Goal: Task Accomplishment & Management: Manage account settings

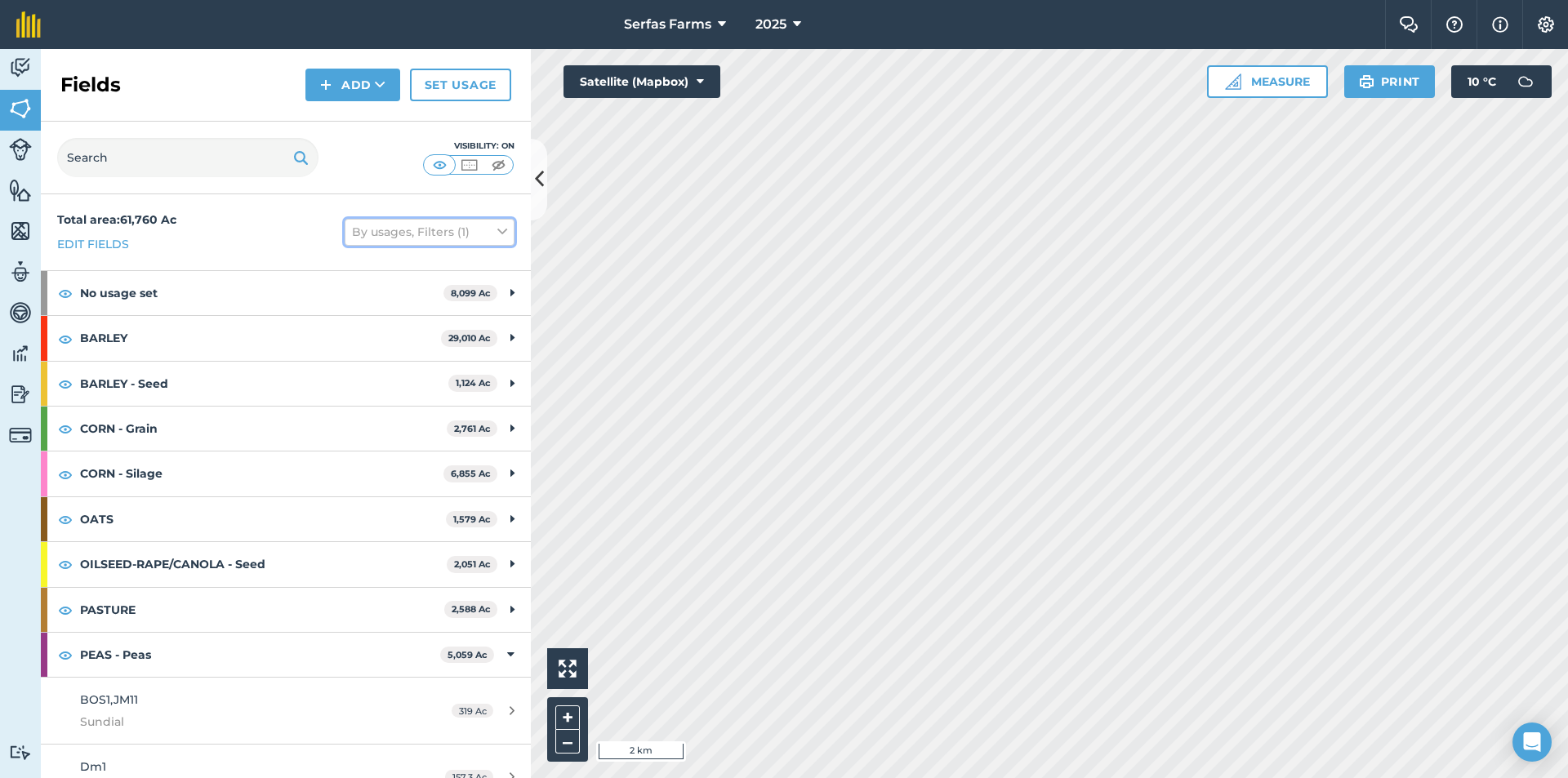
click at [451, 229] on button "By usages, Filters (1)" at bounding box center [430, 232] width 170 height 26
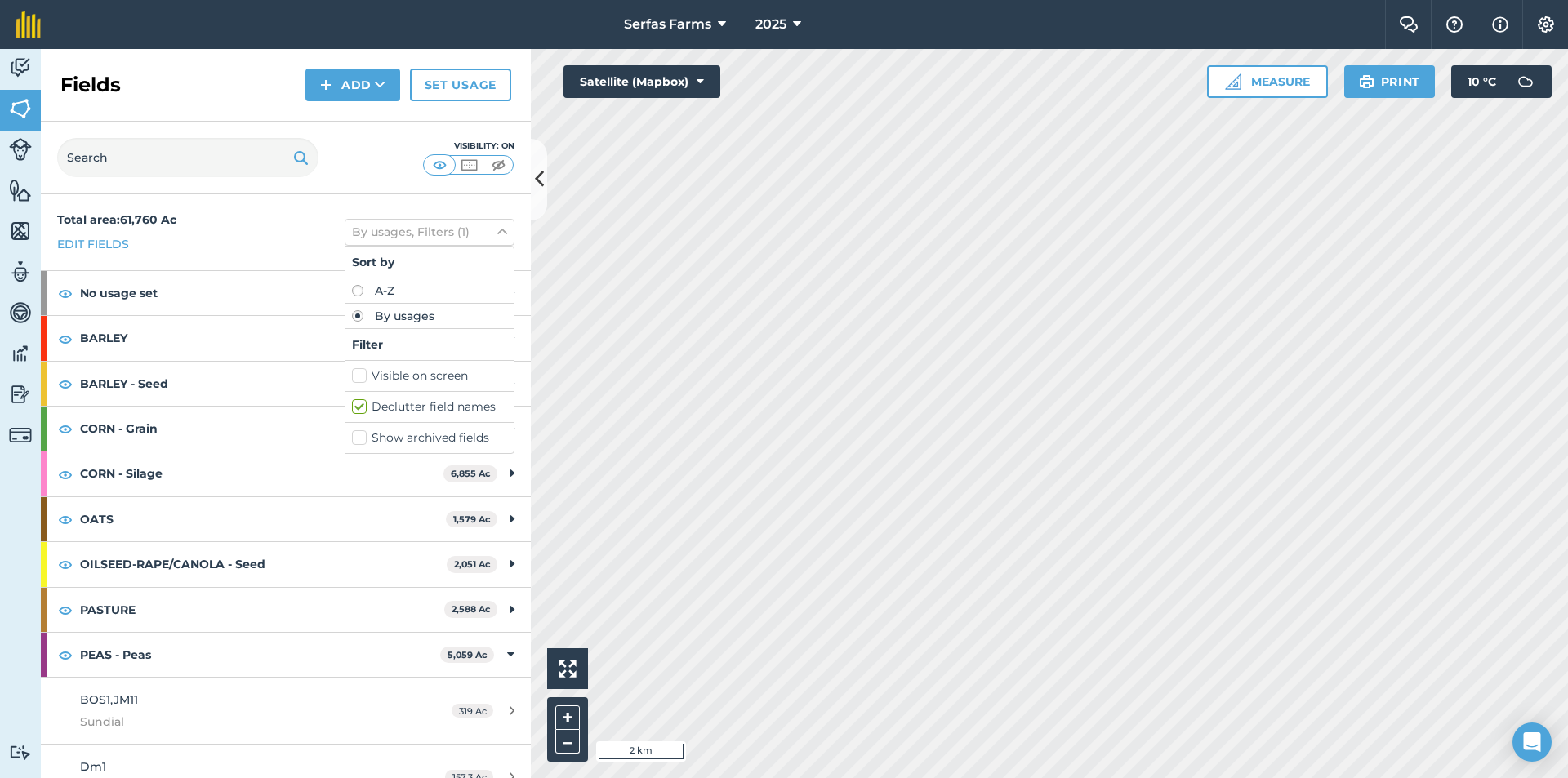
click at [352, 437] on label "Show archived fields" at bounding box center [430, 438] width 156 height 18
click at [352, 437] on input "Show archived fields" at bounding box center [357, 435] width 11 height 11
checkbox input "true"
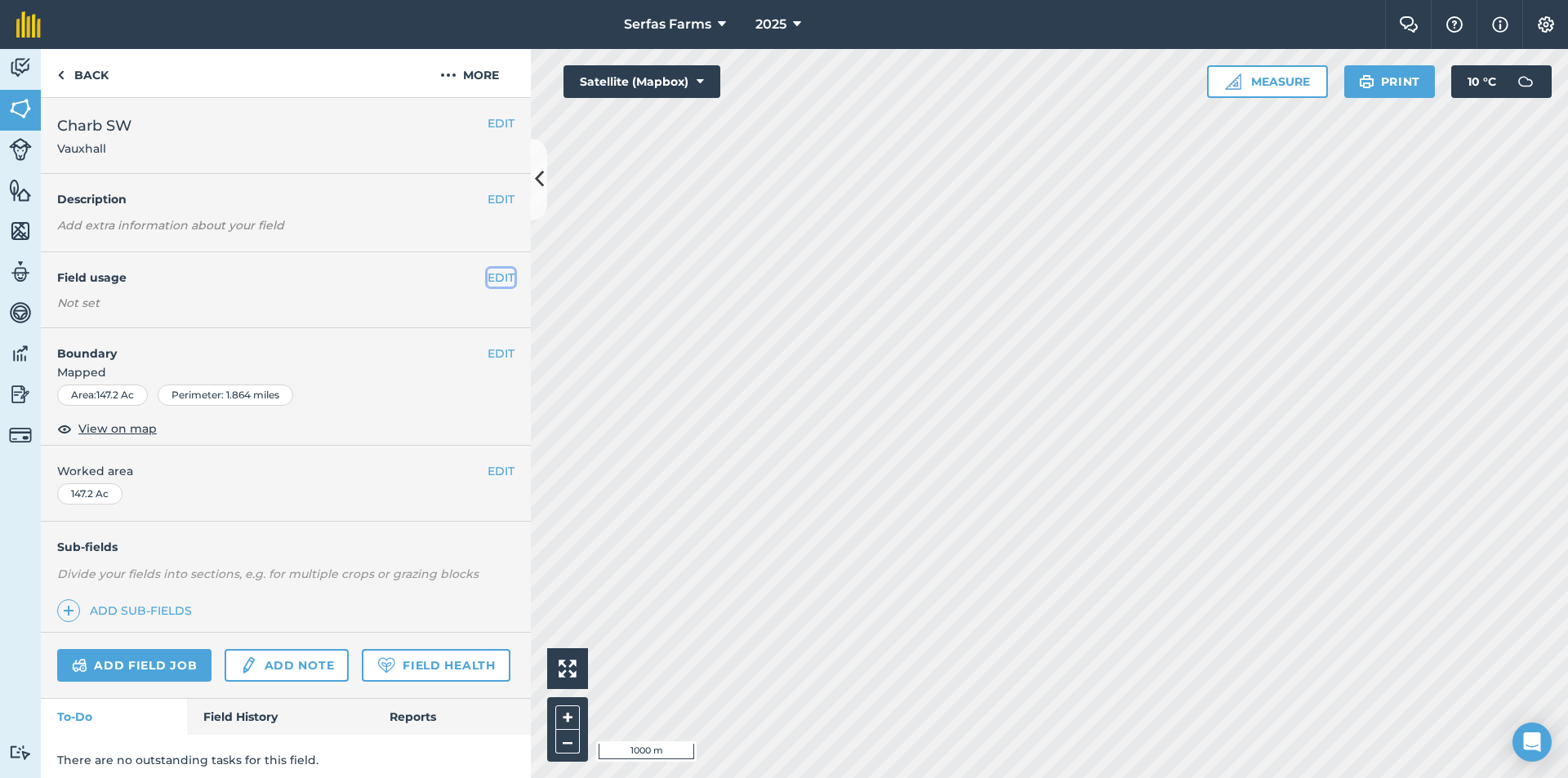
click at [487, 275] on button "EDIT" at bounding box center [501, 277] width 27 height 18
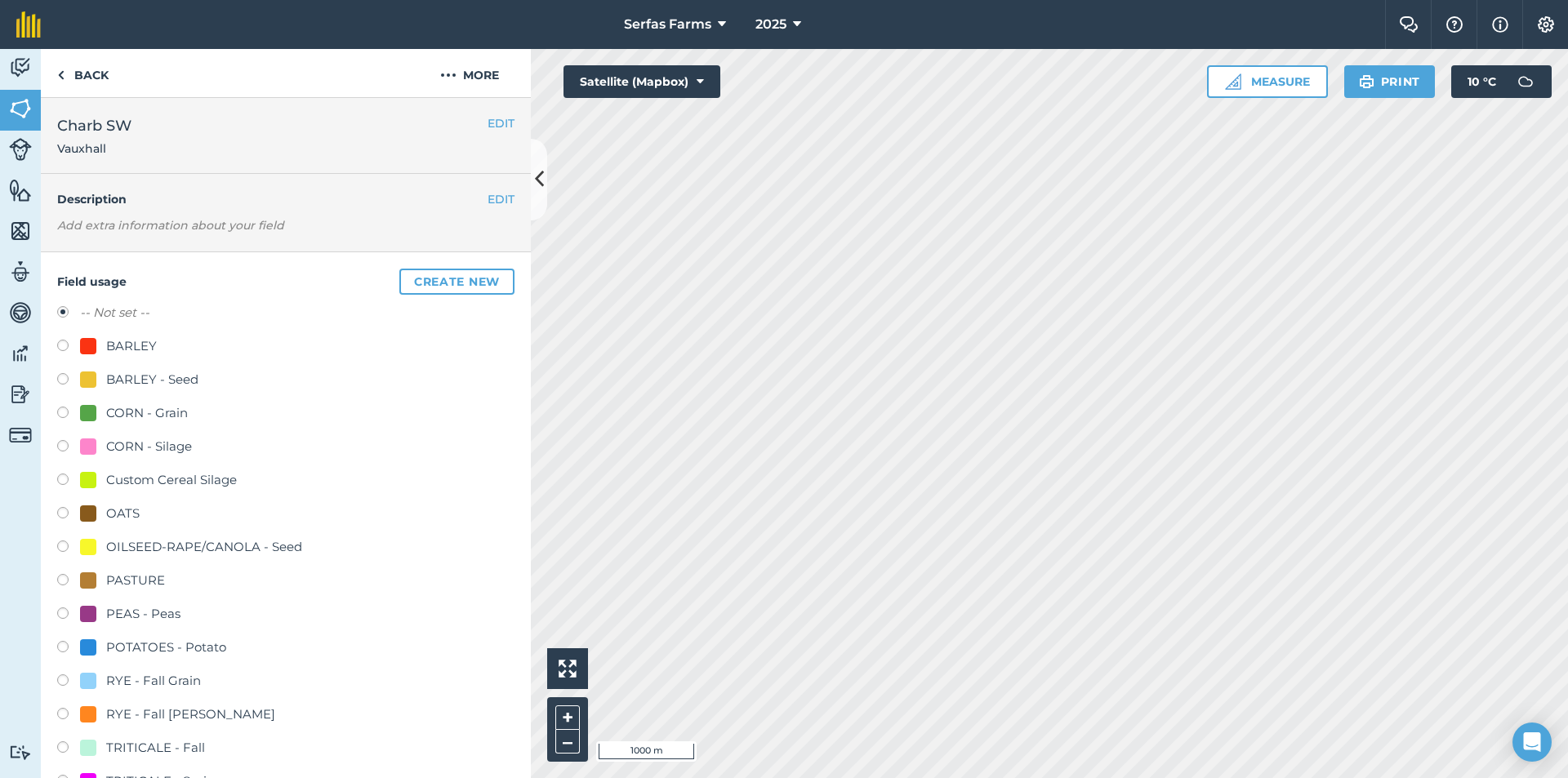
click at [57, 542] on div "Field usage Create new -- Not set -- BARLEY BARLEY - Seed CORN - Grain CORN - S…" at bounding box center [286, 572] width 490 height 639
click at [153, 547] on div "OILSEED-RAPE/CANOLA - Seed" at bounding box center [204, 547] width 196 height 20
radio input "true"
radio input "false"
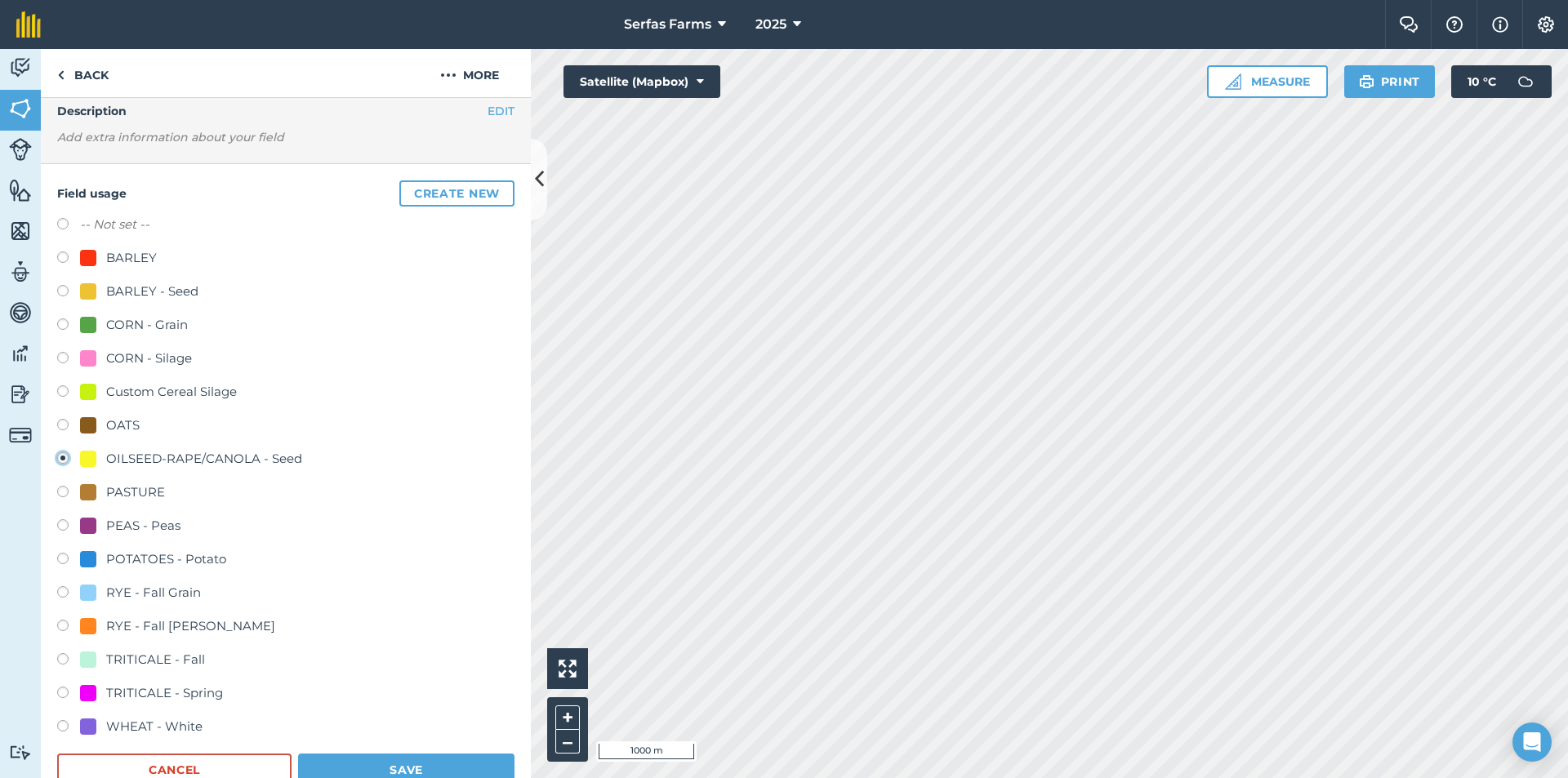
scroll to position [327, 0]
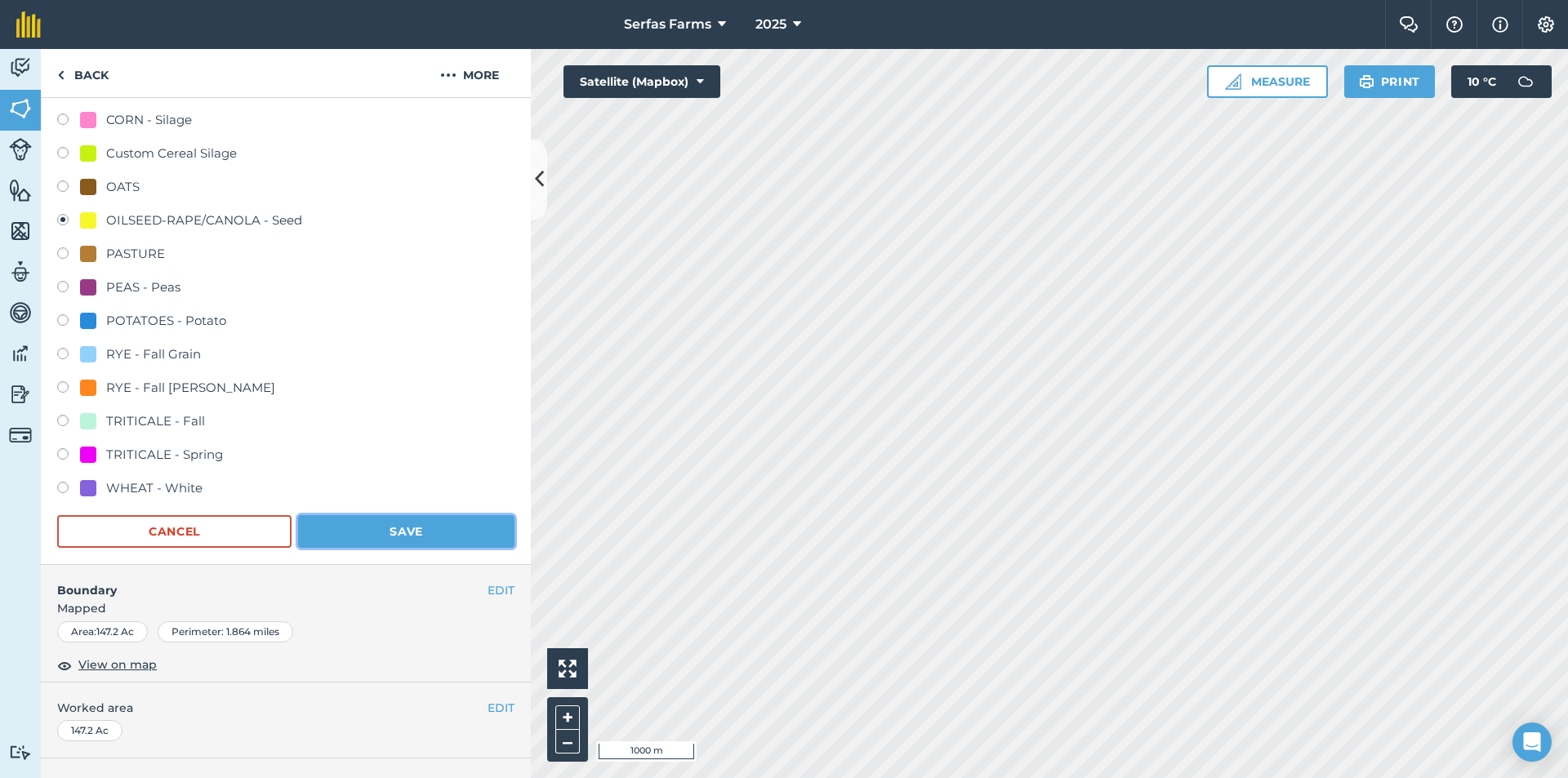
click at [408, 539] on button "Save" at bounding box center [406, 530] width 216 height 32
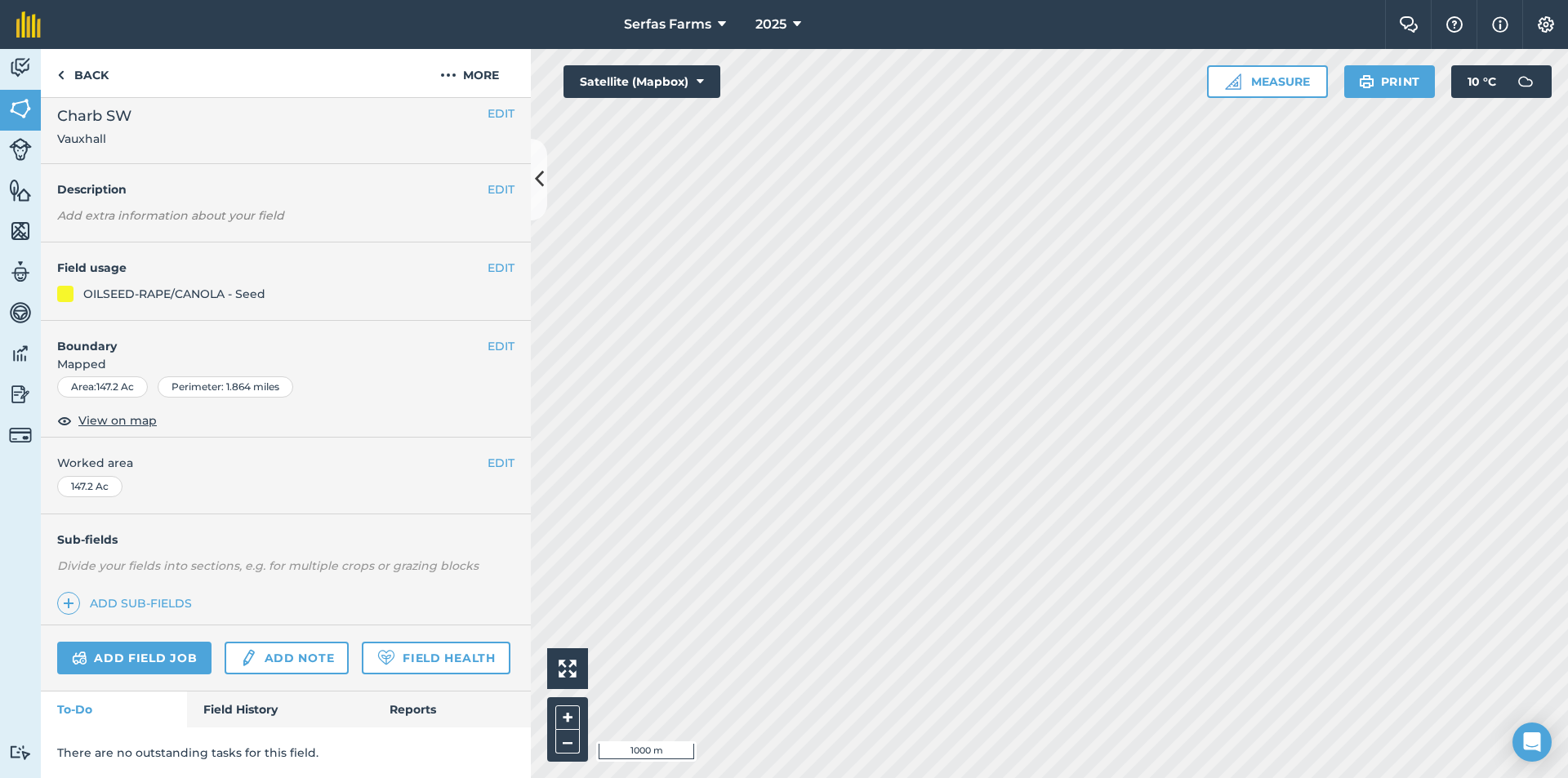
scroll to position [56, 0]
click at [495, 260] on button "EDIT" at bounding box center [501, 269] width 27 height 18
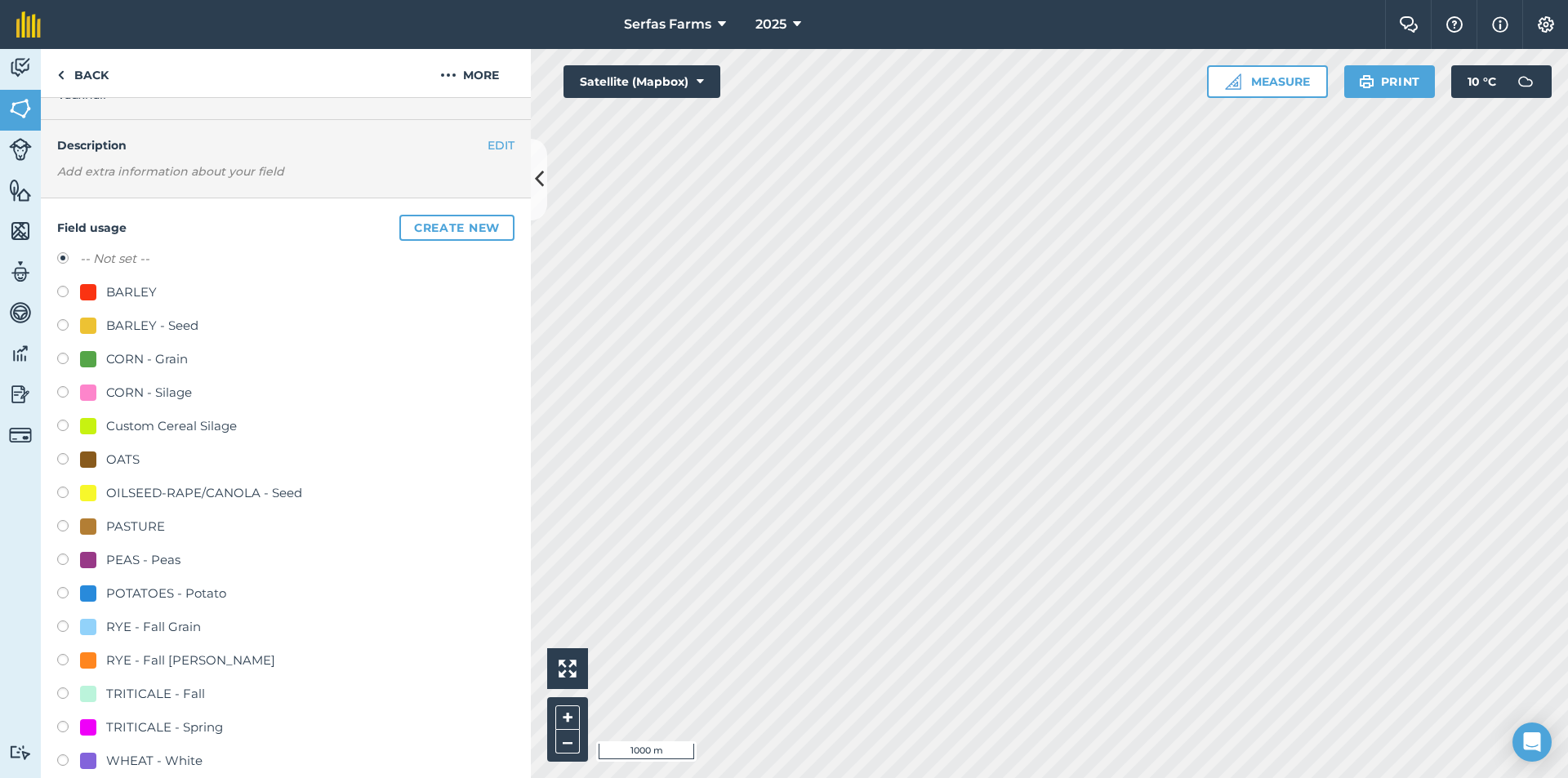
click at [137, 485] on div "OILSEED-RAPE/CANOLA - Seed" at bounding box center [204, 493] width 196 height 20
radio input "true"
radio input "false"
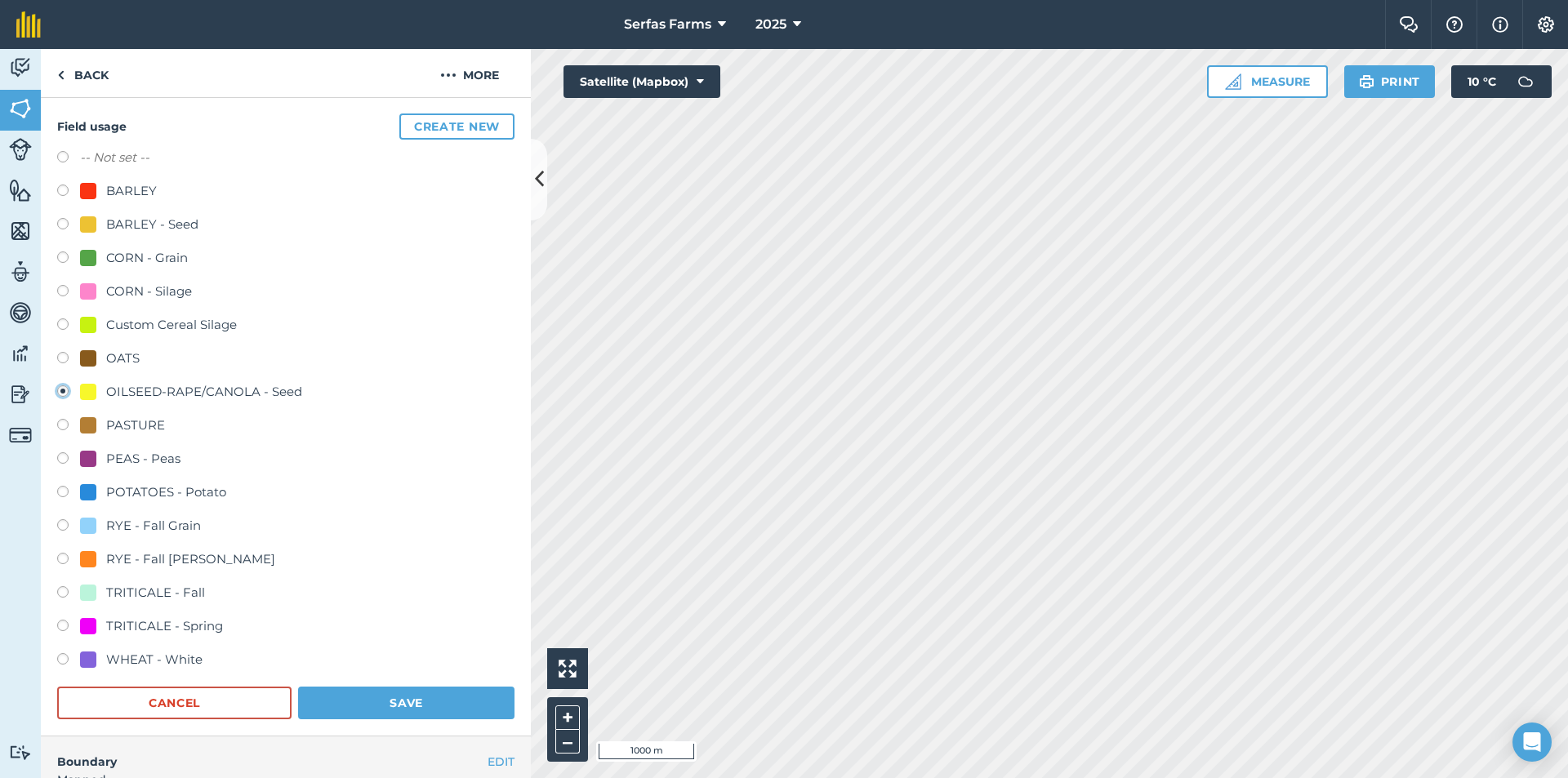
scroll to position [462, 0]
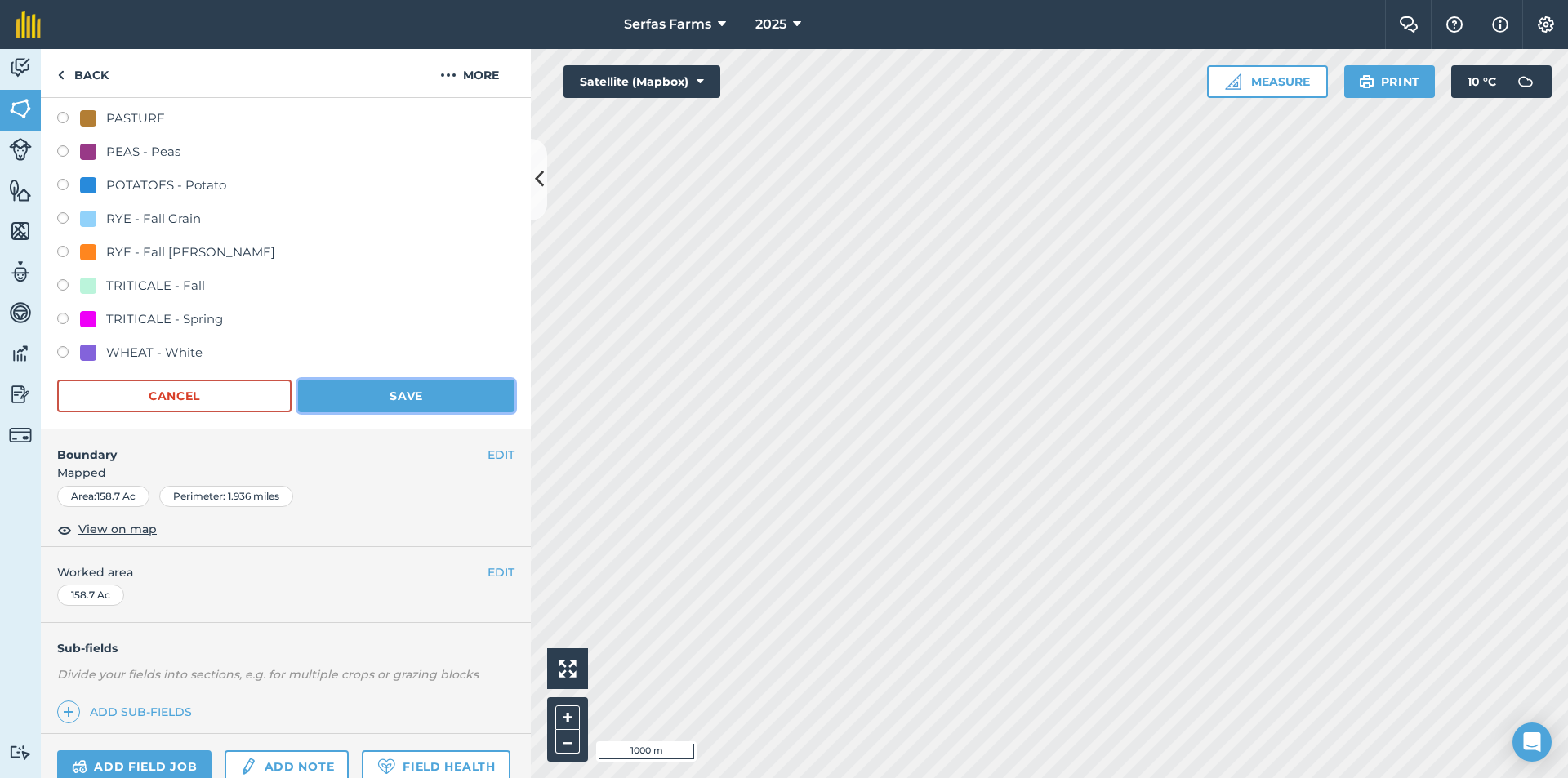
click at [412, 393] on button "Save" at bounding box center [406, 395] width 216 height 32
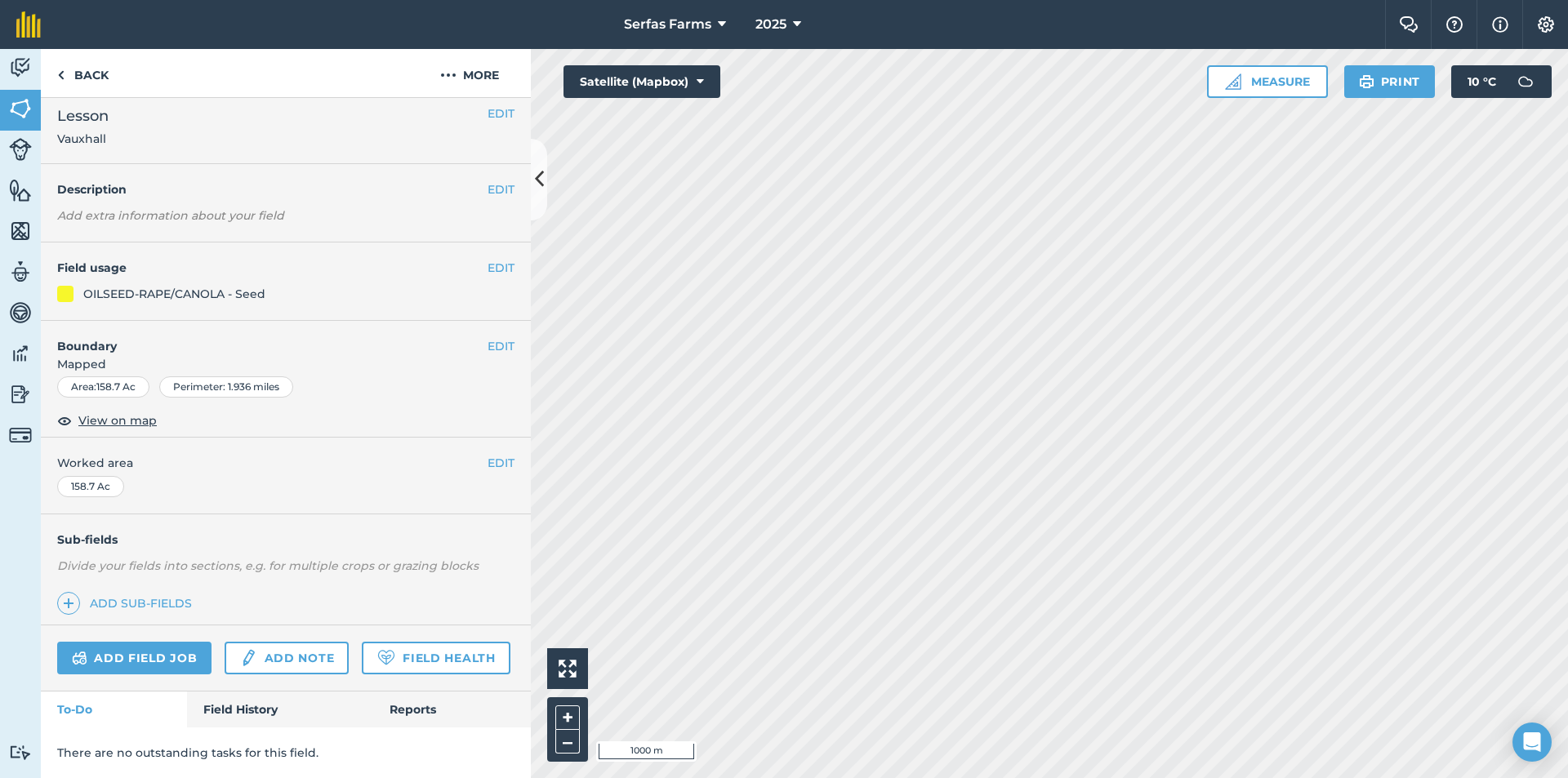
scroll to position [56, 0]
click at [77, 71] on link "Back" at bounding box center [83, 72] width 84 height 48
click at [39, 82] on link "Activity" at bounding box center [21, 69] width 41 height 41
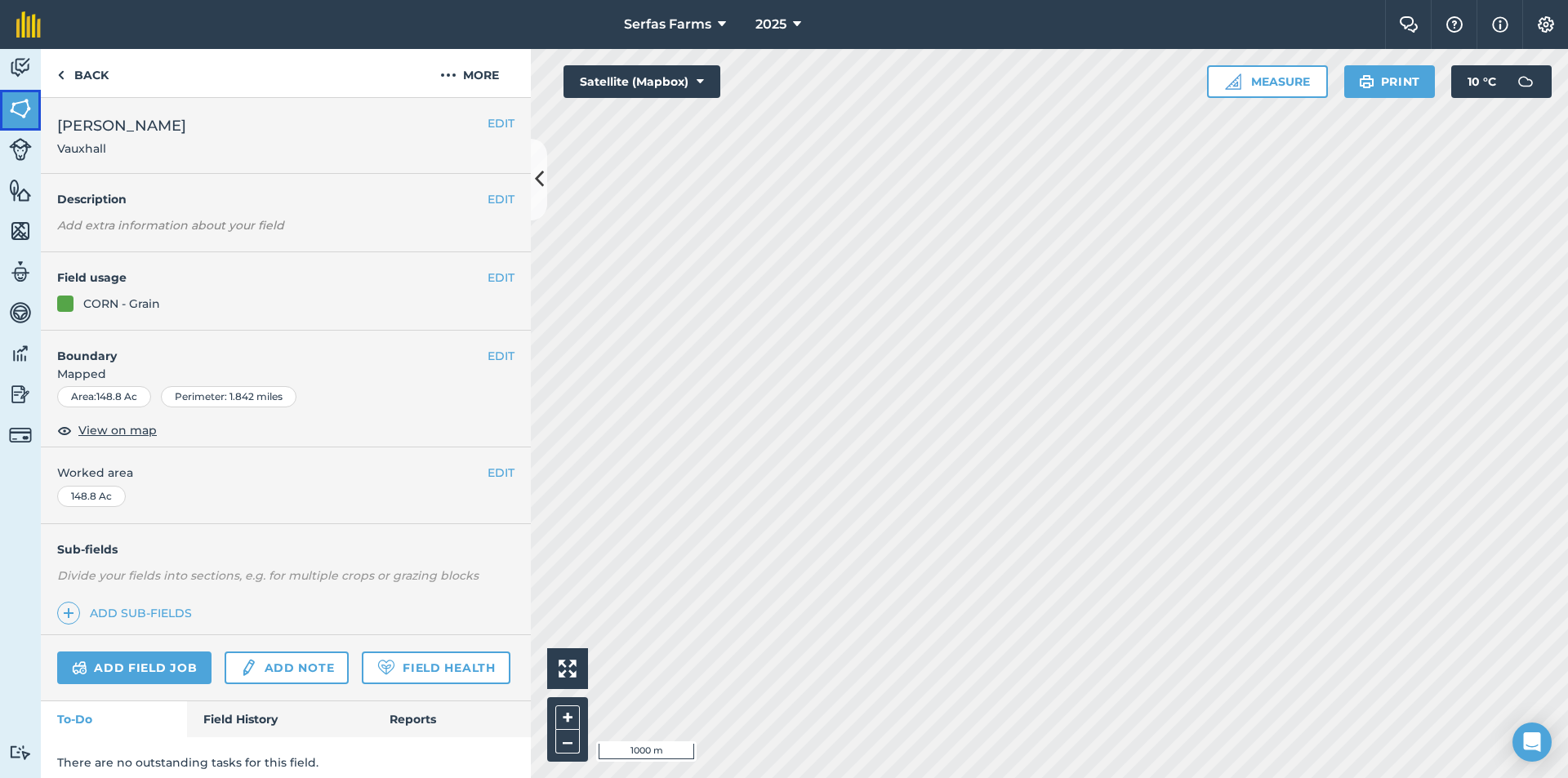
click at [23, 109] on img at bounding box center [20, 108] width 23 height 24
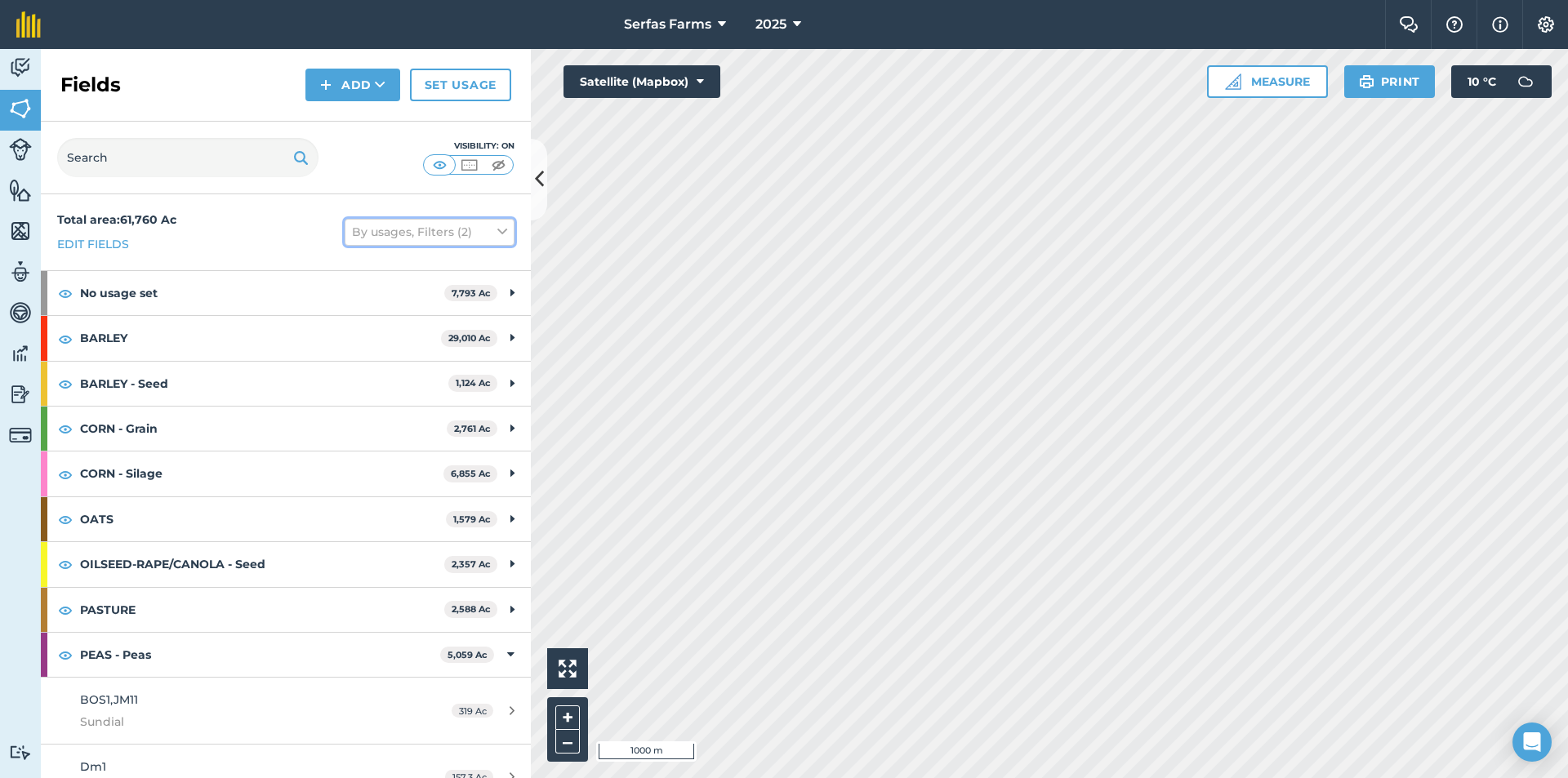
click at [420, 234] on button "By usages, Filters (2)" at bounding box center [430, 232] width 170 height 26
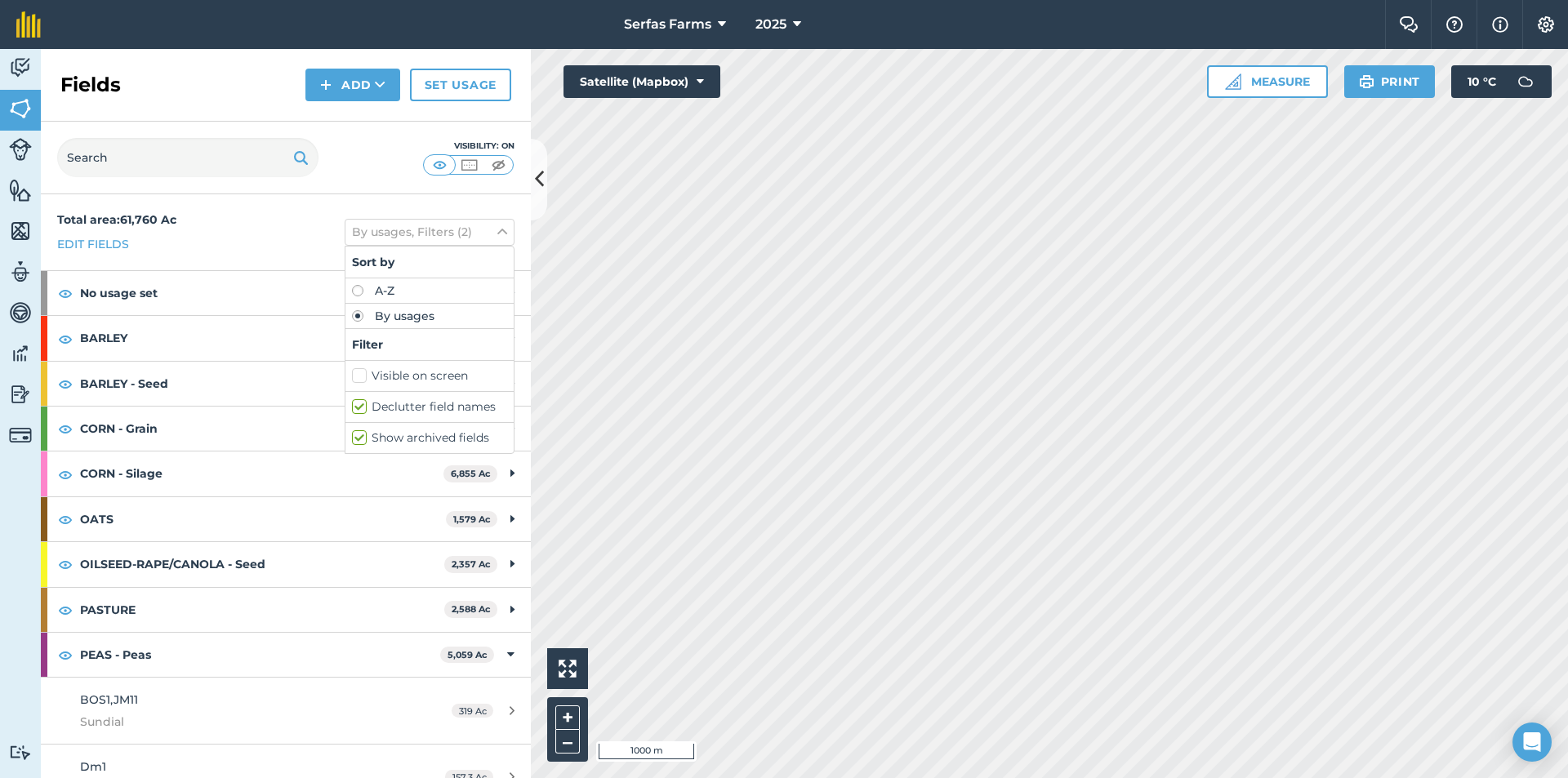
click at [352, 437] on label "Show archived fields" at bounding box center [430, 438] width 156 height 18
click at [352, 437] on input "Show archived fields" at bounding box center [357, 435] width 11 height 11
checkbox input "false"
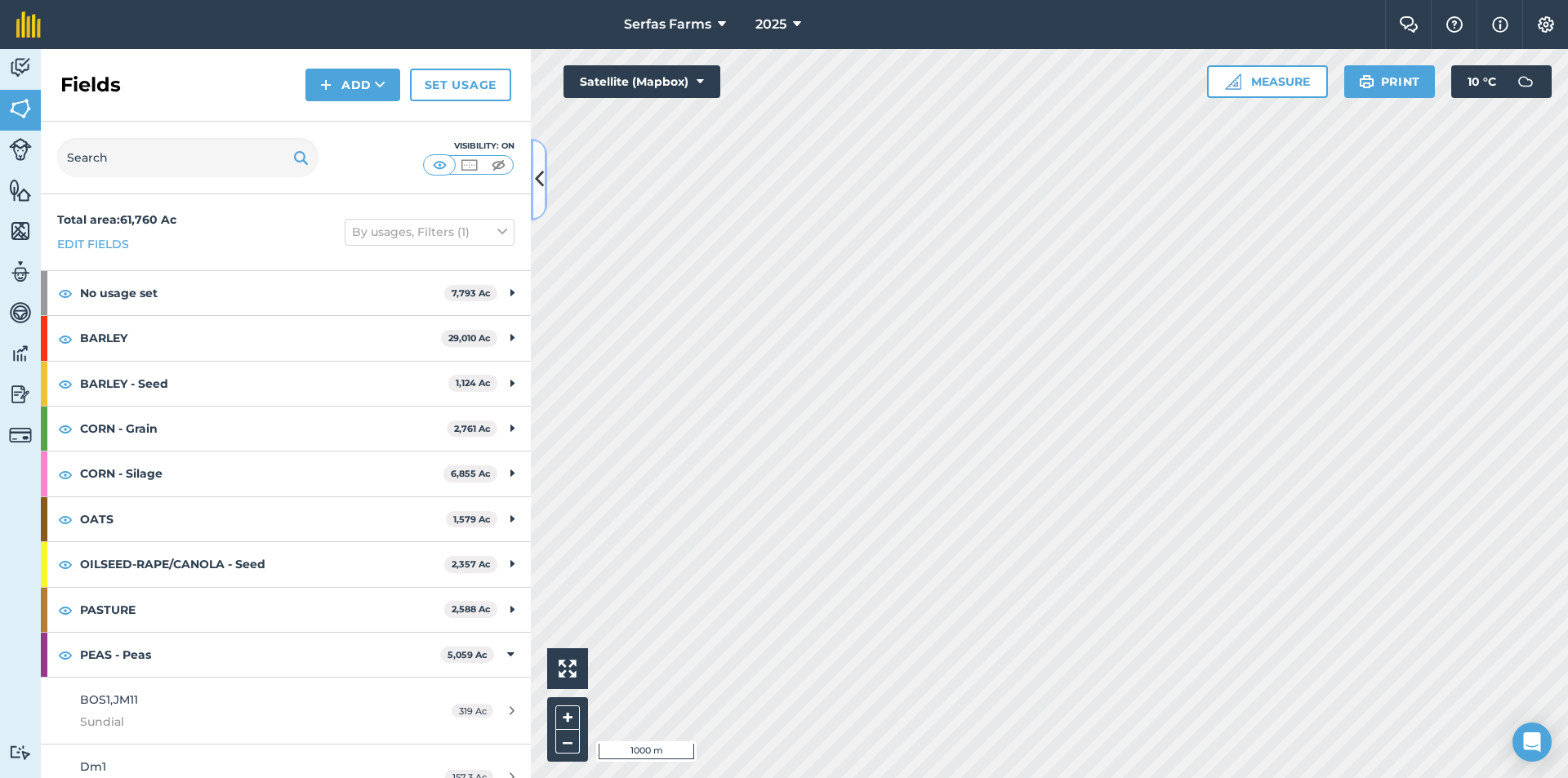
click at [536, 175] on icon at bounding box center [538, 179] width 9 height 28
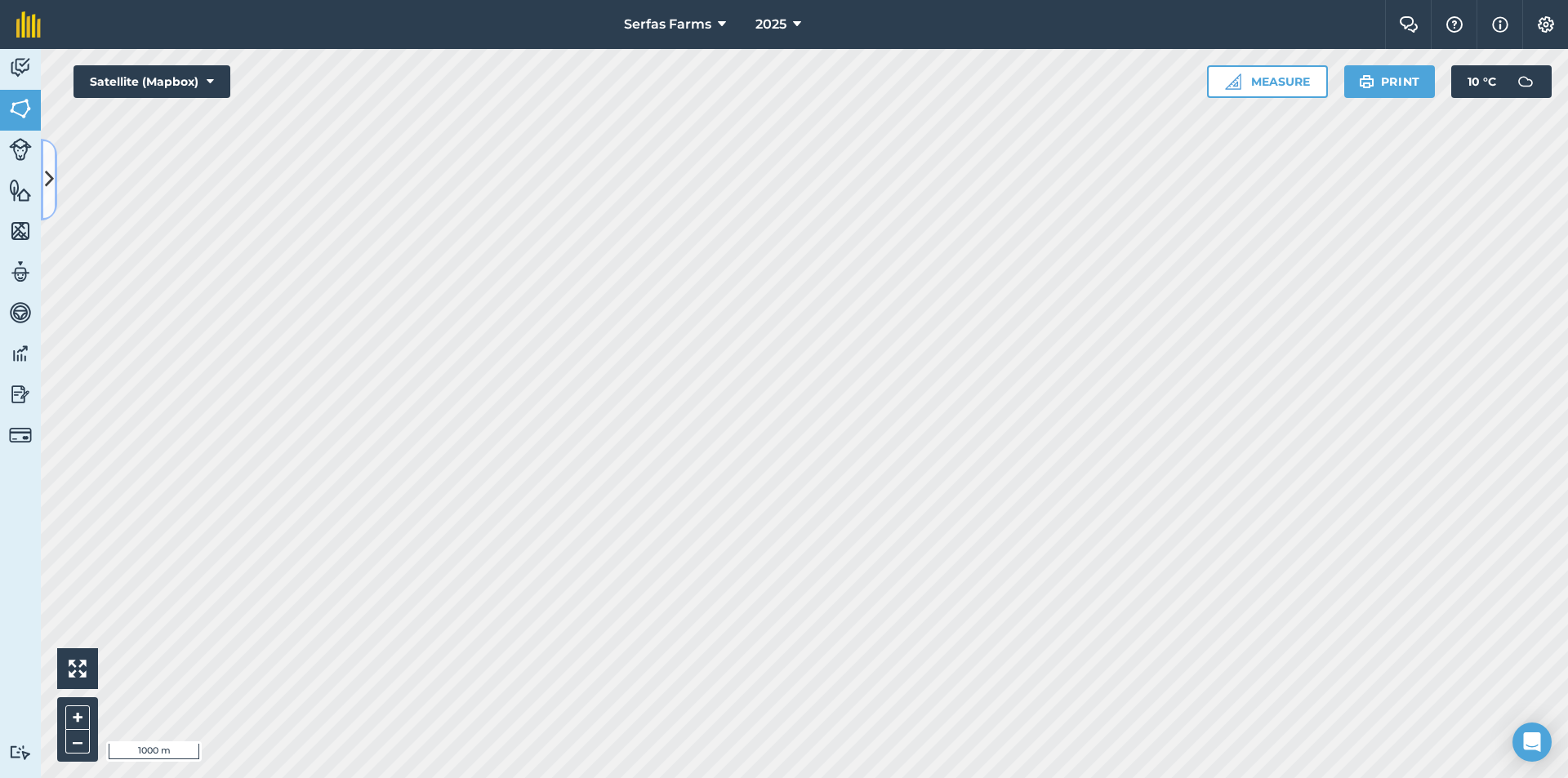
click at [47, 181] on icon at bounding box center [49, 179] width 9 height 28
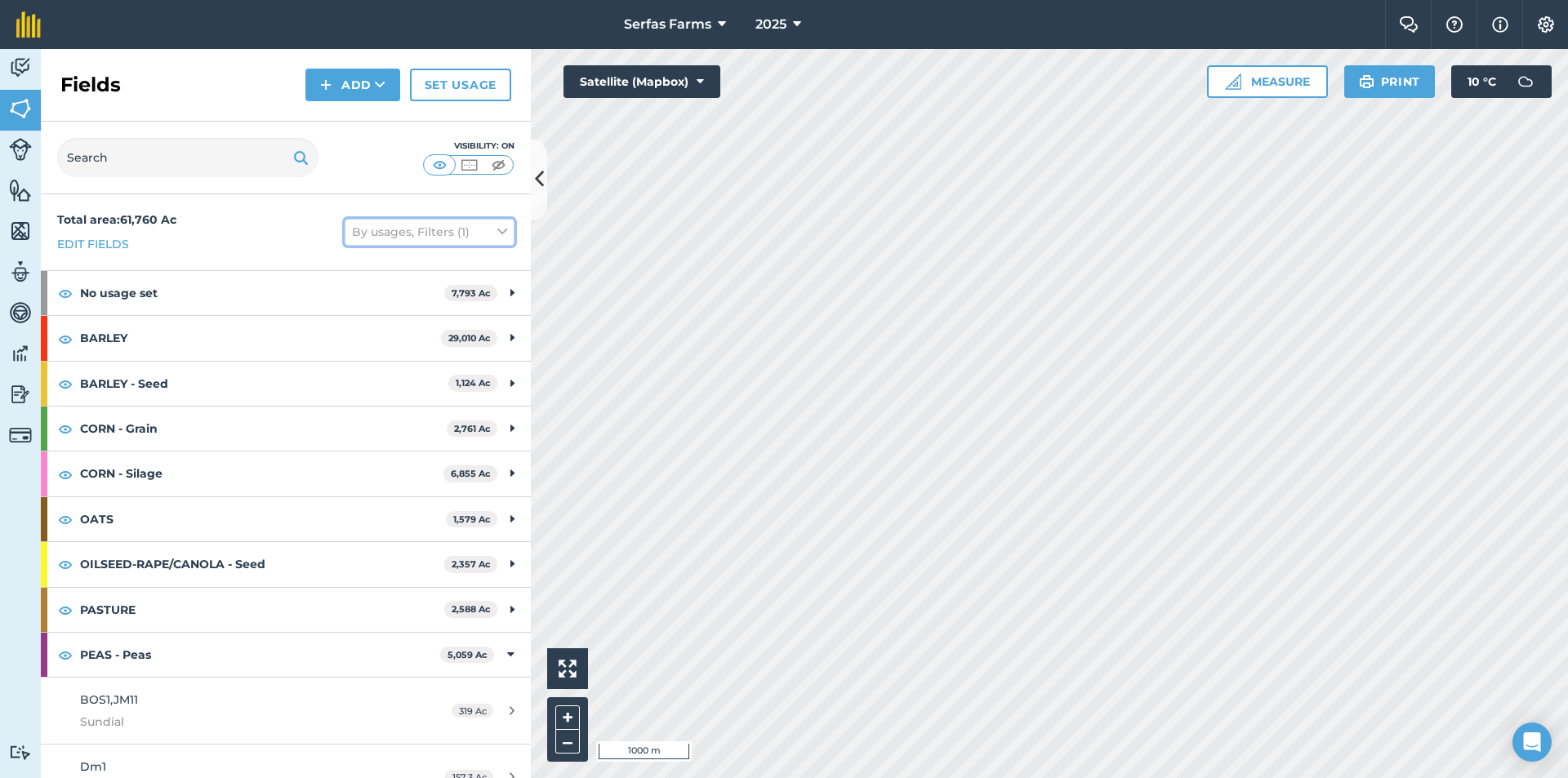
click at [433, 224] on button "By usages, Filters (1)" at bounding box center [430, 232] width 170 height 26
click at [422, 227] on button "By usages, Filters (1)" at bounding box center [430, 232] width 170 height 26
click at [534, 170] on icon at bounding box center [538, 179] width 9 height 28
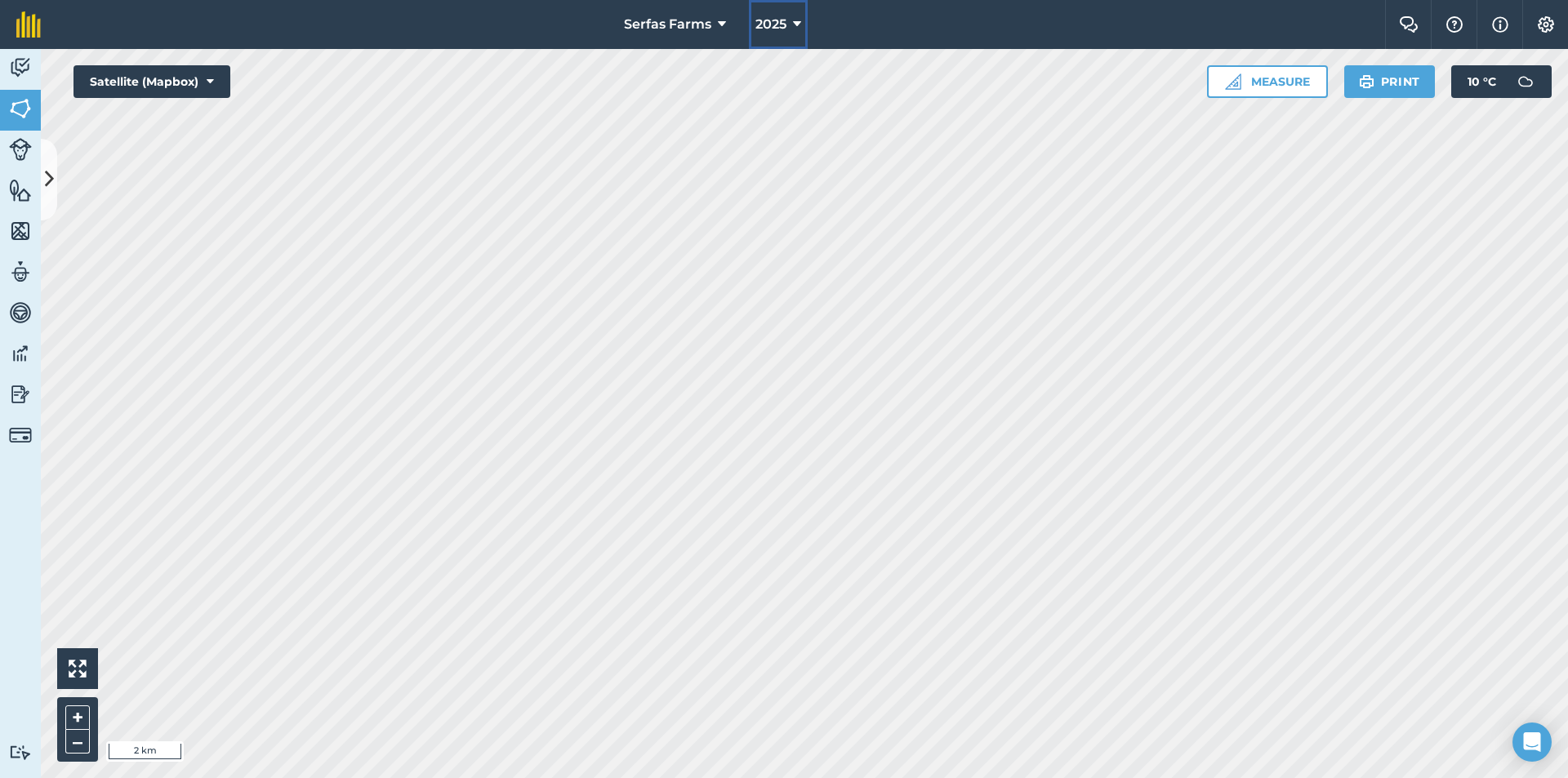
click at [801, 21] on icon at bounding box center [797, 24] width 8 height 20
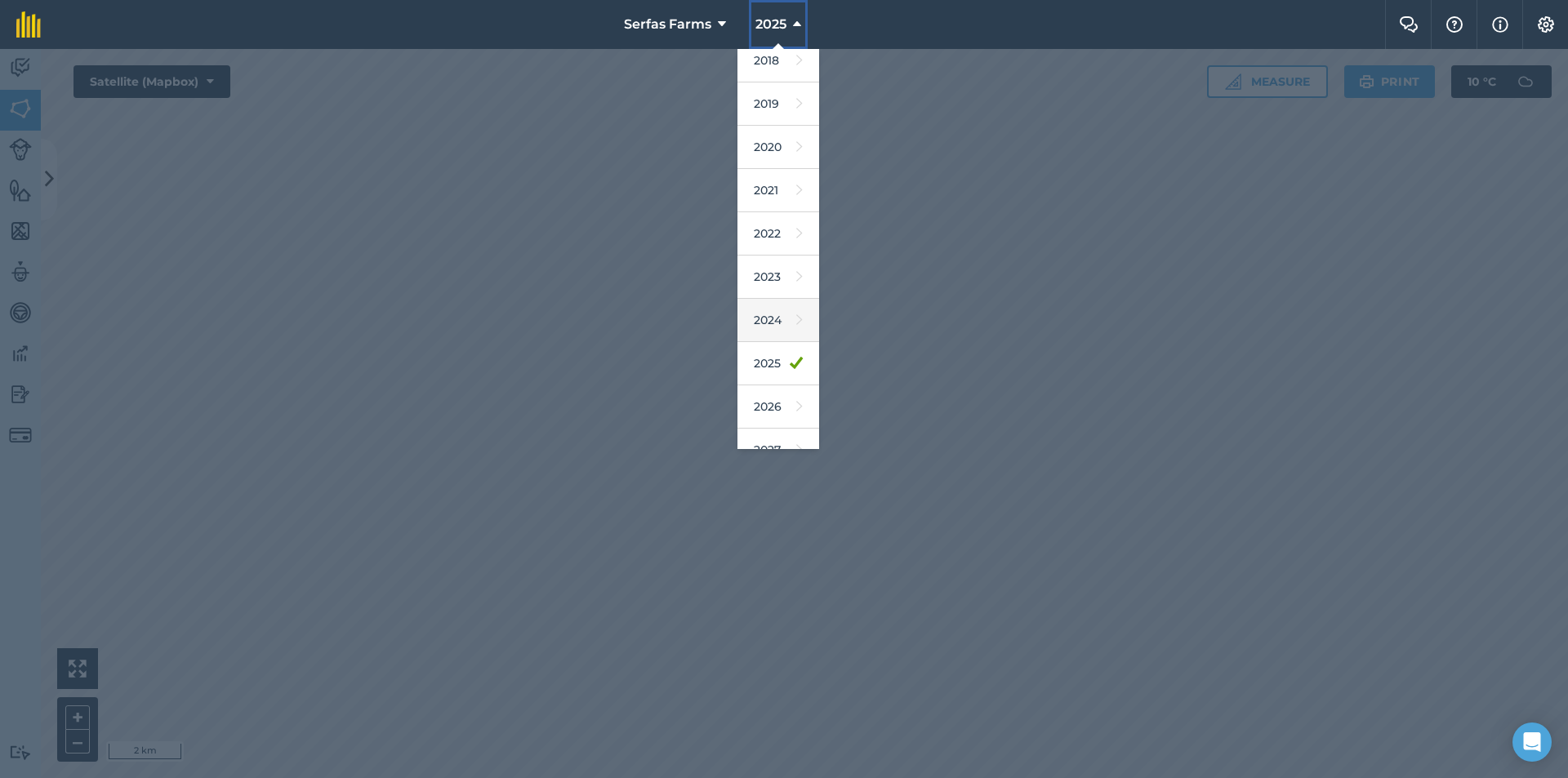
scroll to position [76, 0]
click at [779, 375] on link "2026" at bounding box center [777, 384] width 81 height 43
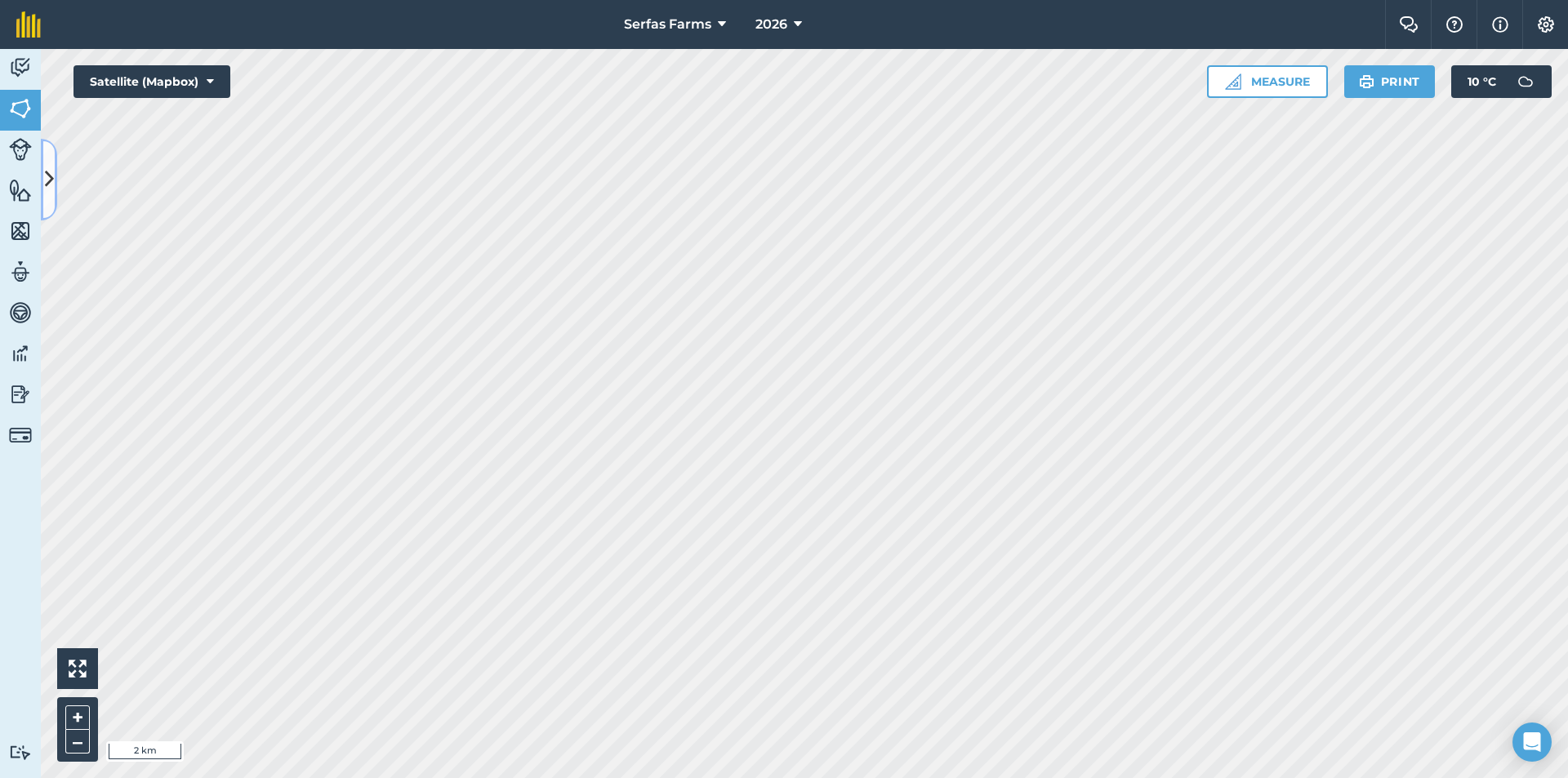
click at [47, 190] on icon at bounding box center [49, 179] width 9 height 28
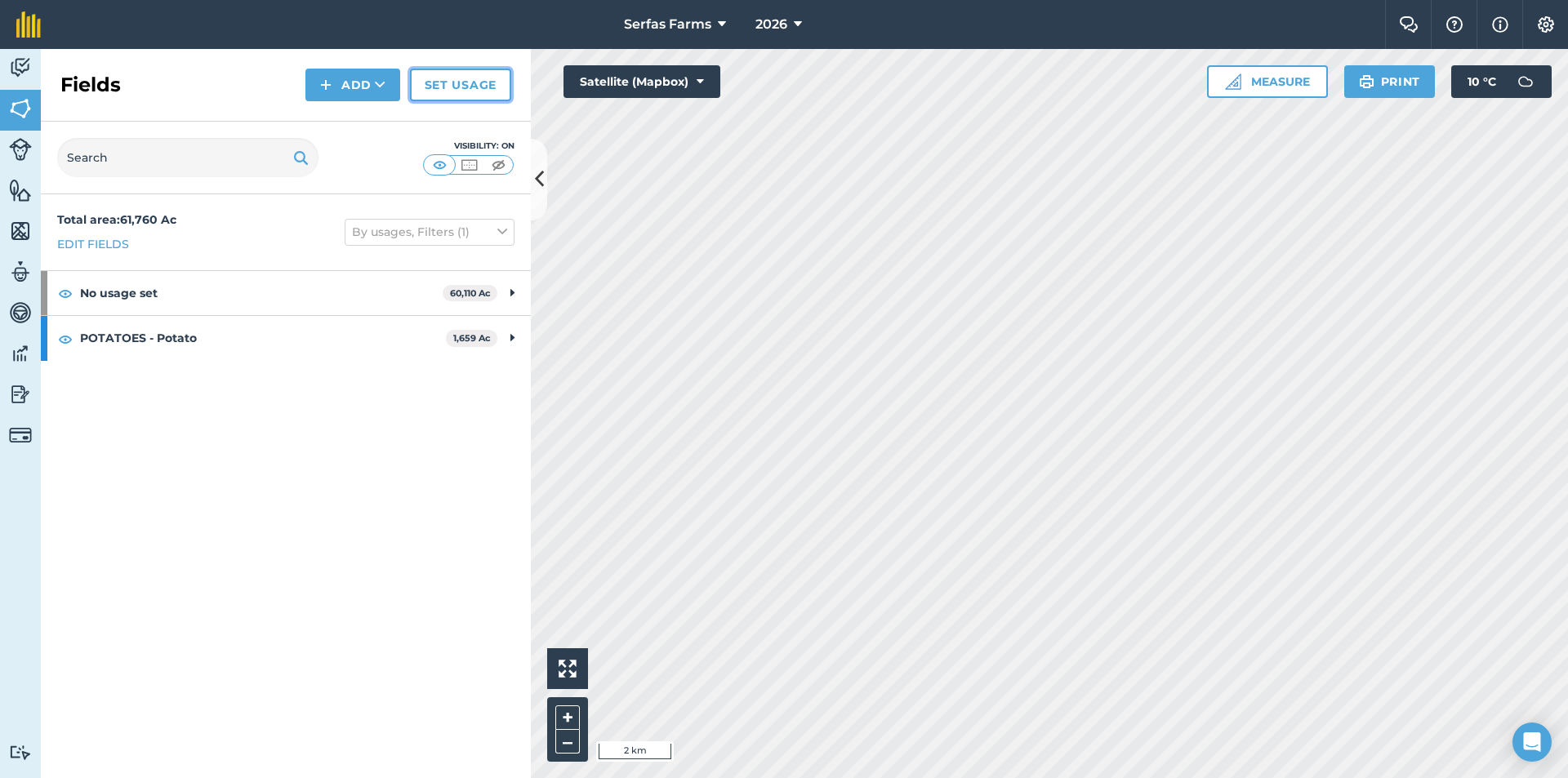
click at [458, 87] on link "Set usage" at bounding box center [460, 84] width 101 height 32
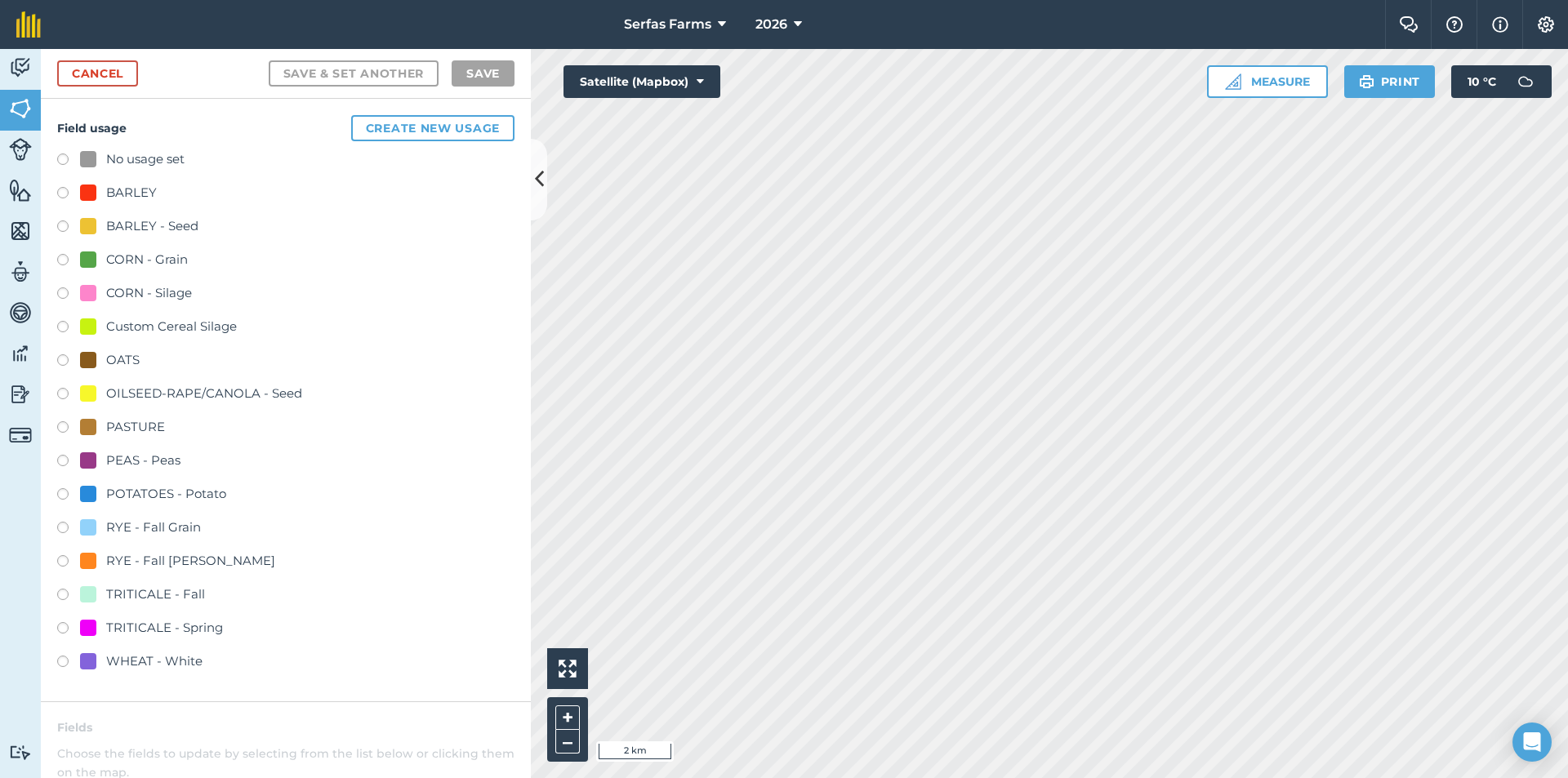
click at [63, 528] on label at bounding box center [68, 529] width 23 height 17
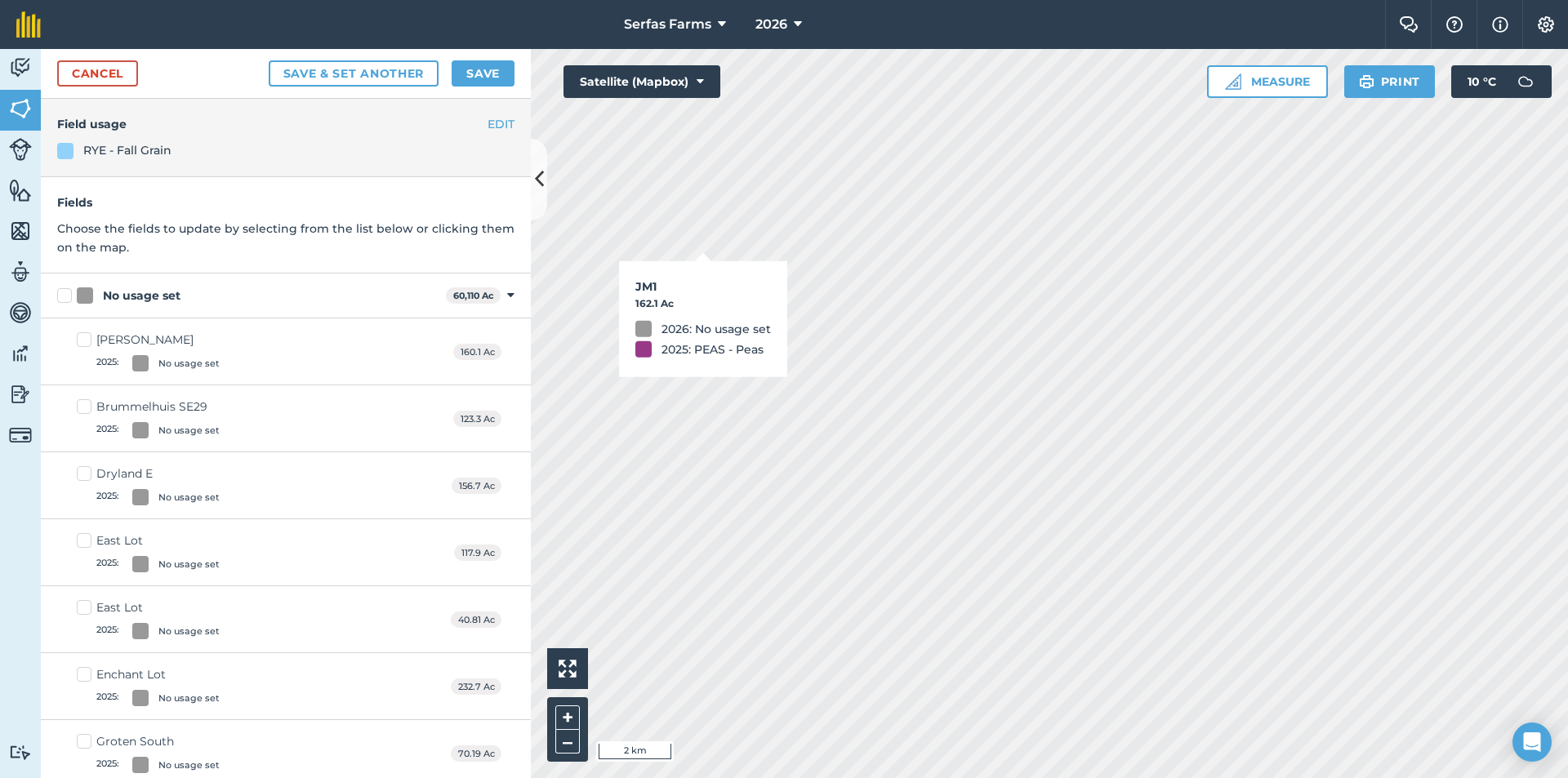
checkbox input "true"
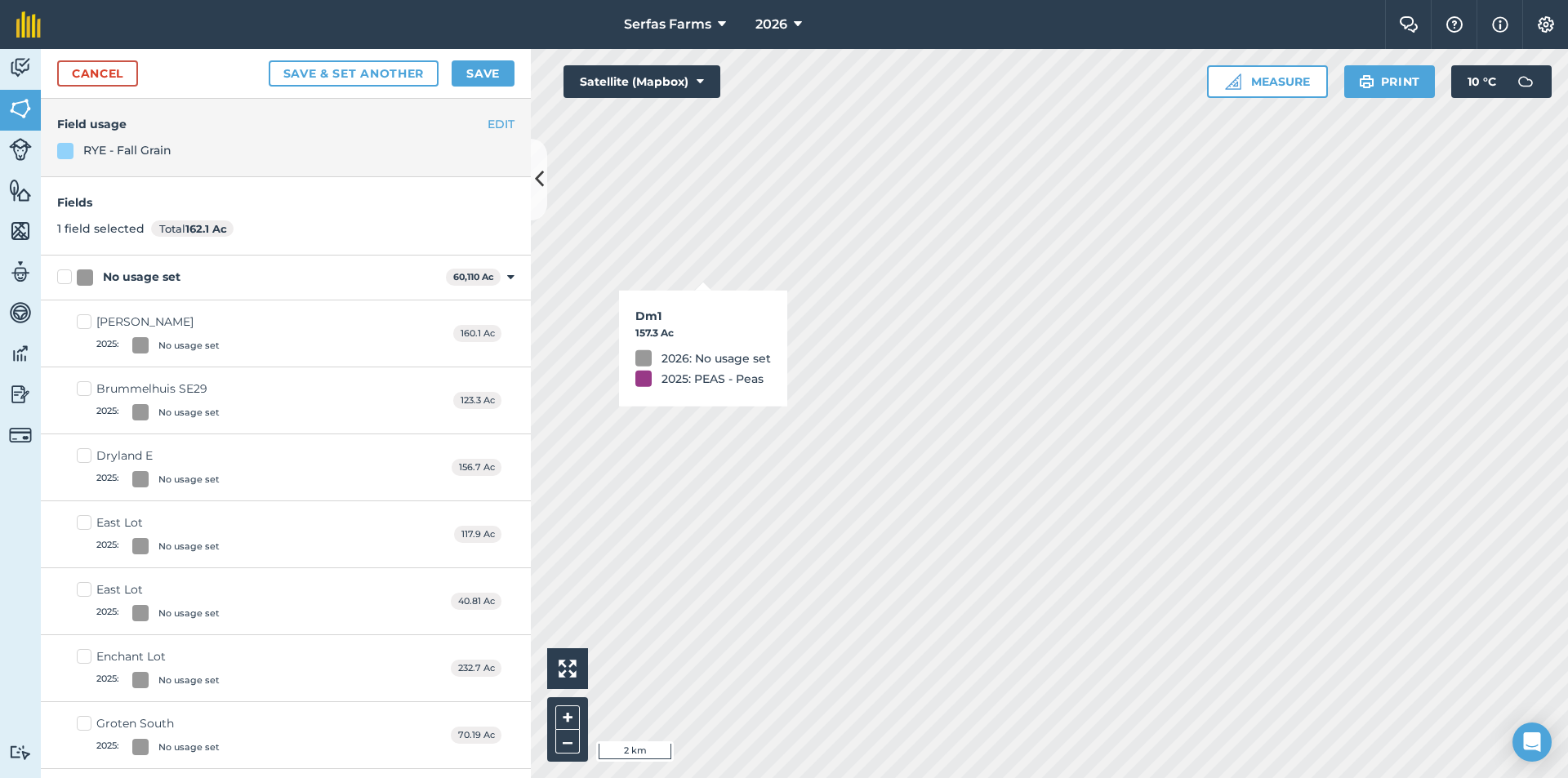
checkbox input "true"
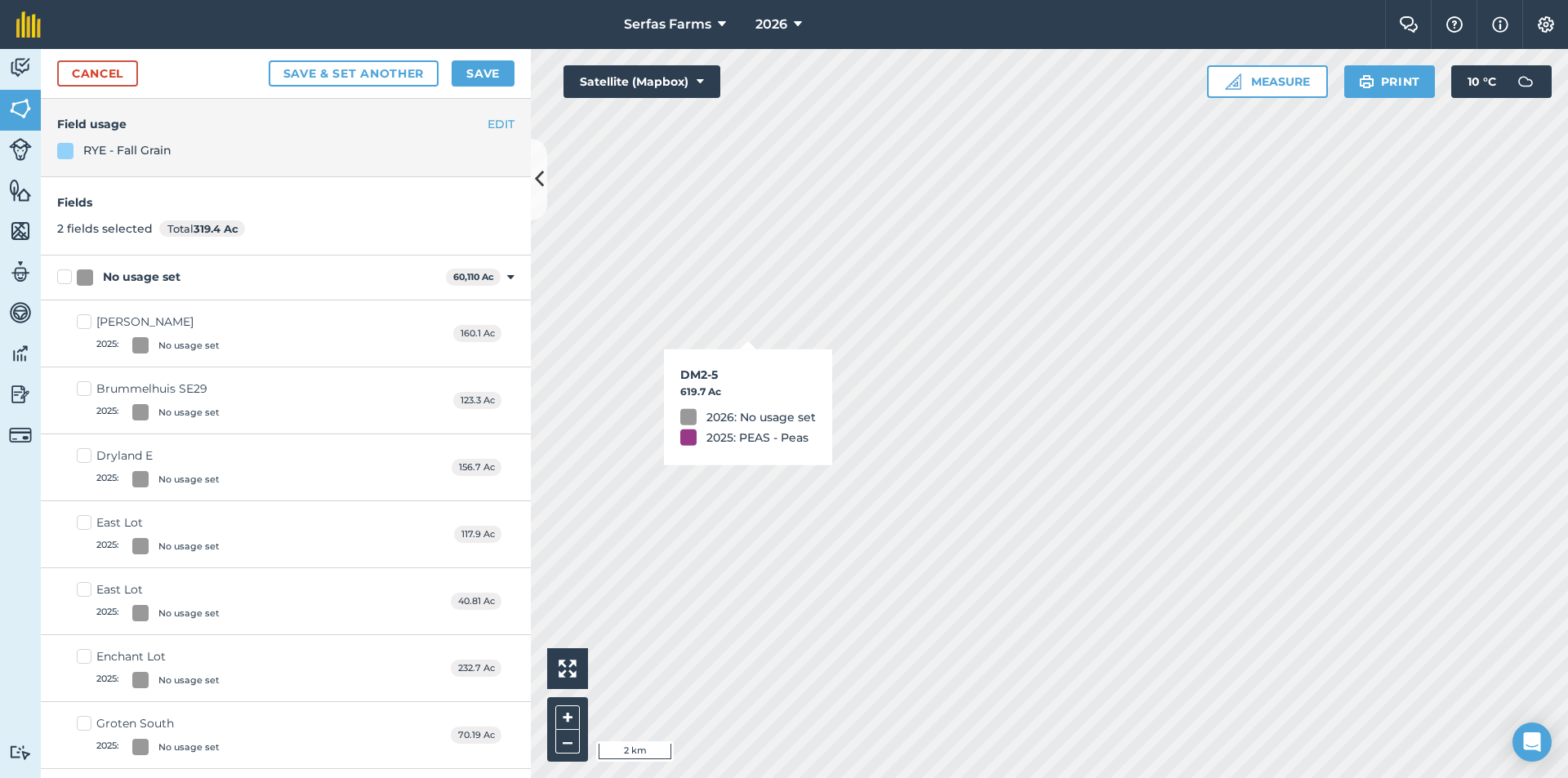
checkbox input "true"
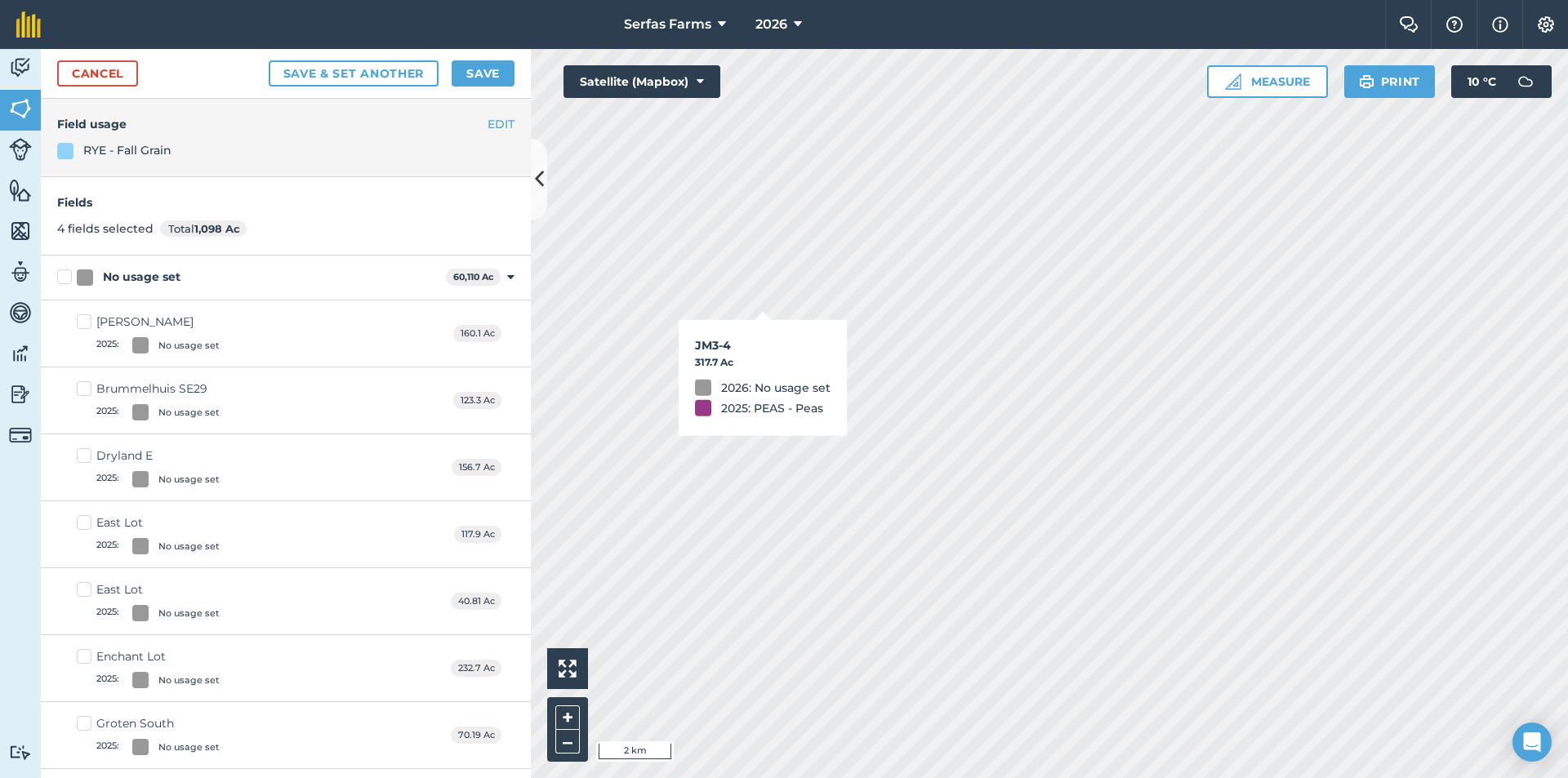
checkbox input "true"
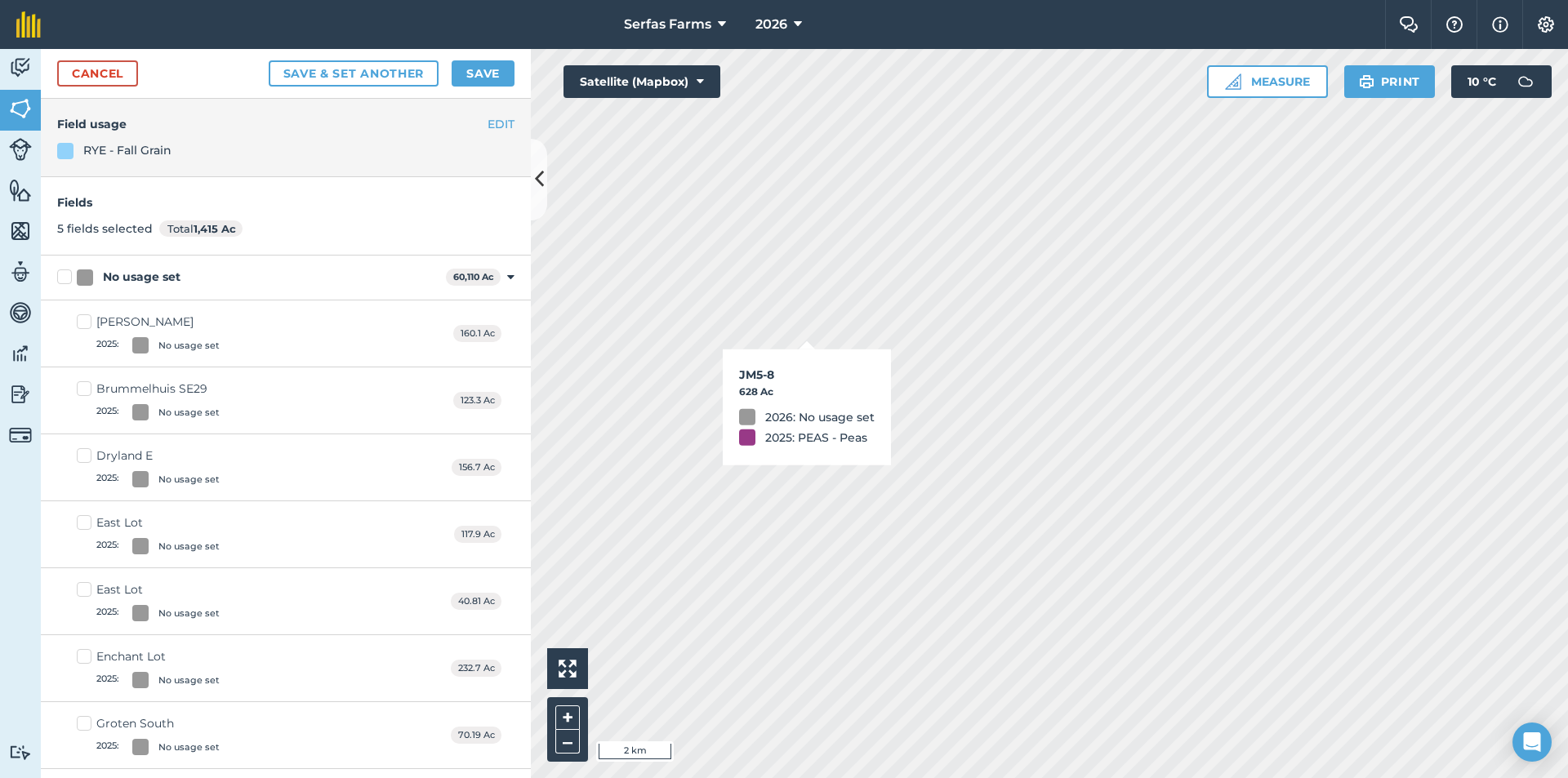
checkbox input "true"
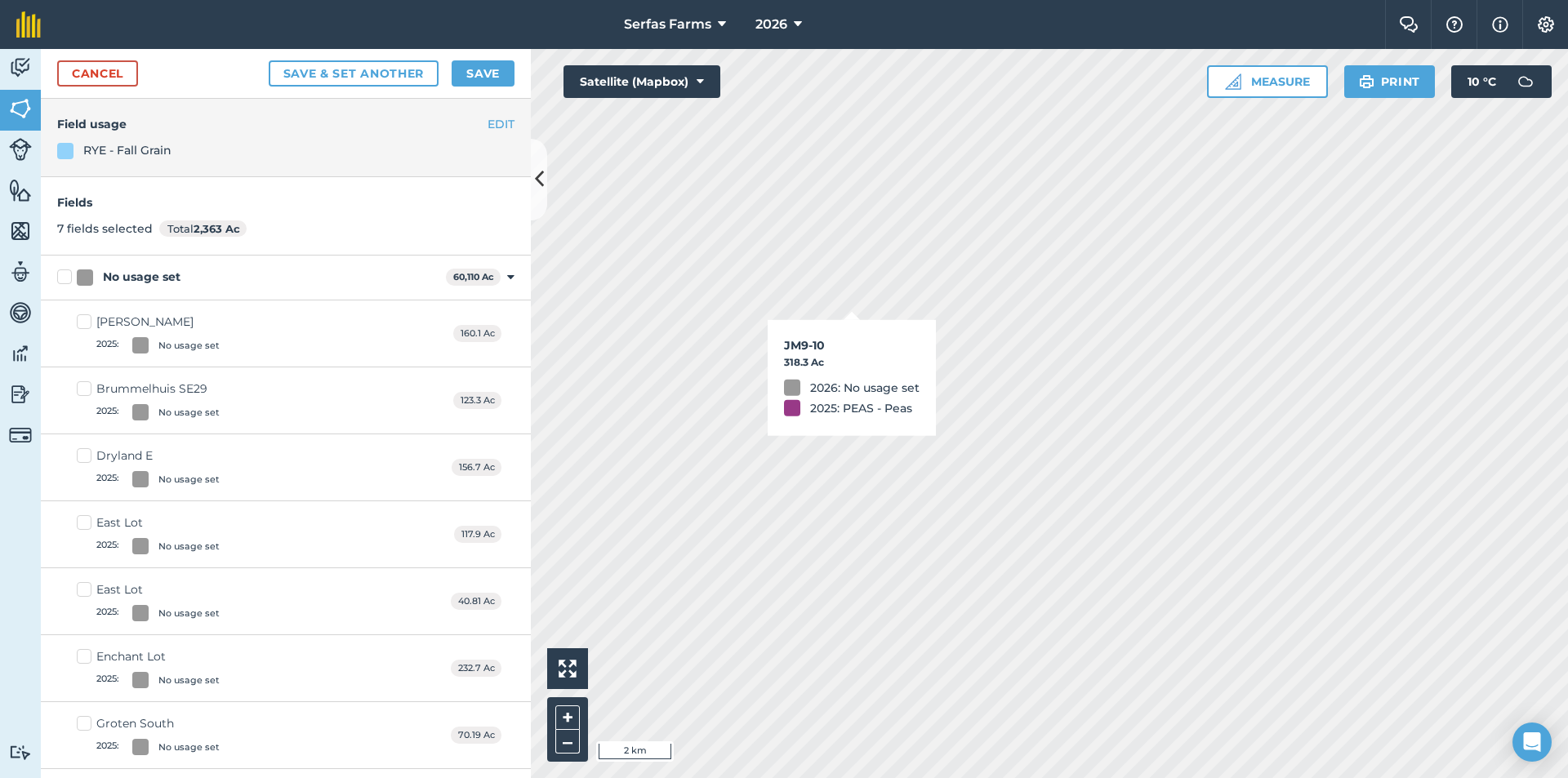
checkbox input "true"
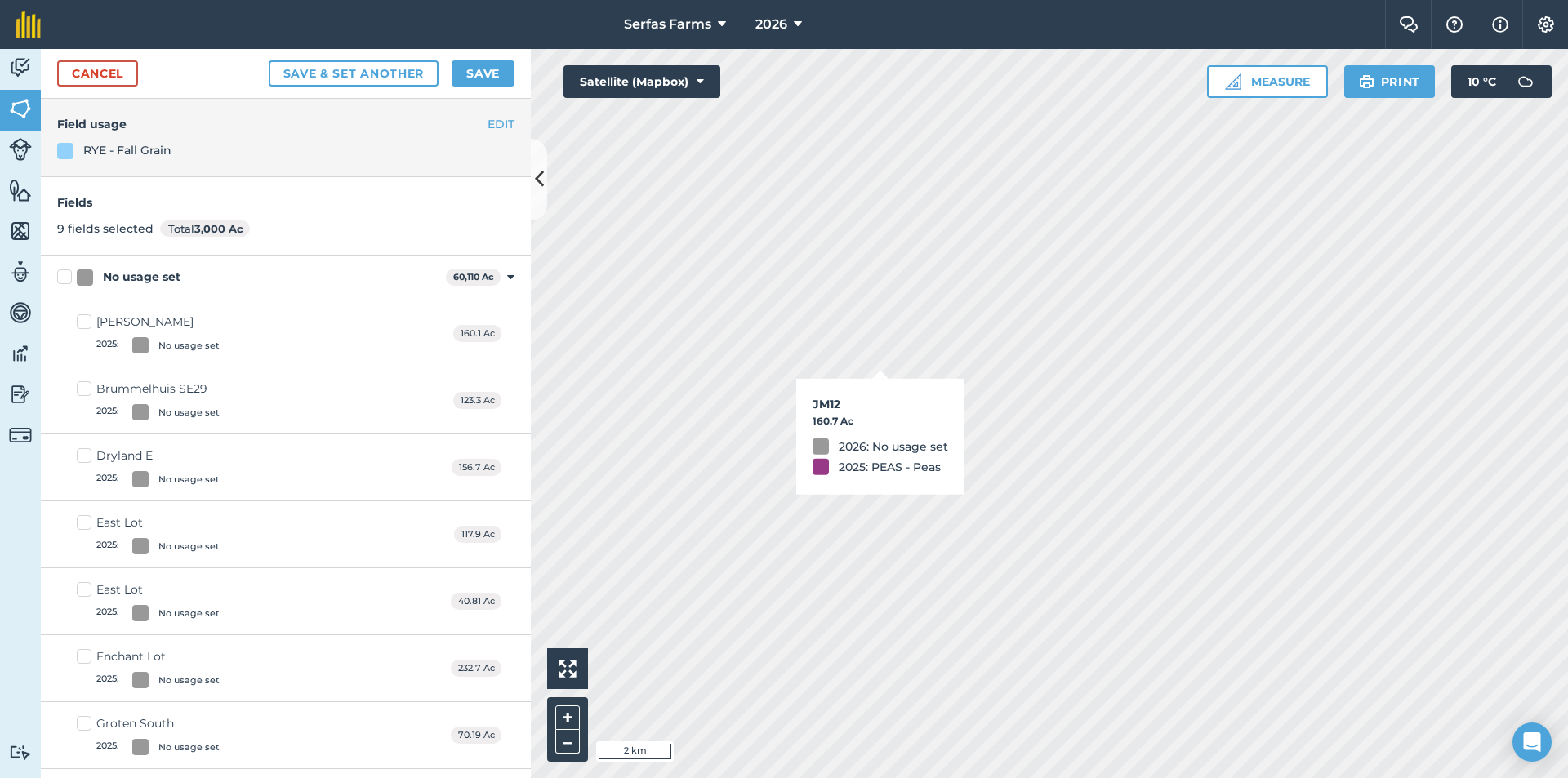
checkbox input "true"
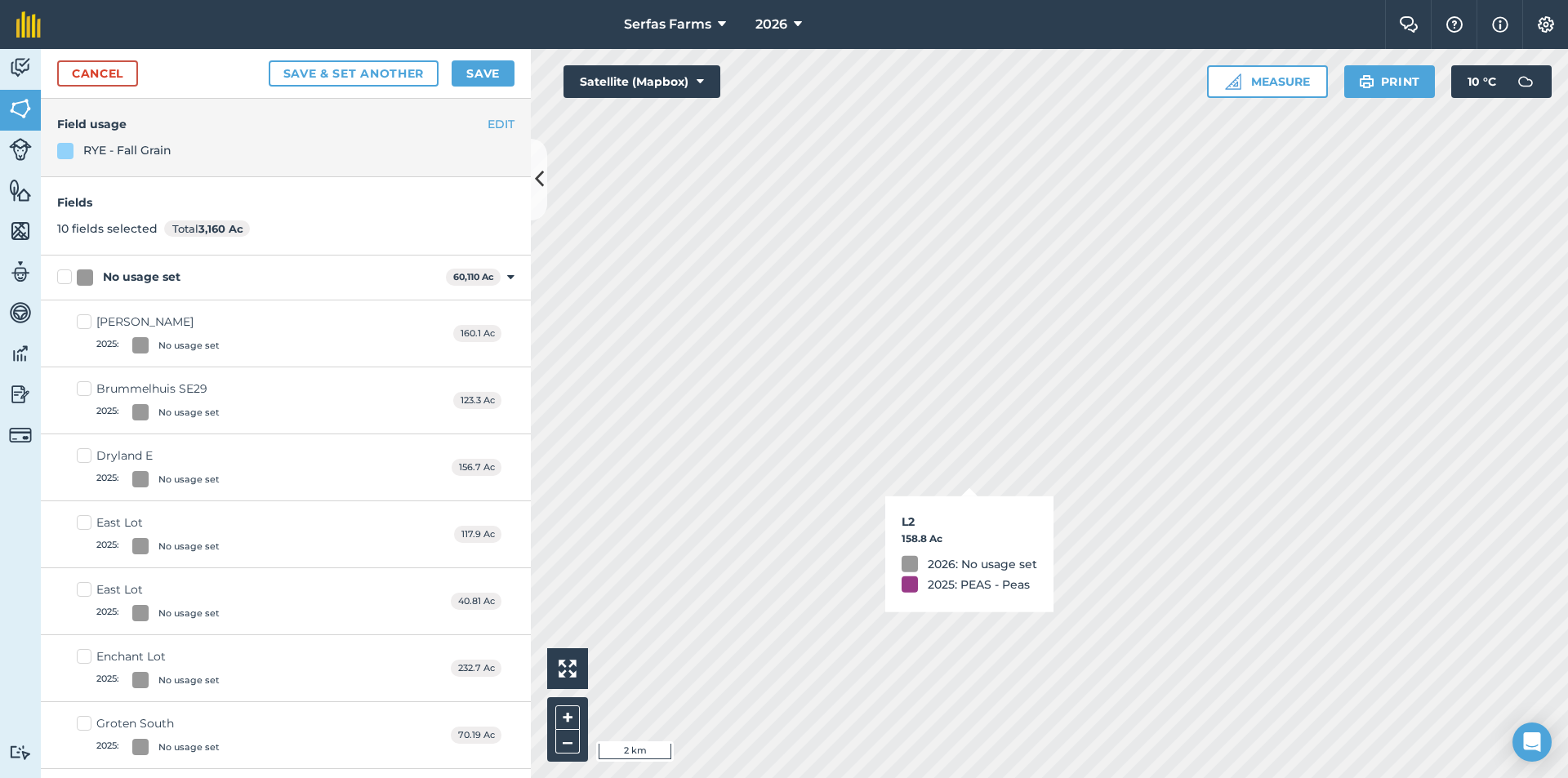
checkbox input "true"
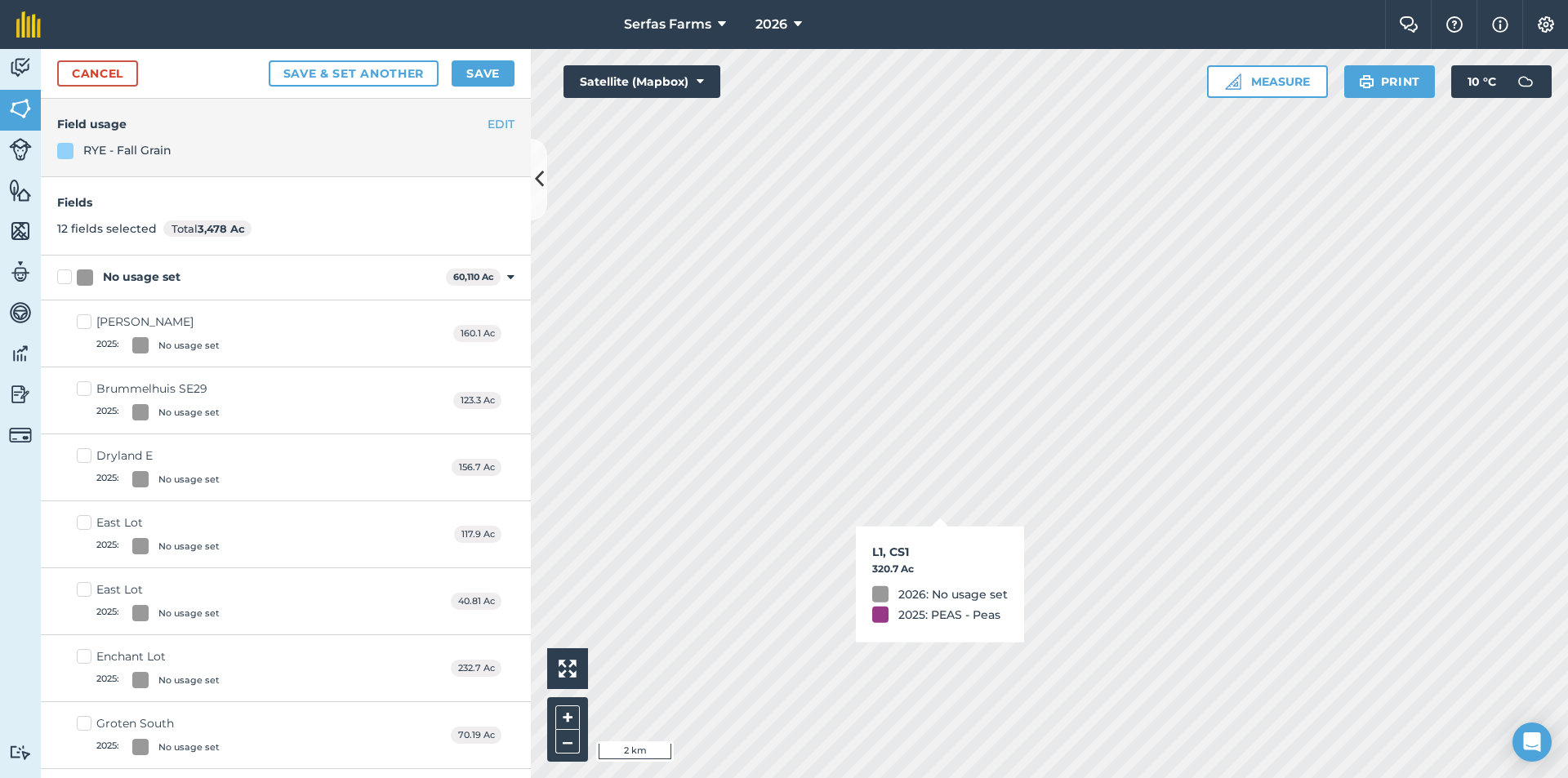
checkbox input "true"
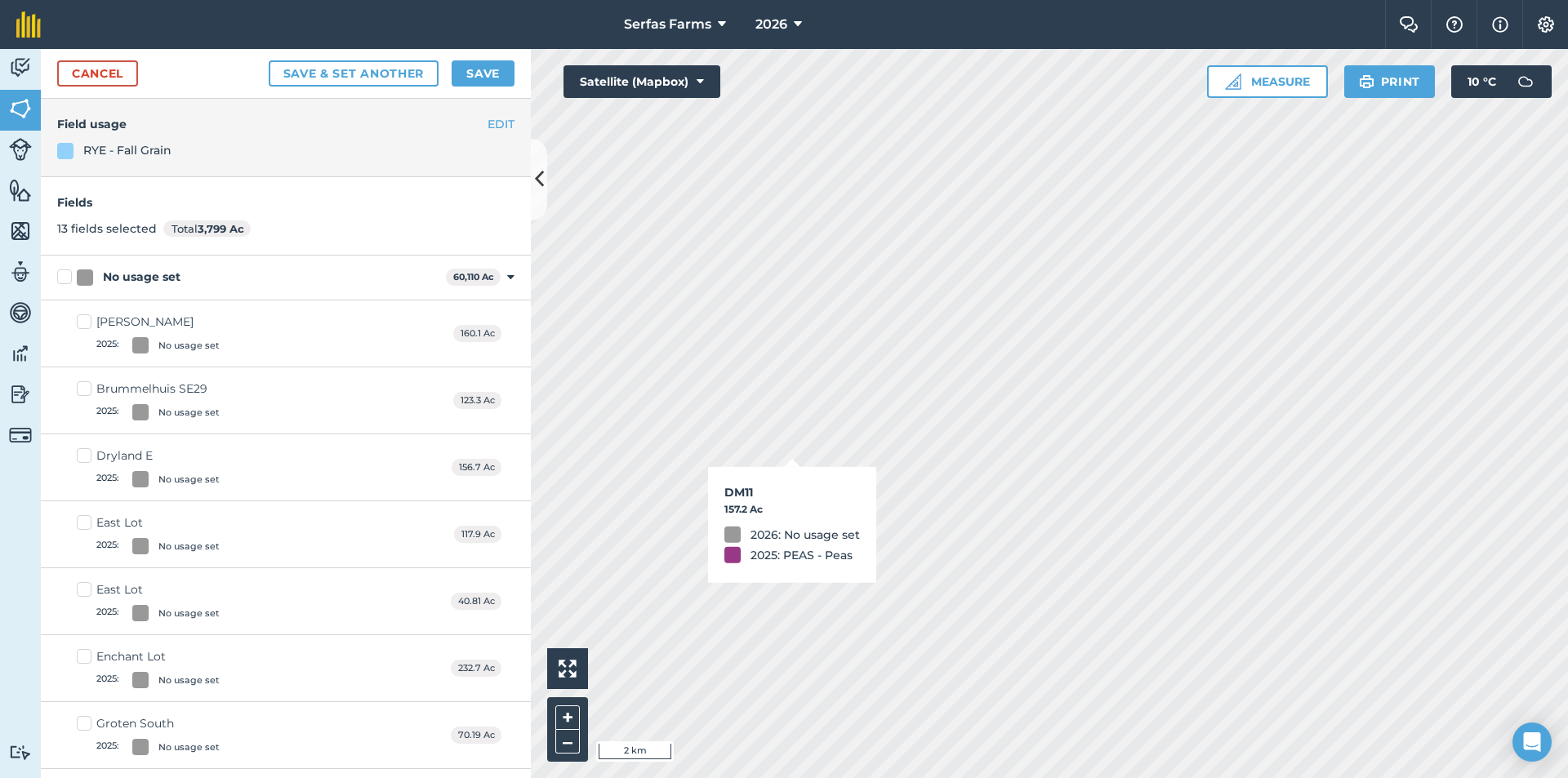
checkbox input "true"
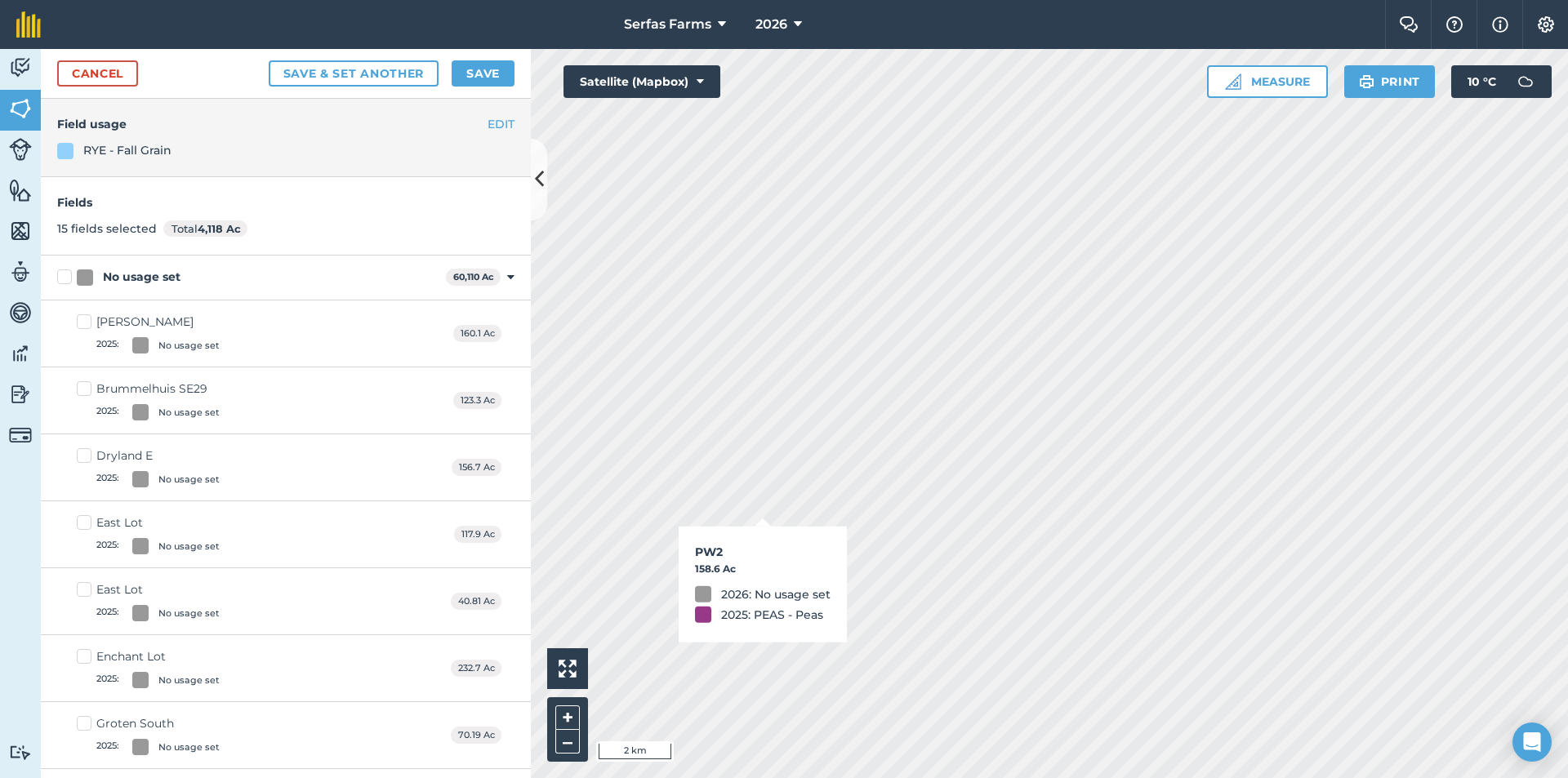
checkbox input "true"
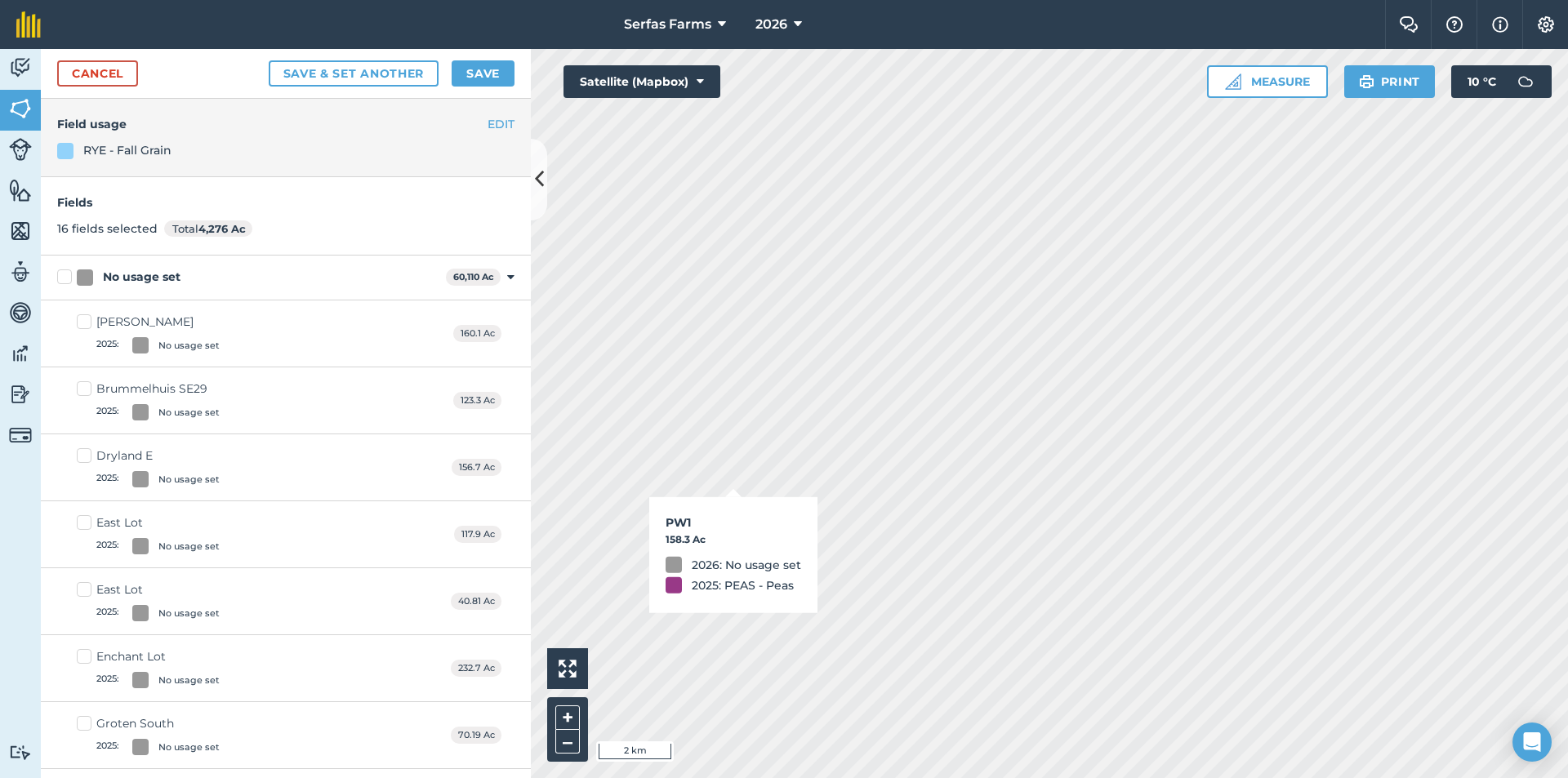
checkbox input "true"
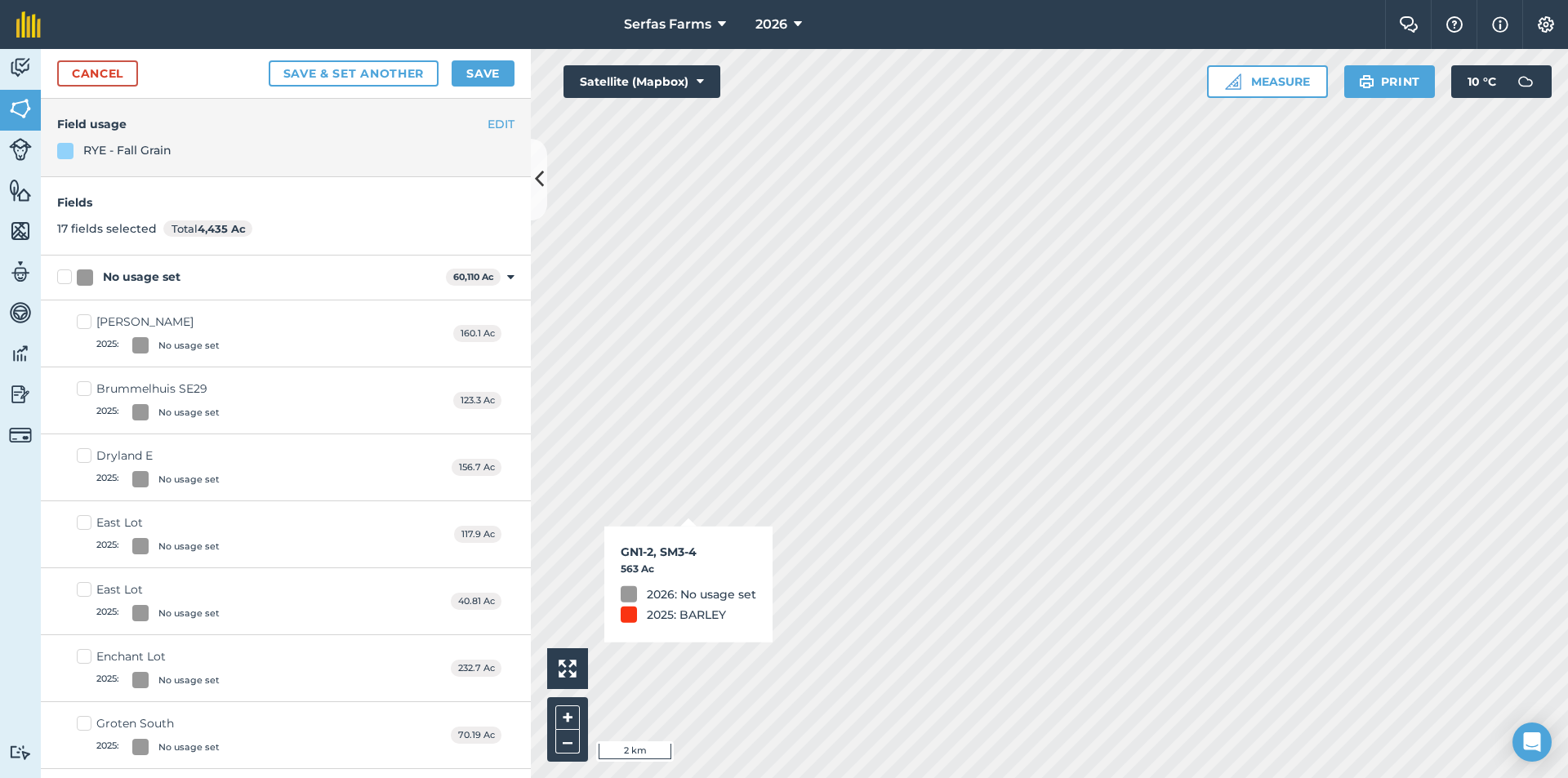
checkbox input "true"
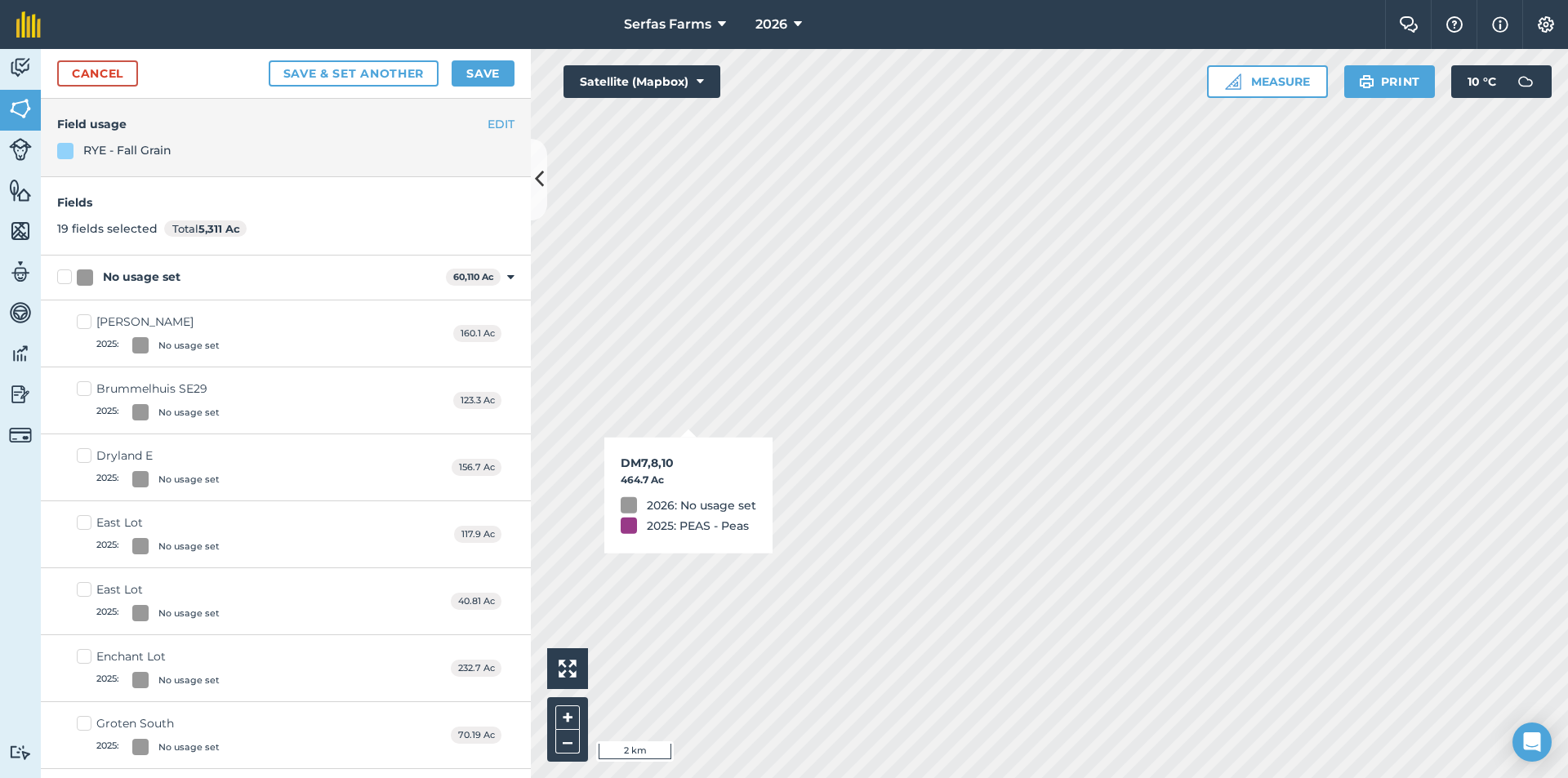
checkbox input "true"
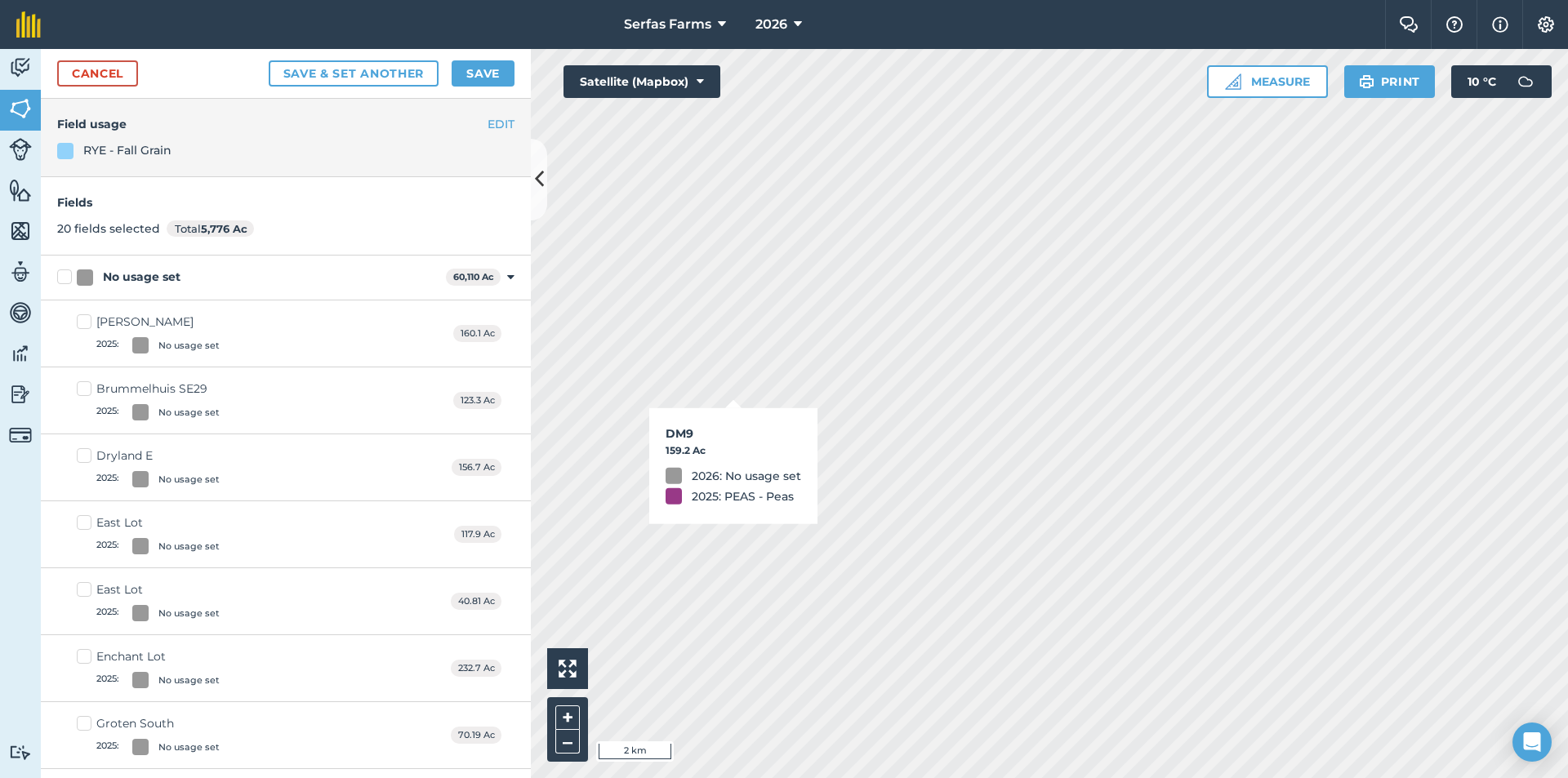
checkbox input "true"
click at [482, 72] on button "Save" at bounding box center [483, 73] width 63 height 26
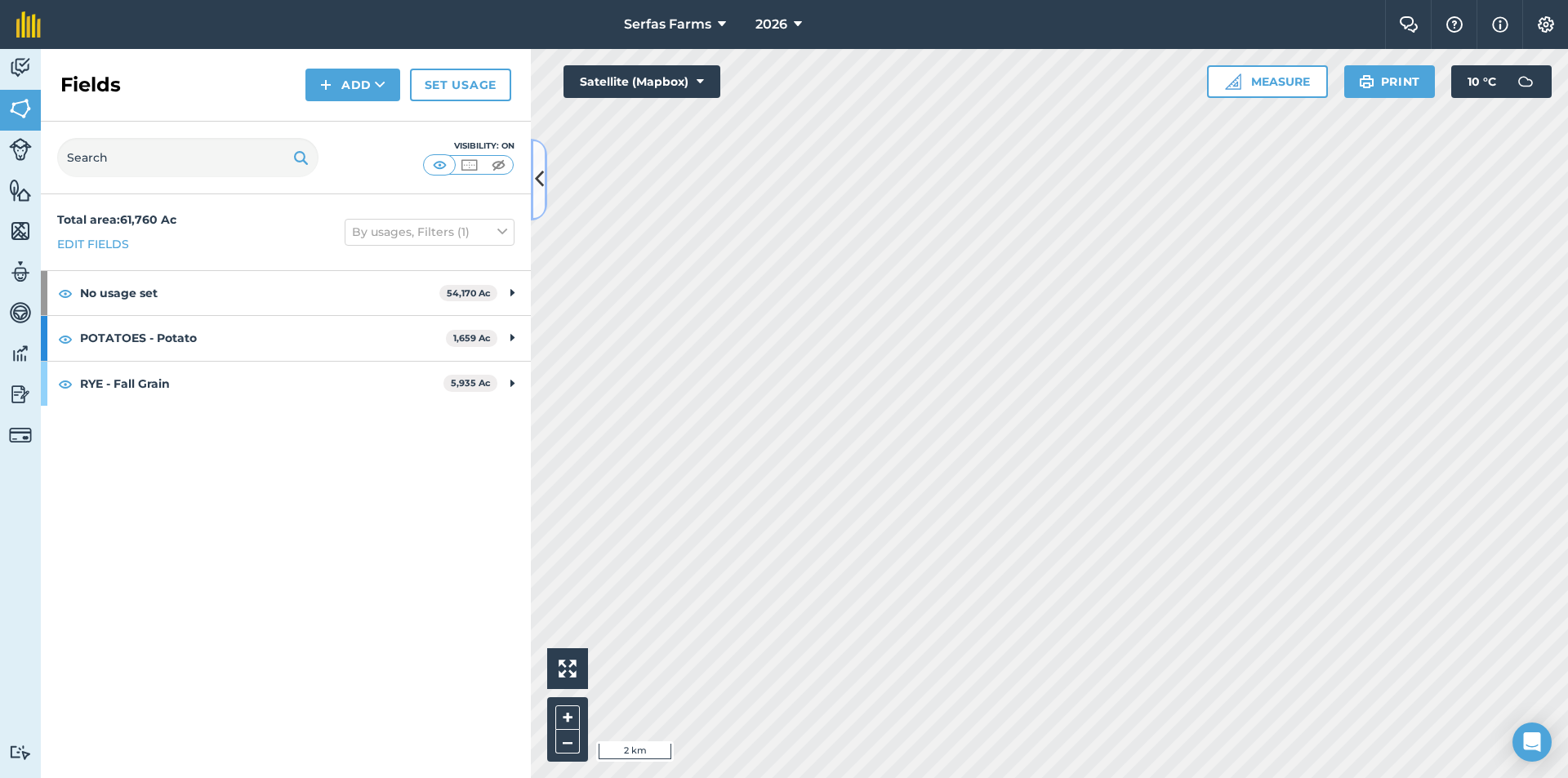
click at [536, 181] on icon at bounding box center [538, 179] width 9 height 28
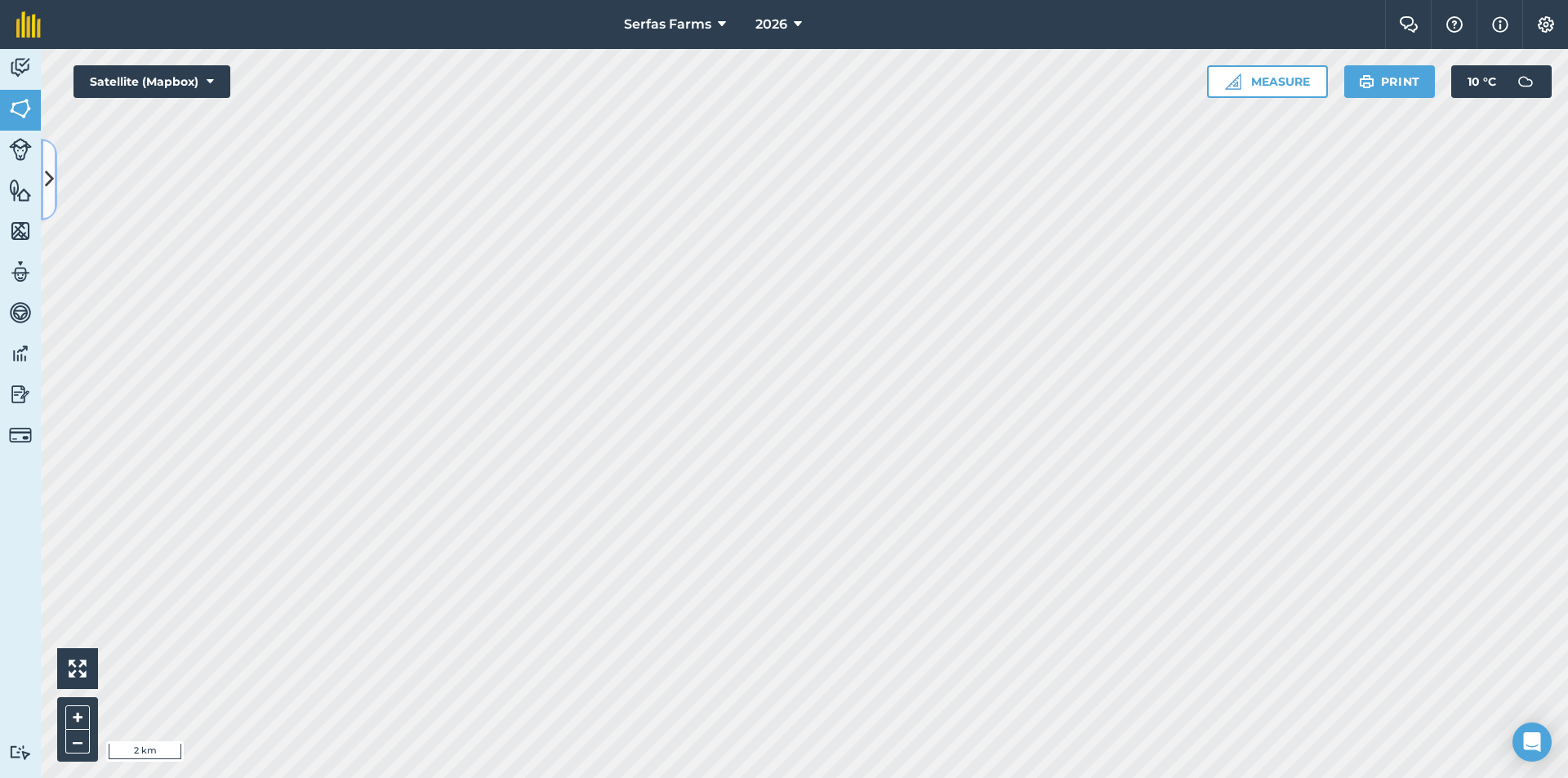
click at [46, 175] on icon at bounding box center [49, 179] width 9 height 28
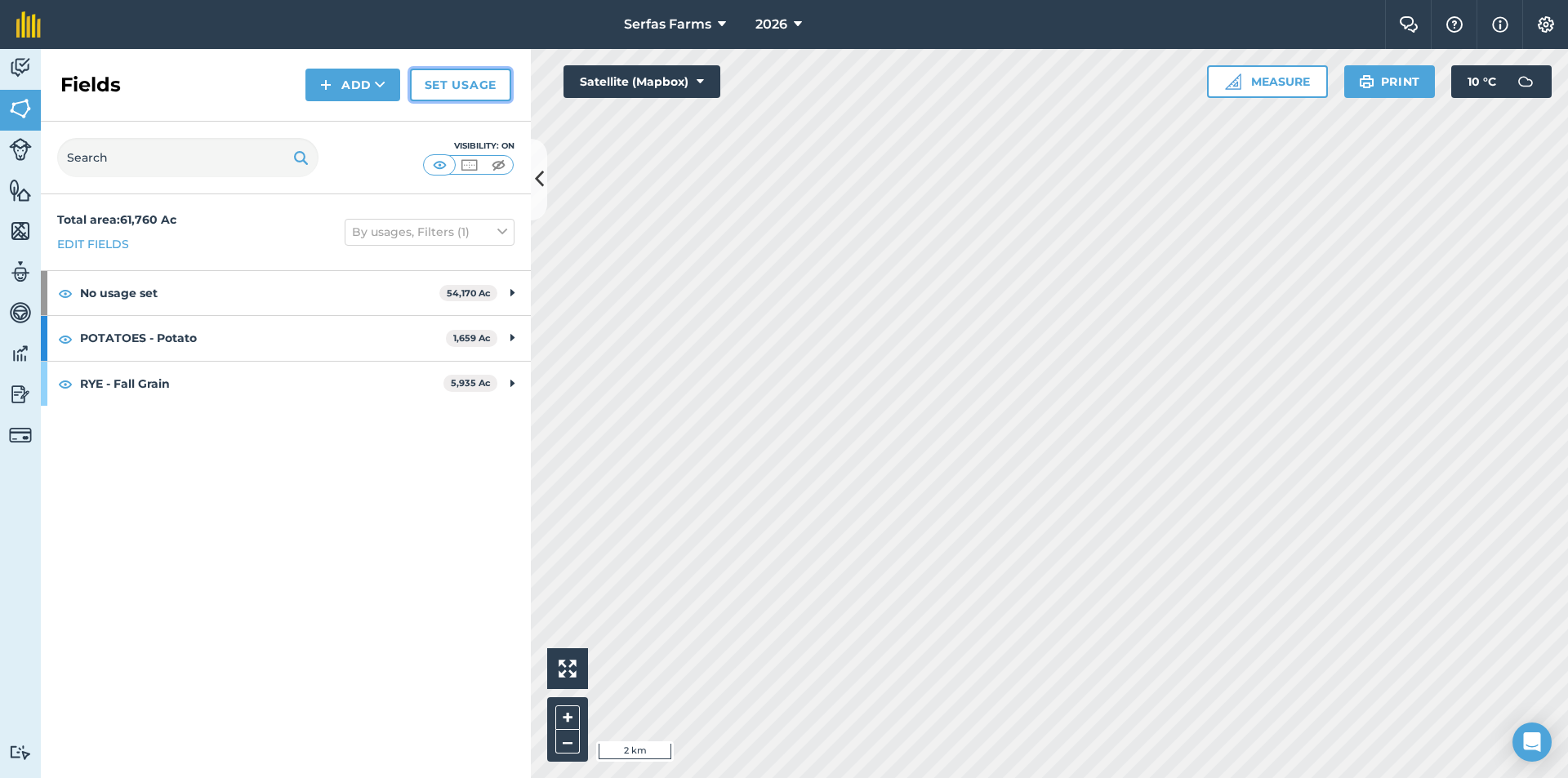
click at [432, 91] on link "Set usage" at bounding box center [460, 84] width 101 height 32
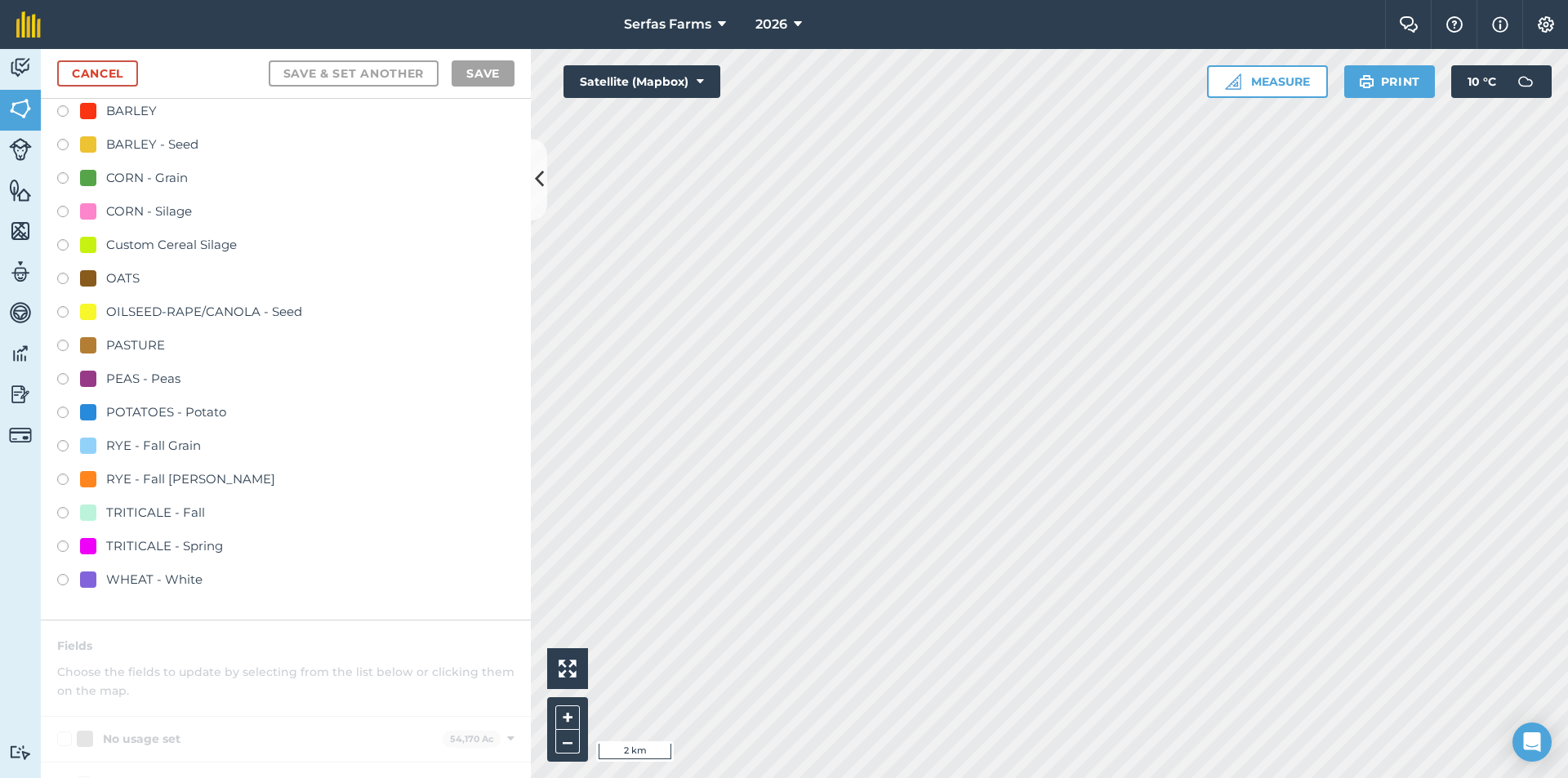
scroll to position [163, 0]
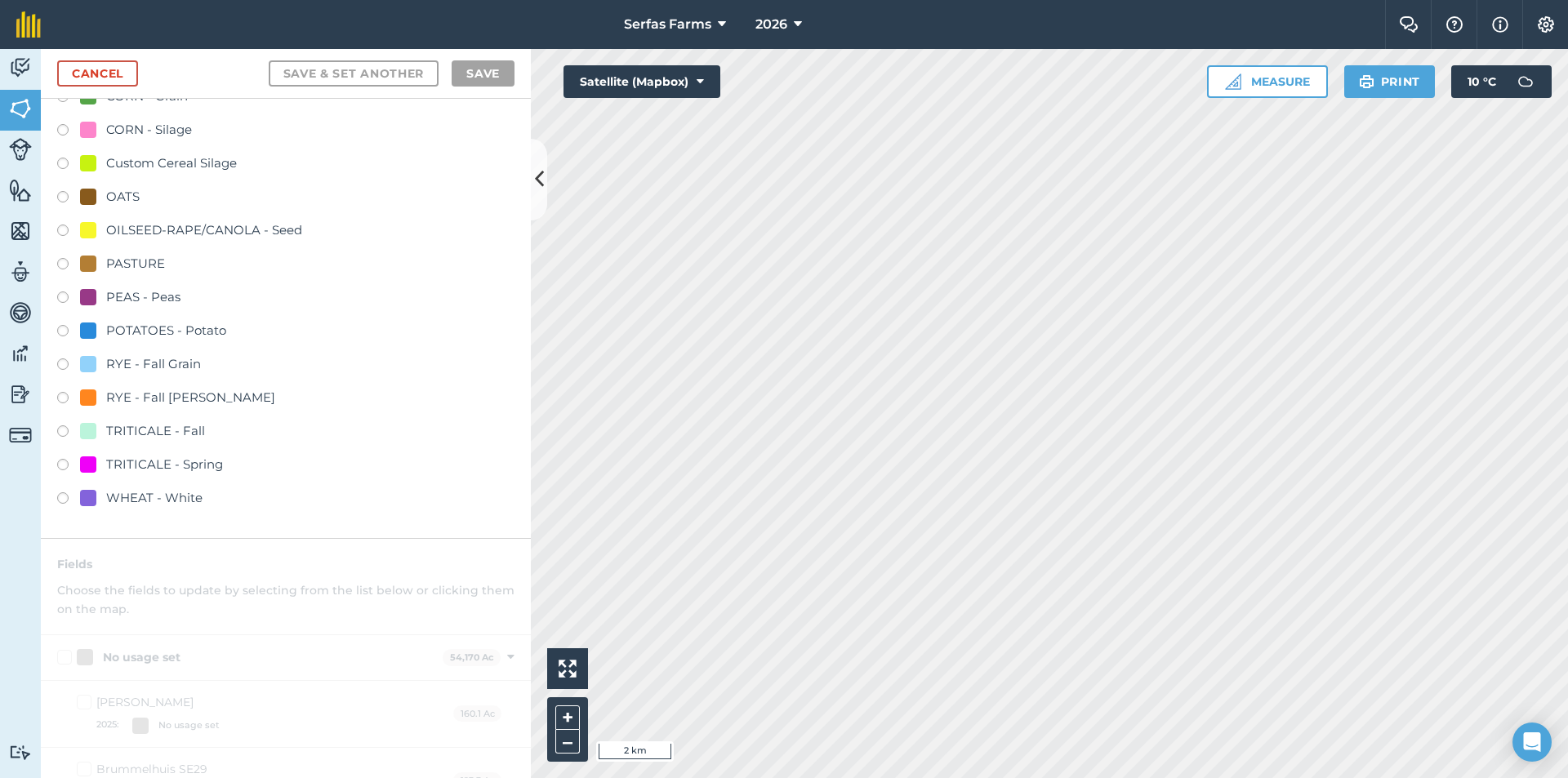
click at [60, 298] on label at bounding box center [68, 299] width 23 height 17
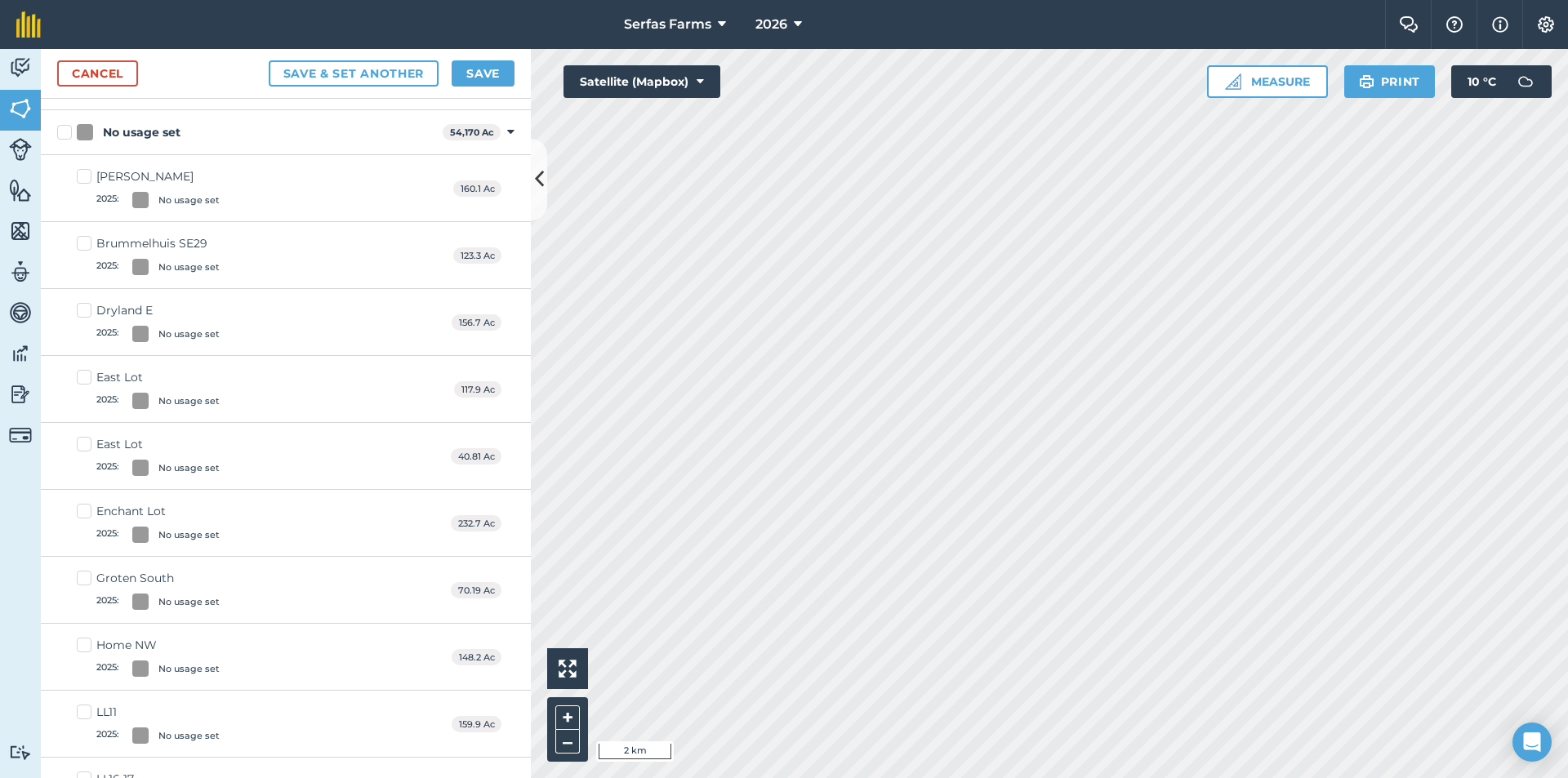
scroll to position [0, 0]
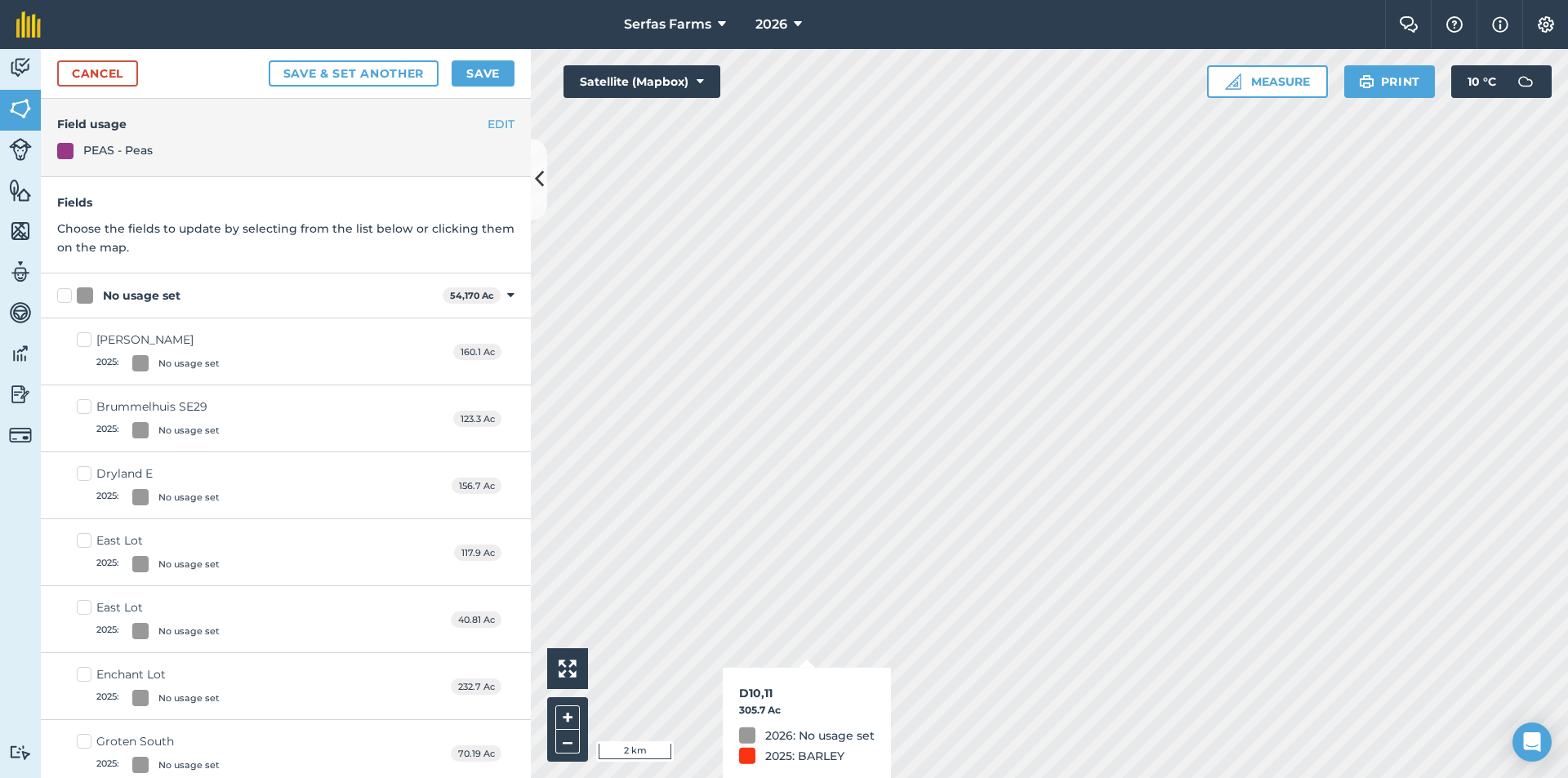
checkbox input "true"
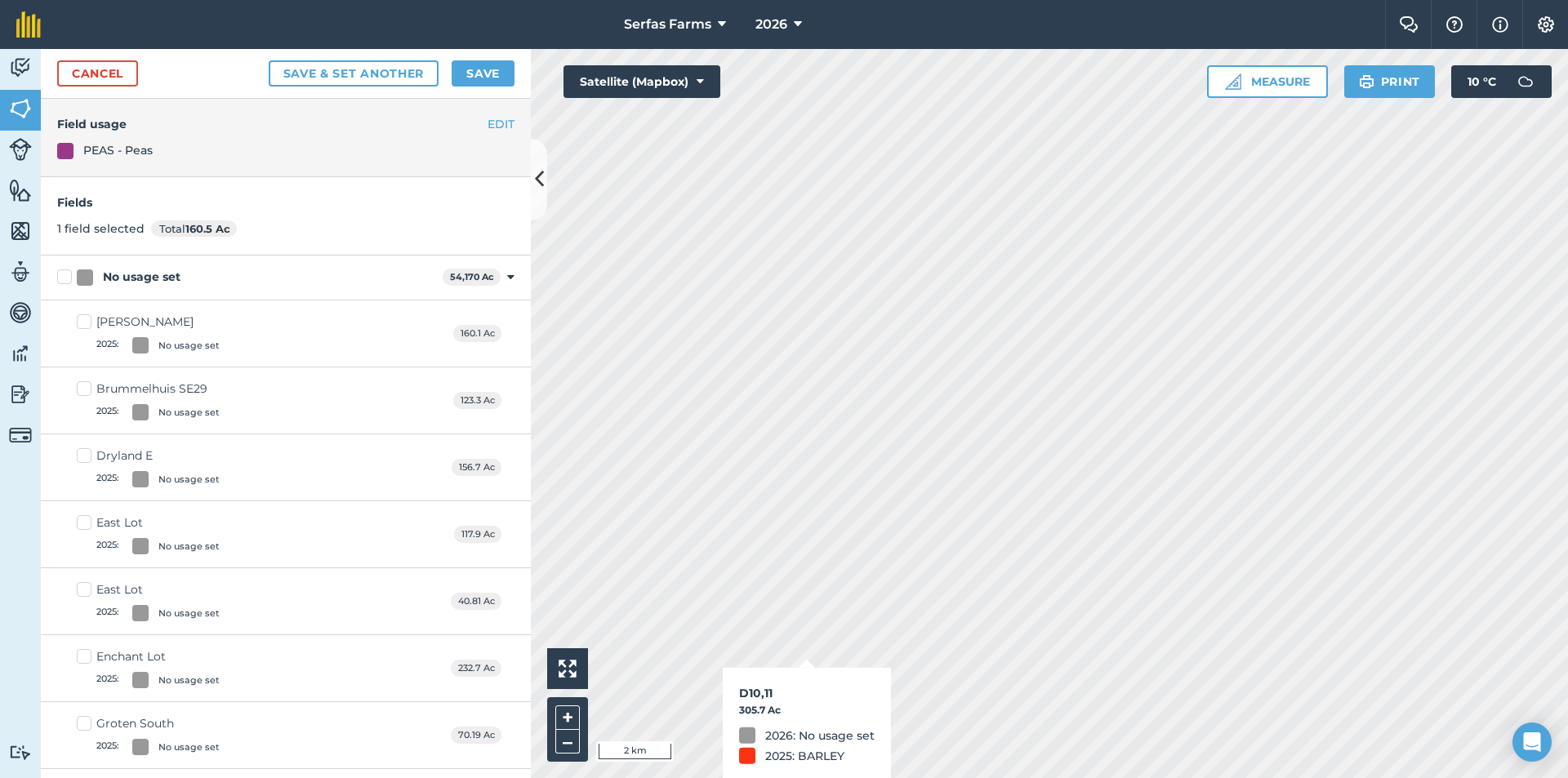
checkbox input "true"
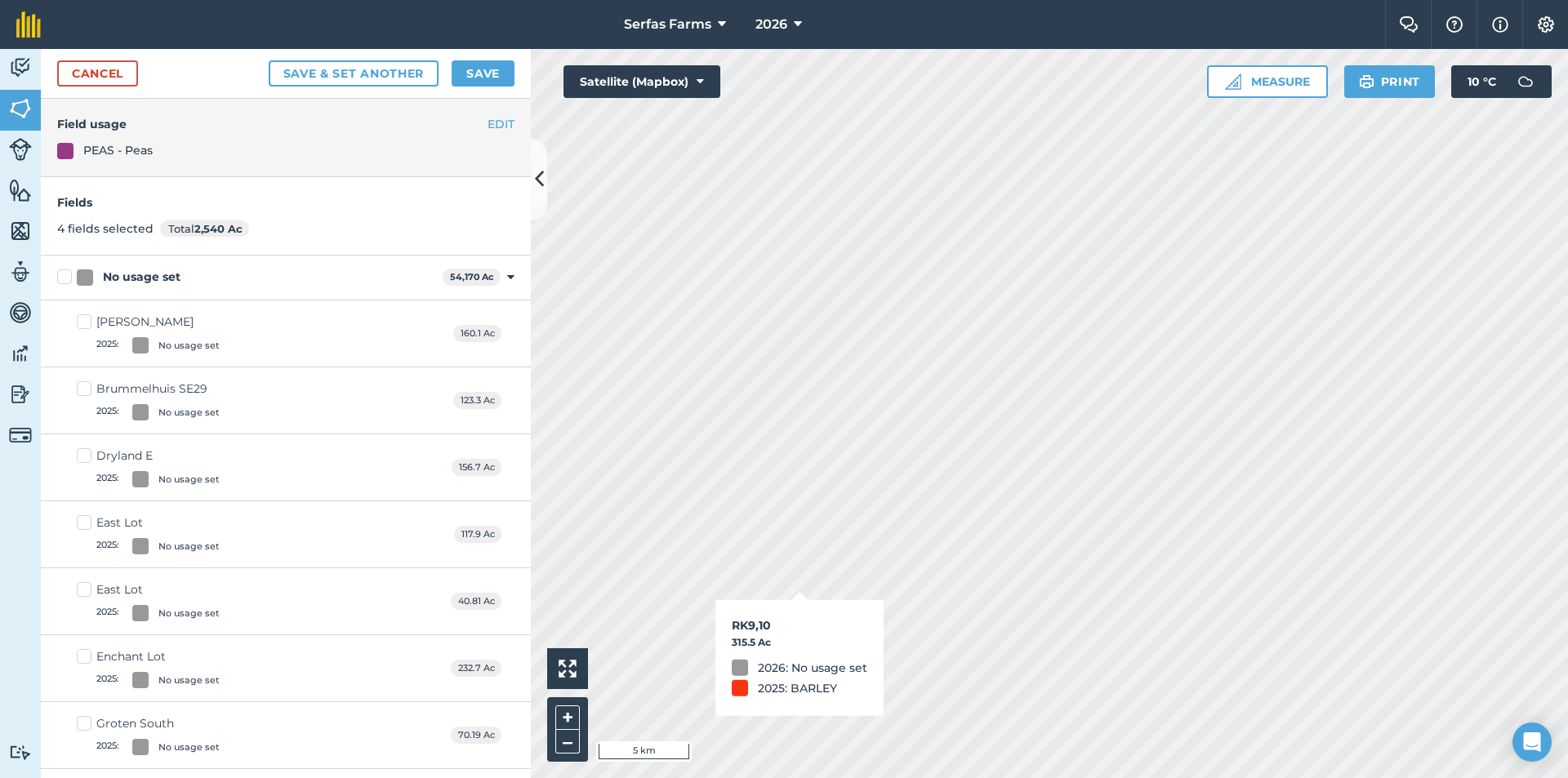
checkbox input "true"
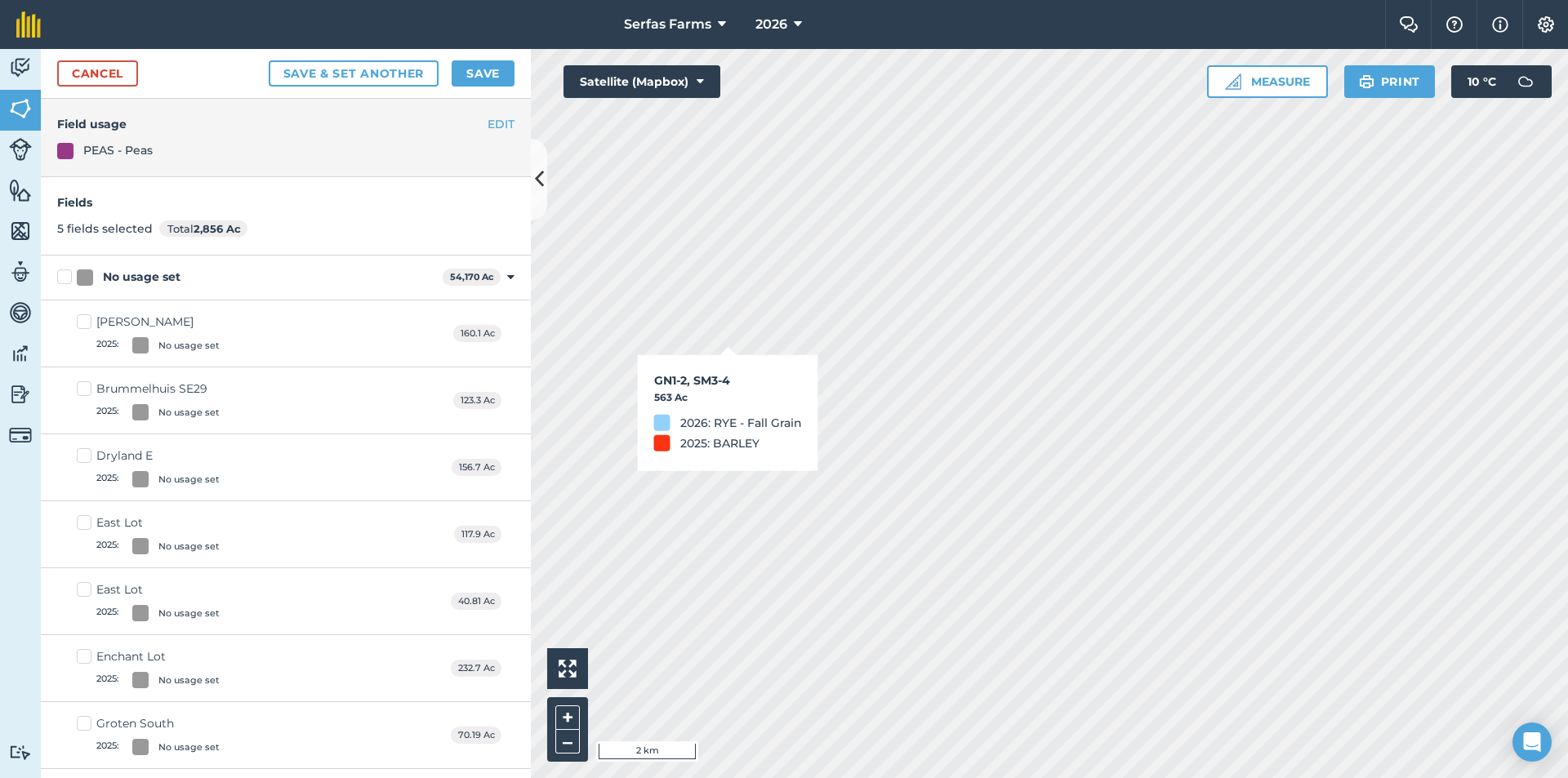
checkbox input "true"
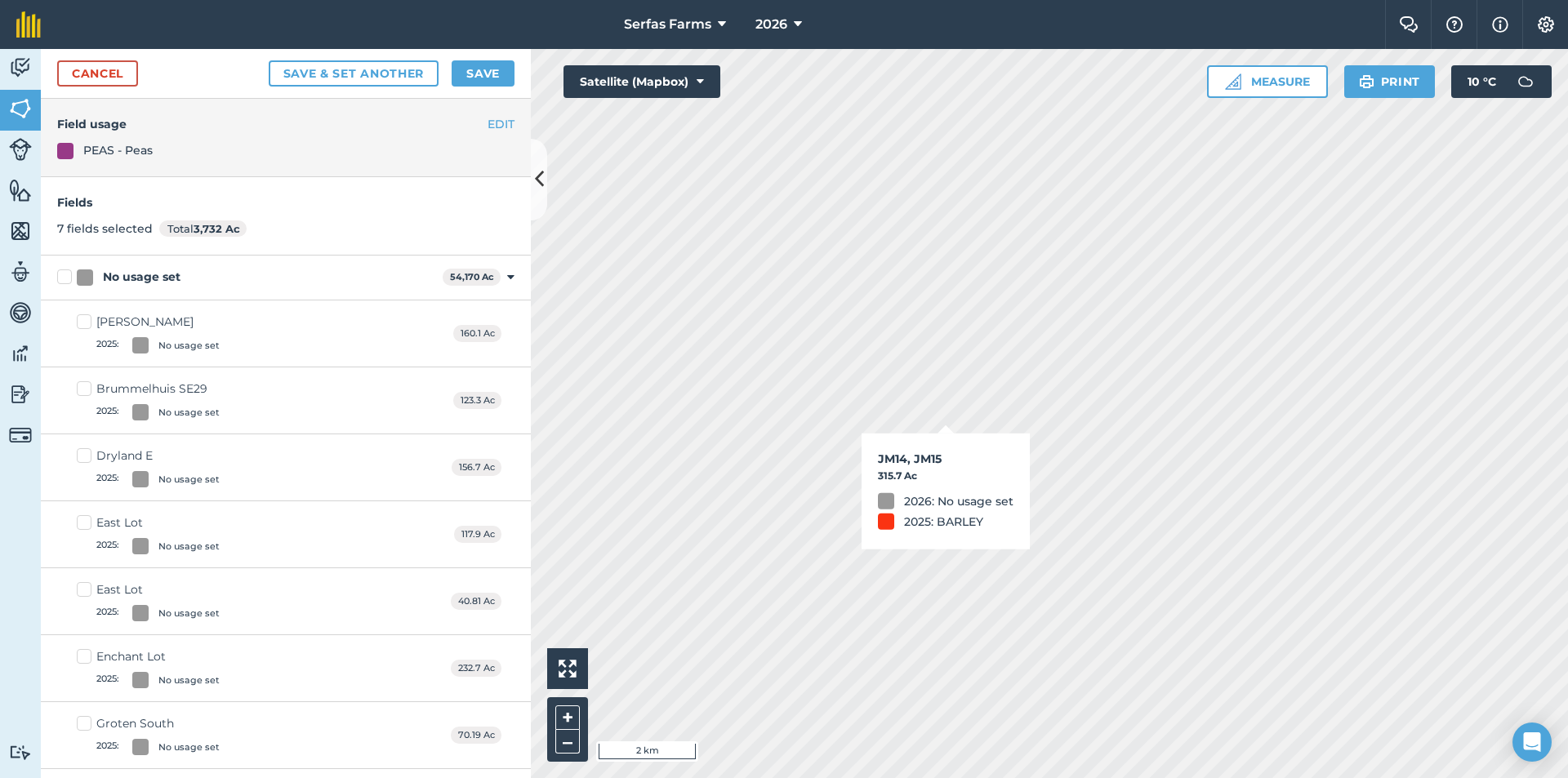
checkbox input "true"
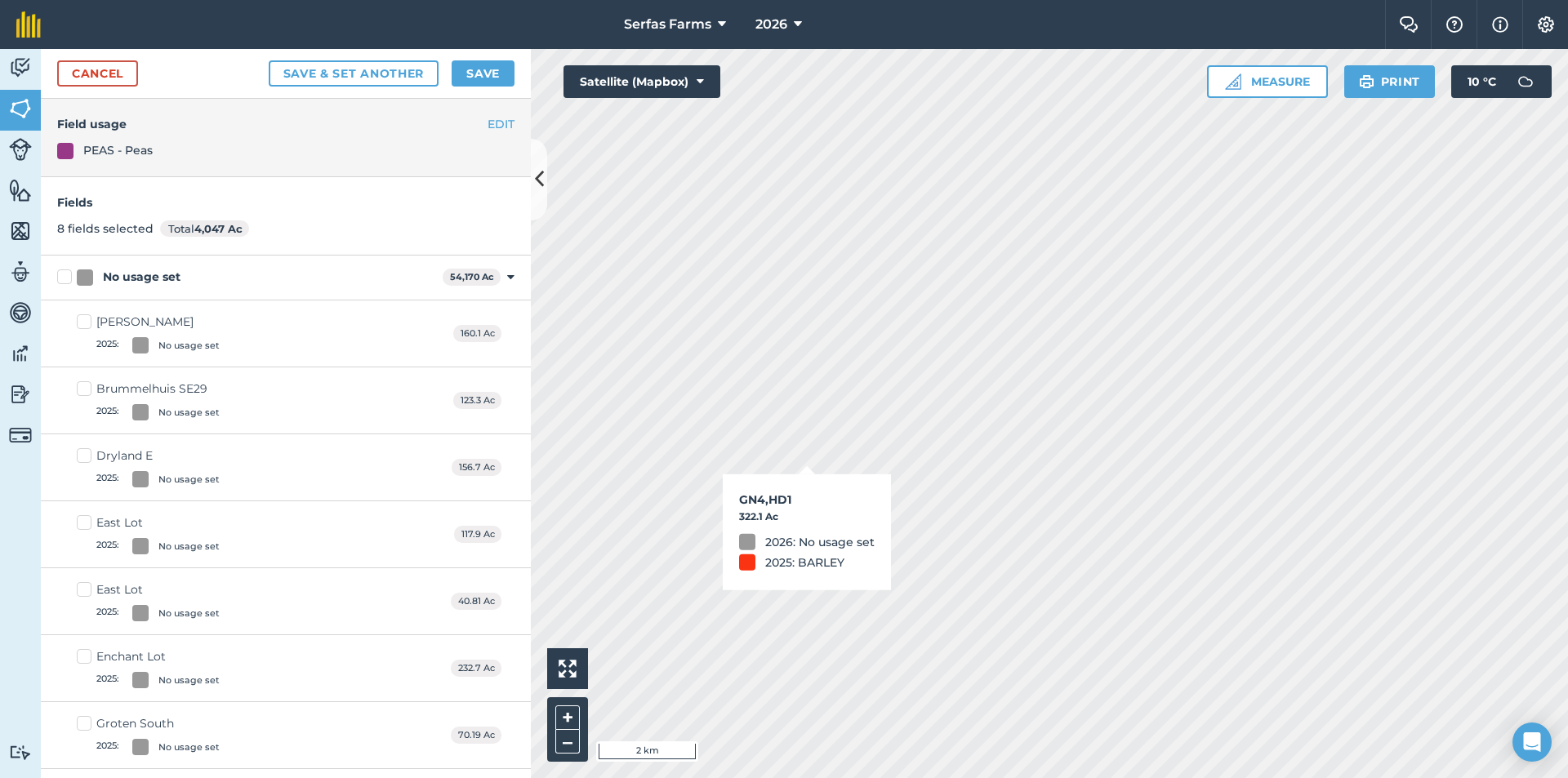
checkbox input "true"
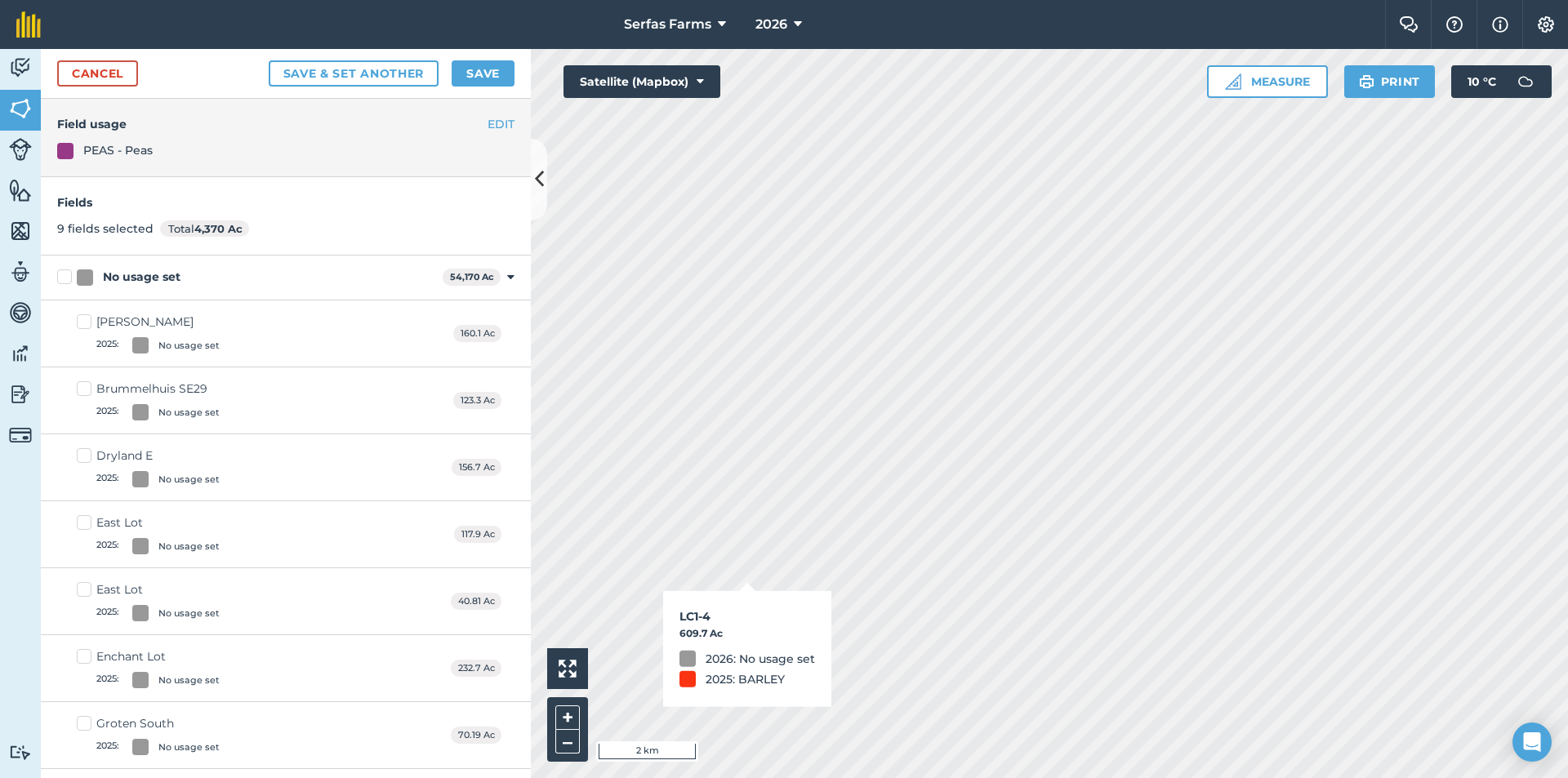
checkbox input "true"
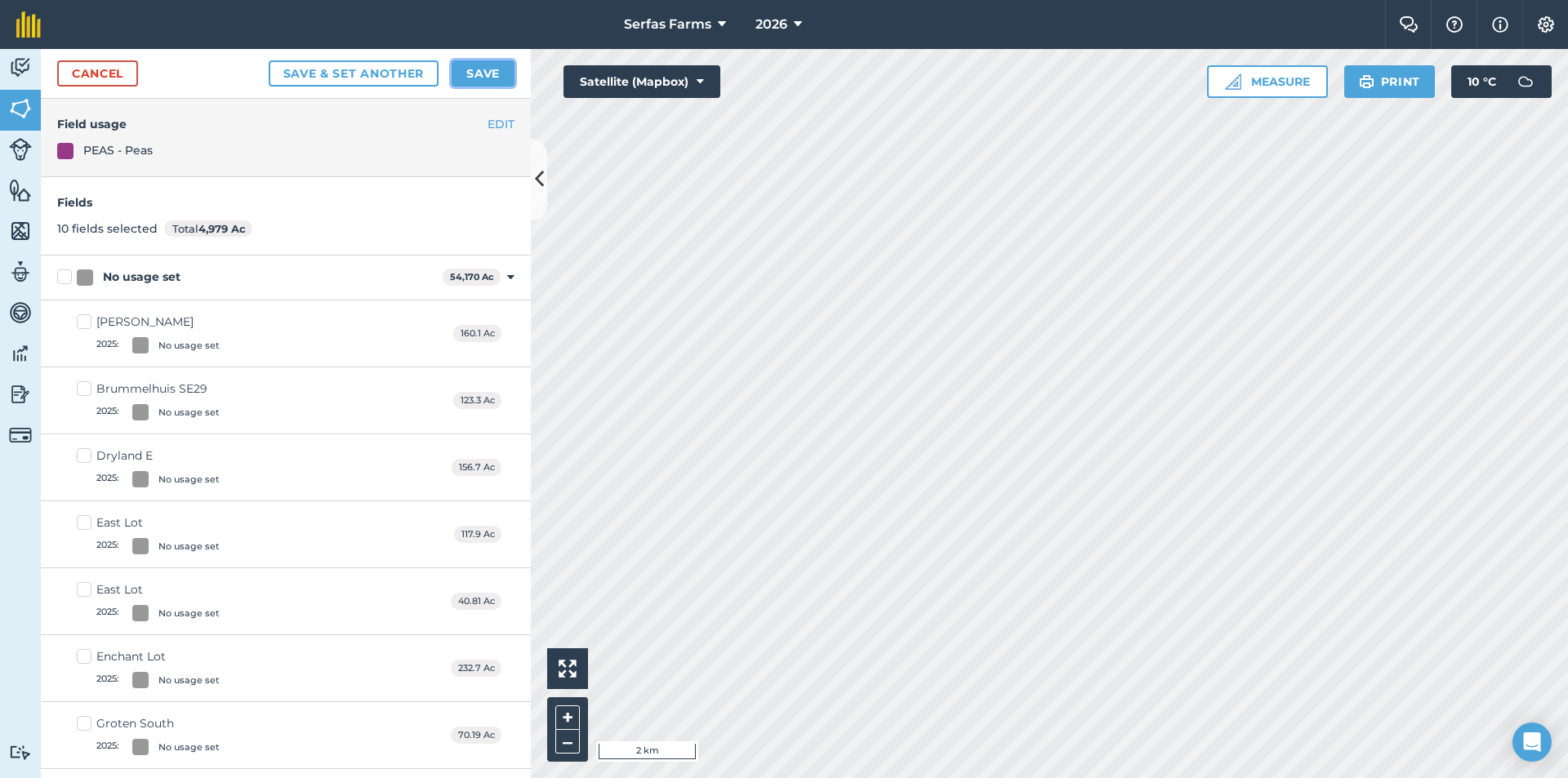
click at [490, 70] on button "Save" at bounding box center [483, 73] width 63 height 26
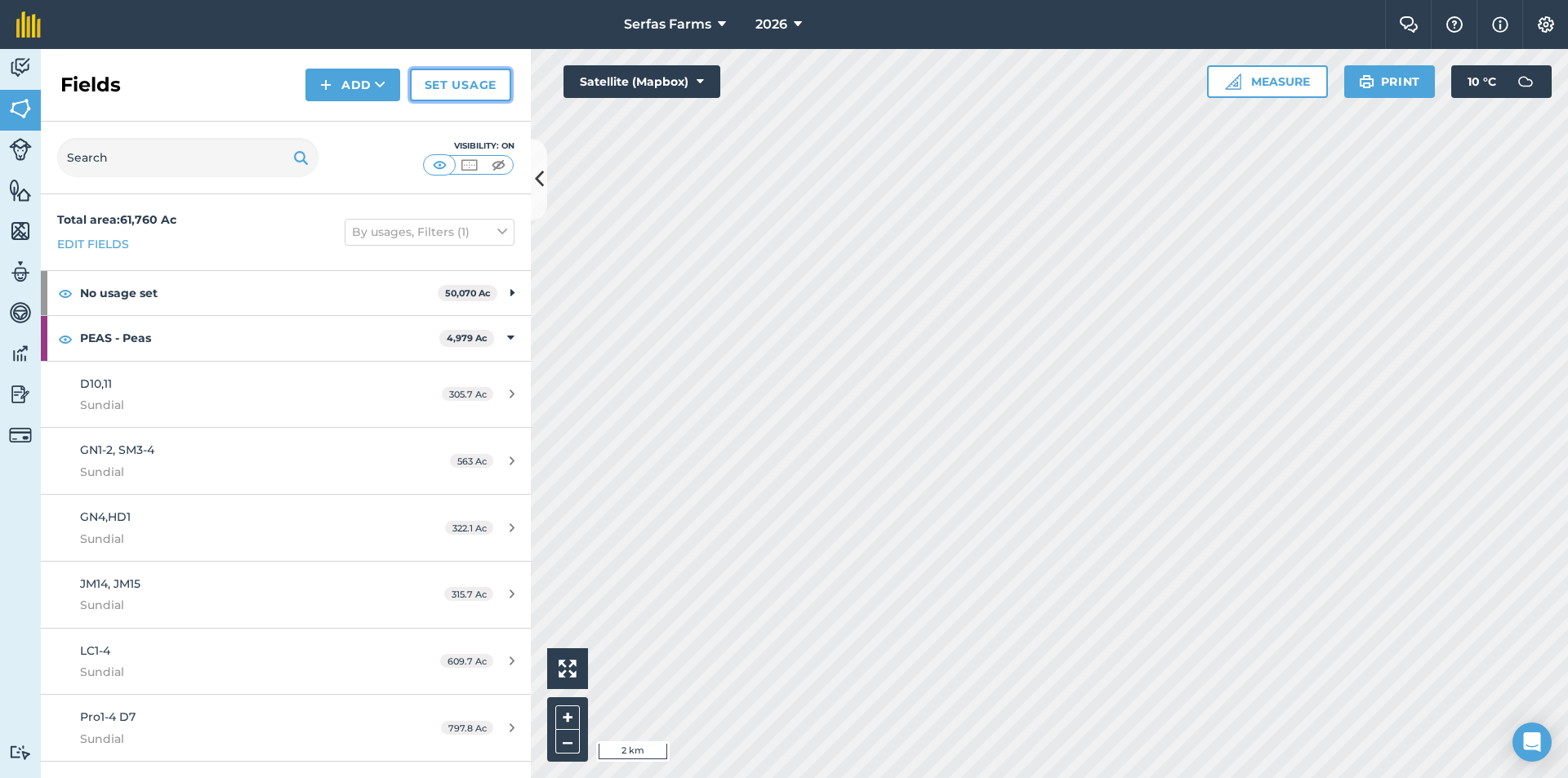
click at [478, 89] on link "Set usage" at bounding box center [460, 84] width 101 height 32
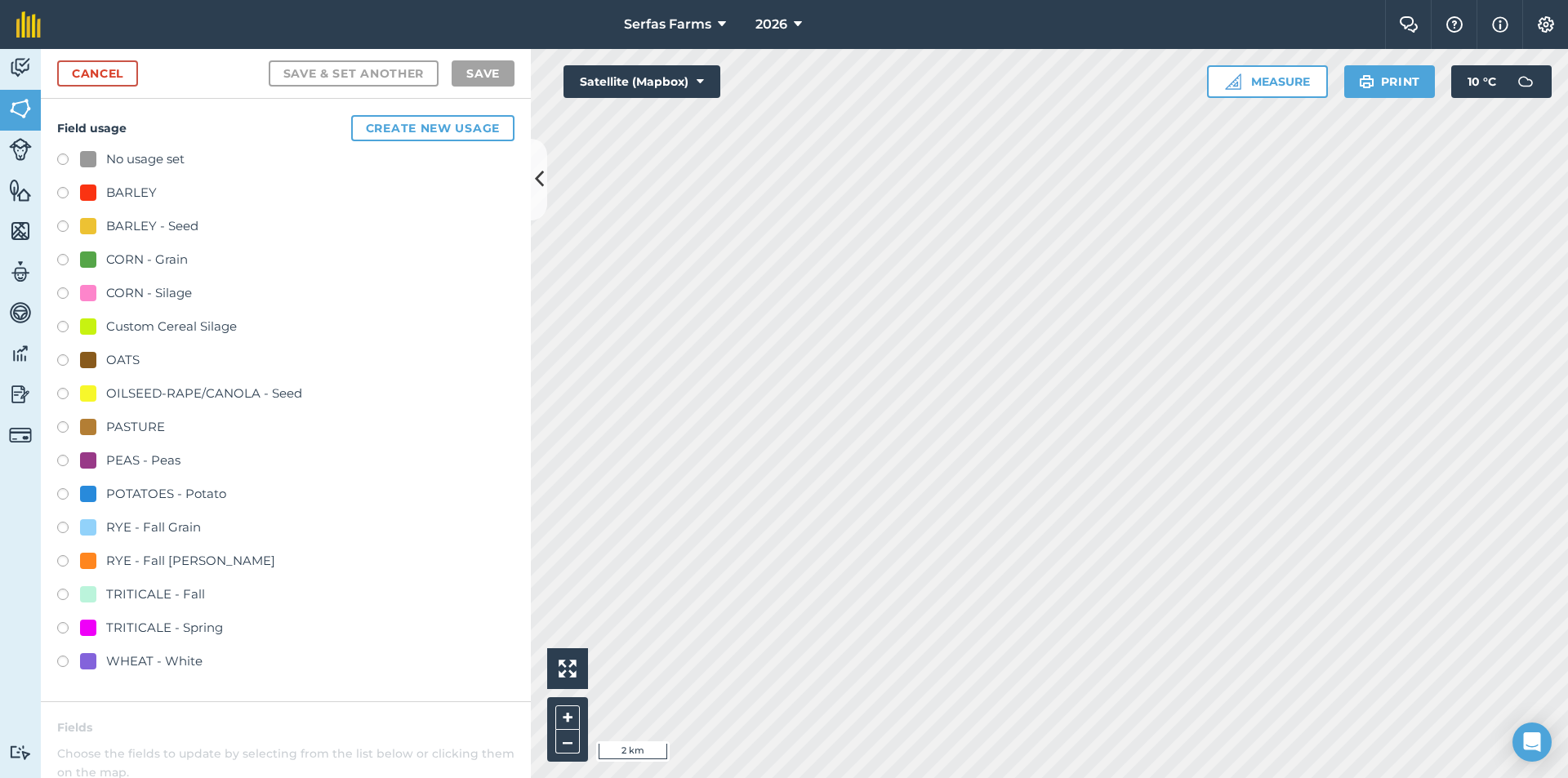
click at [64, 192] on label at bounding box center [68, 195] width 23 height 17
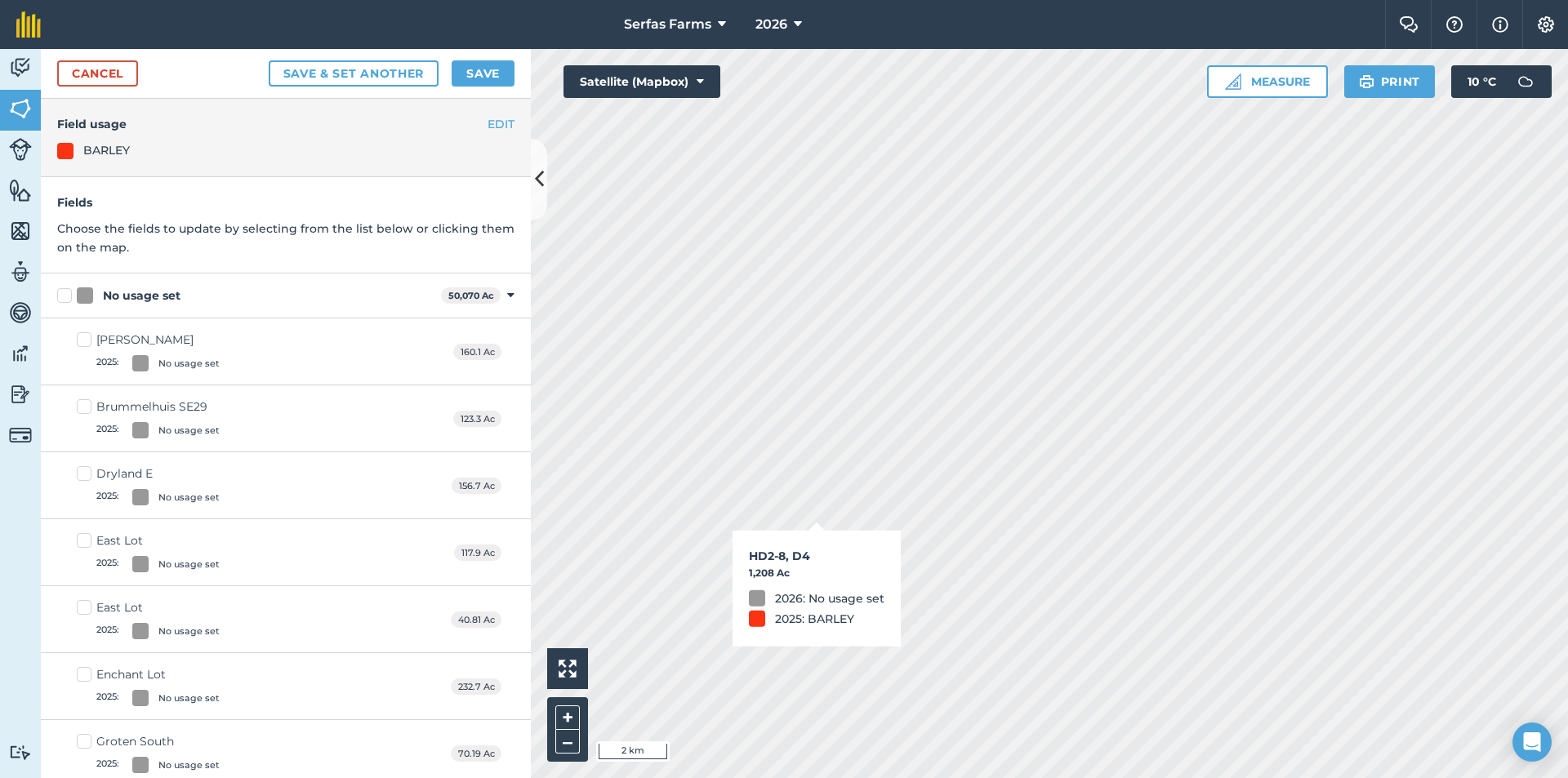
checkbox input "true"
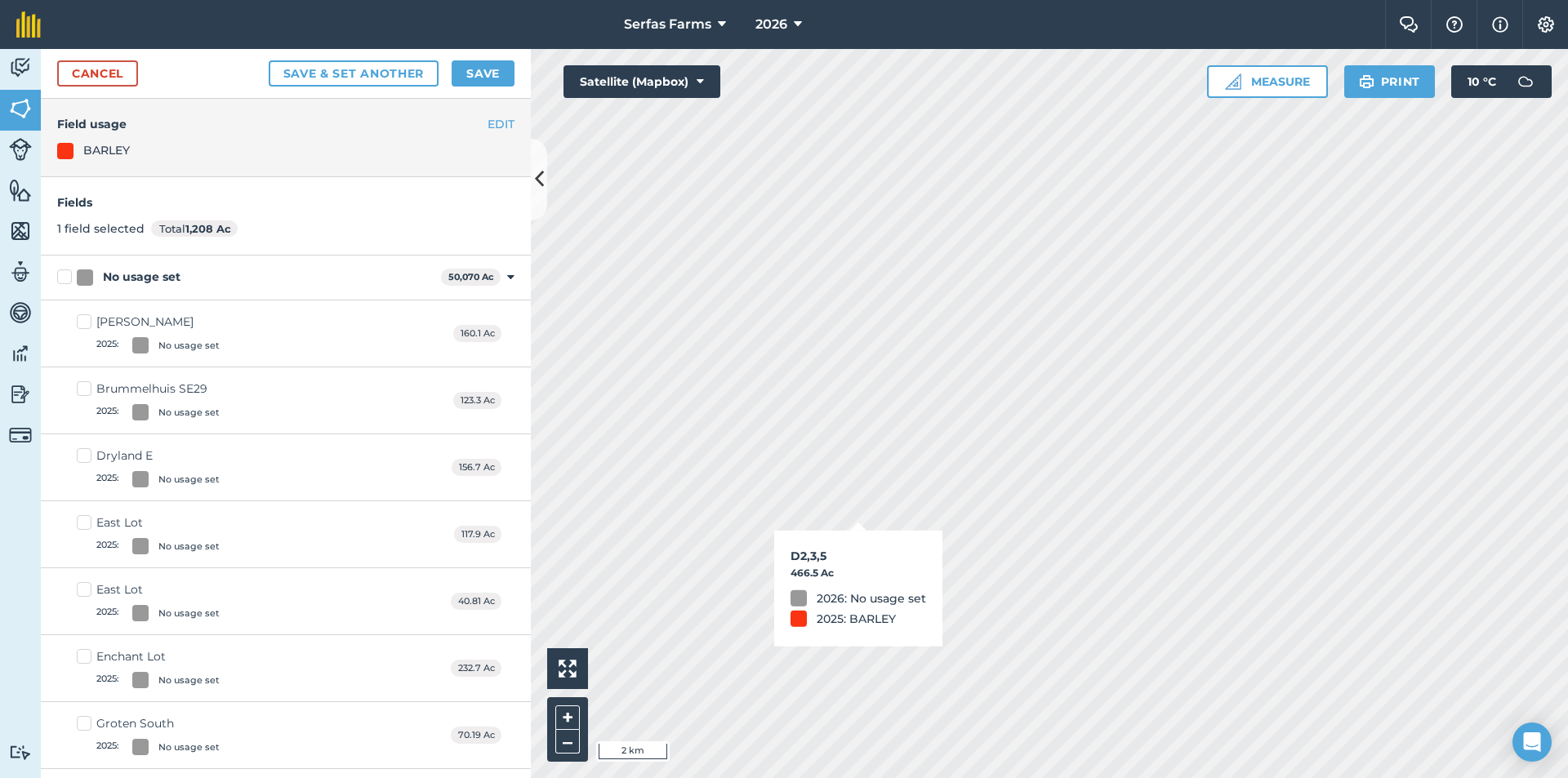
checkbox input "true"
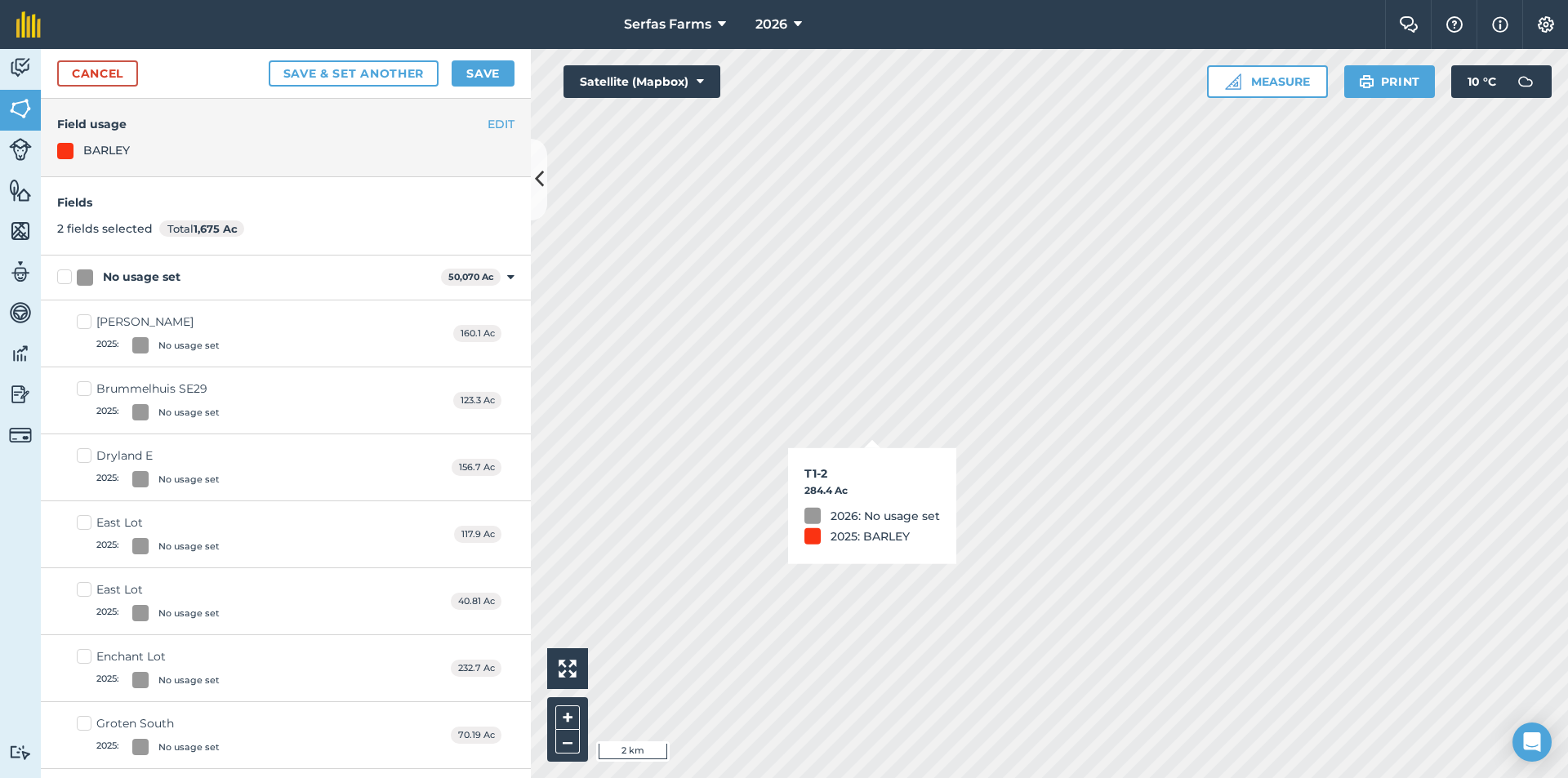
checkbox input "true"
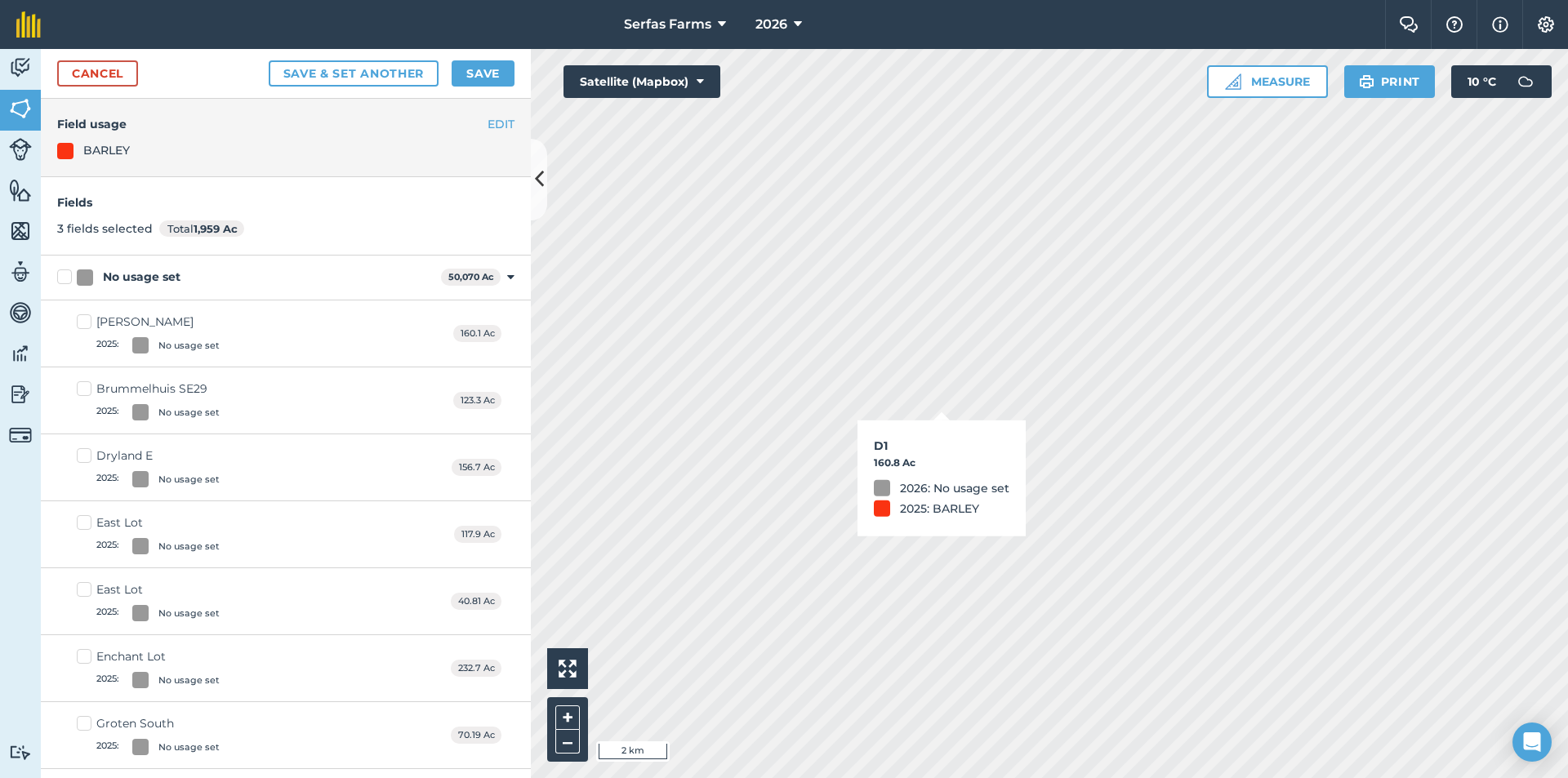
checkbox input "true"
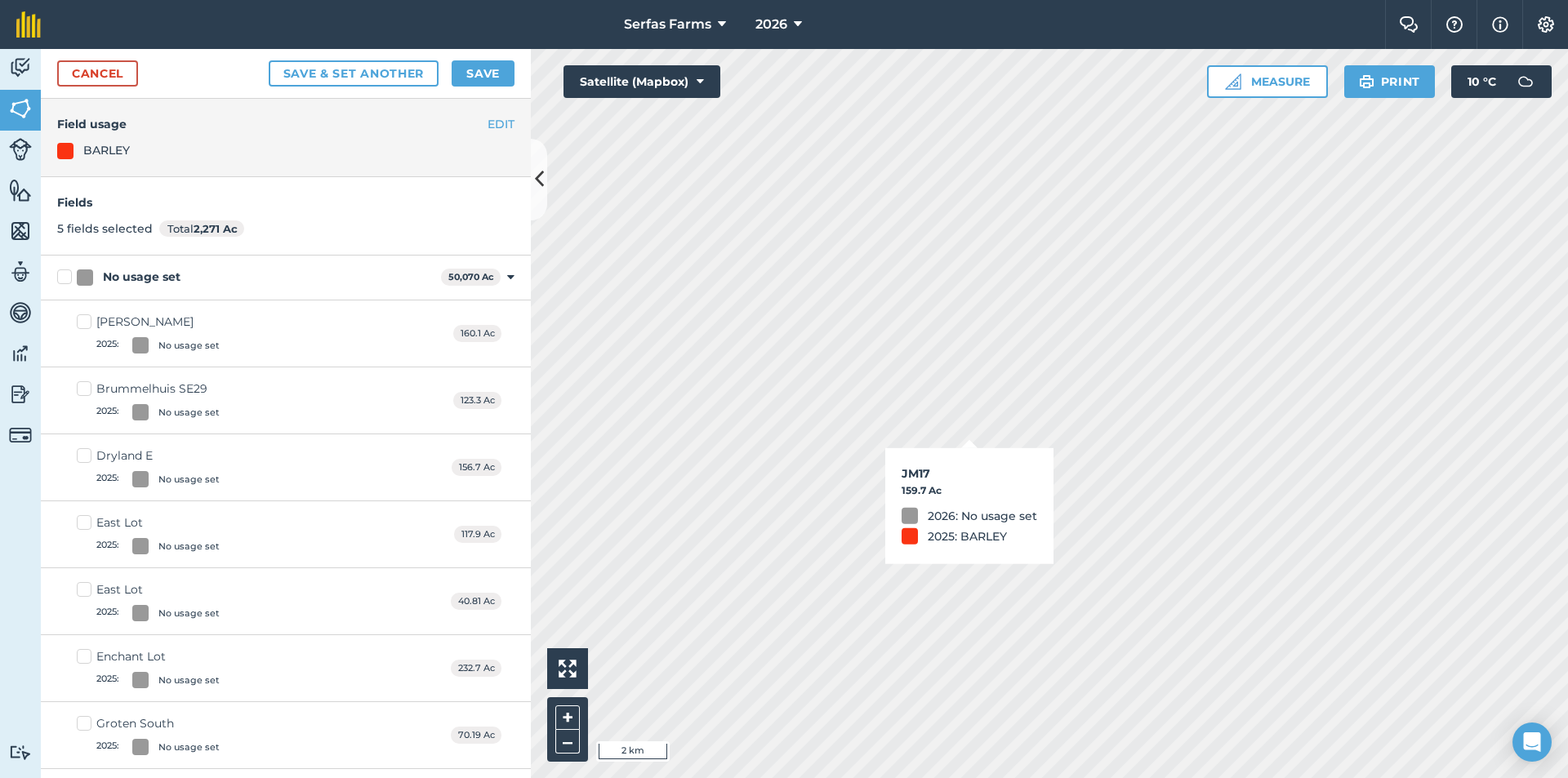
checkbox input "true"
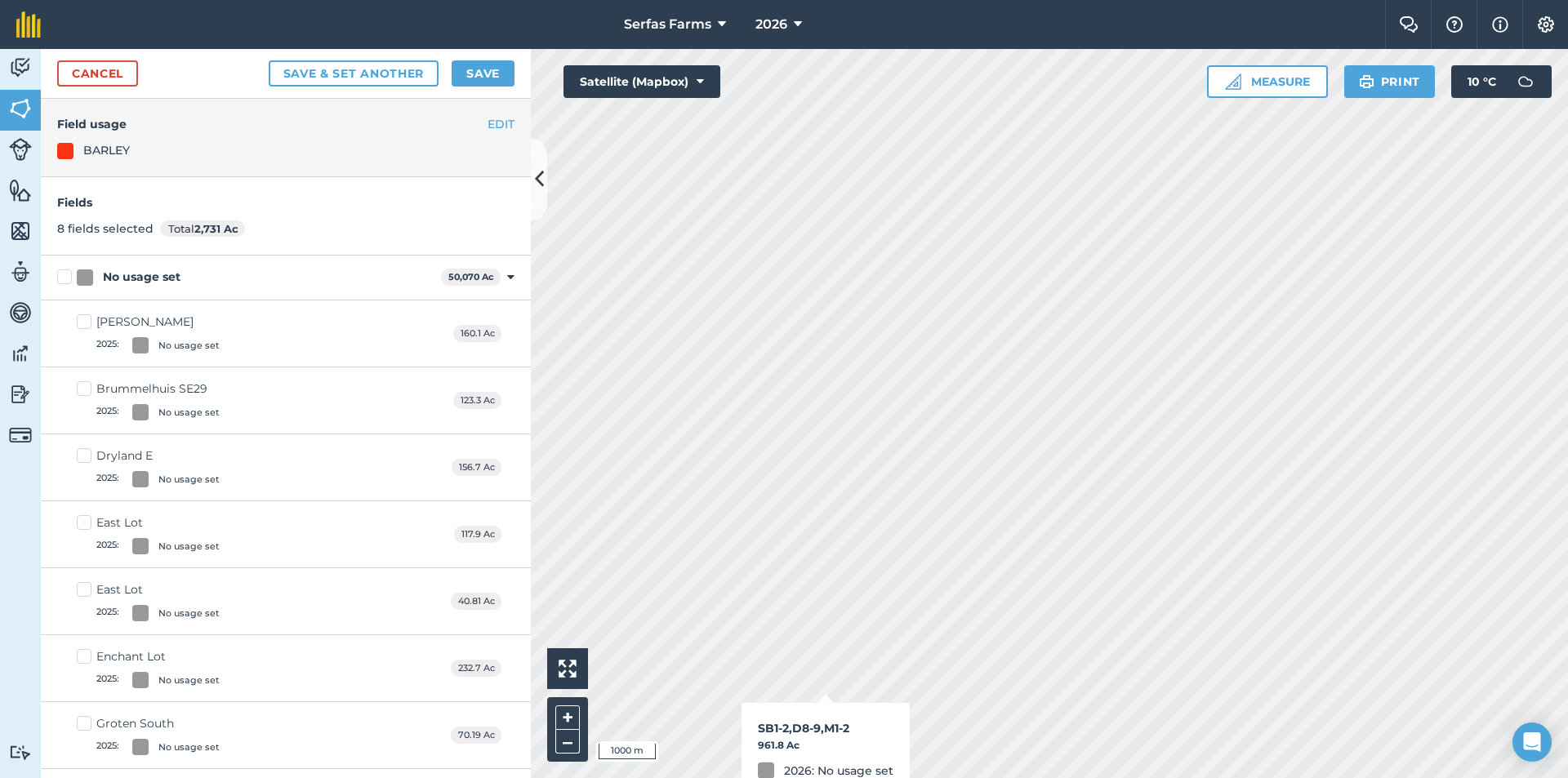
checkbox input "true"
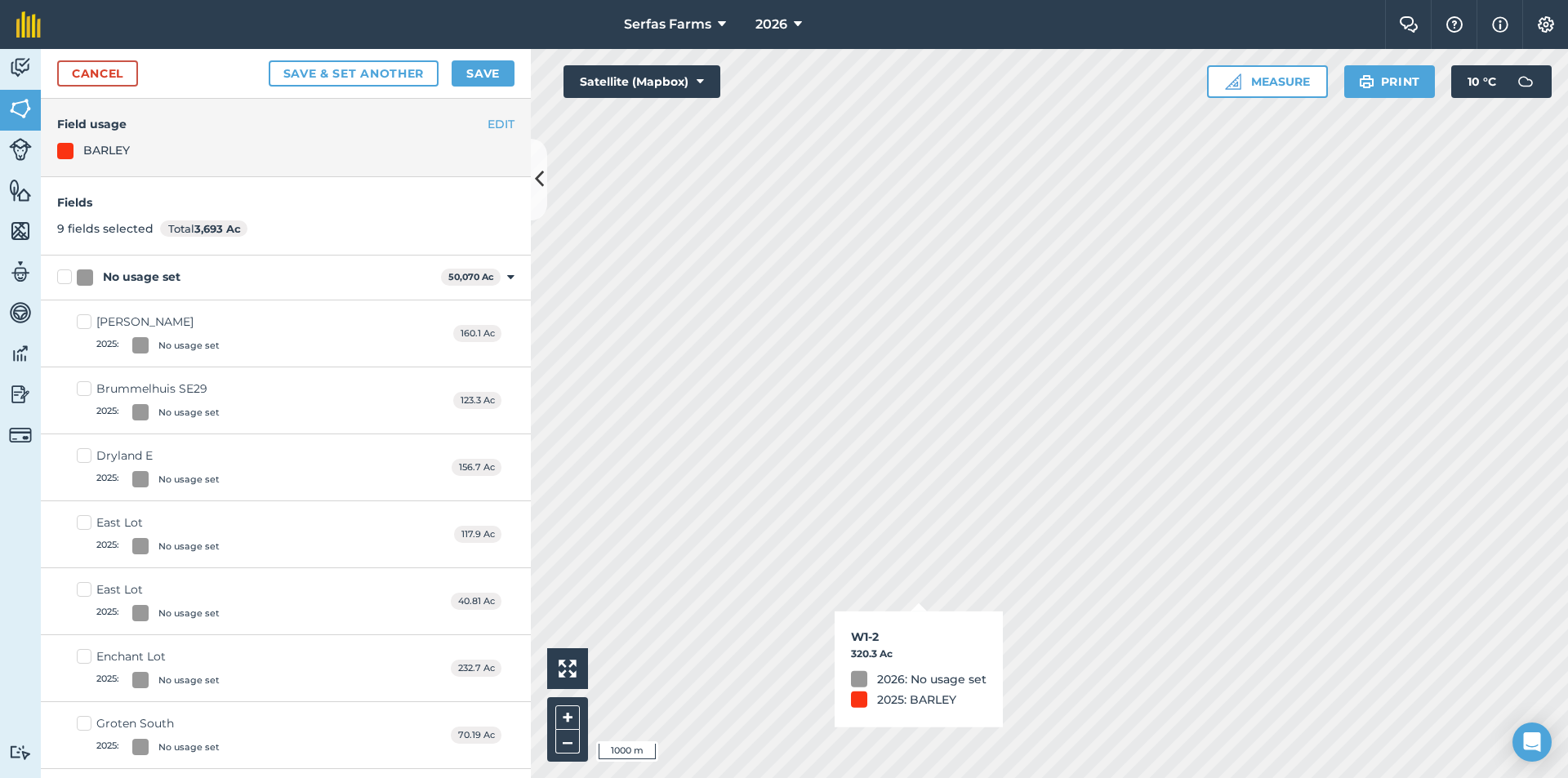
checkbox input "true"
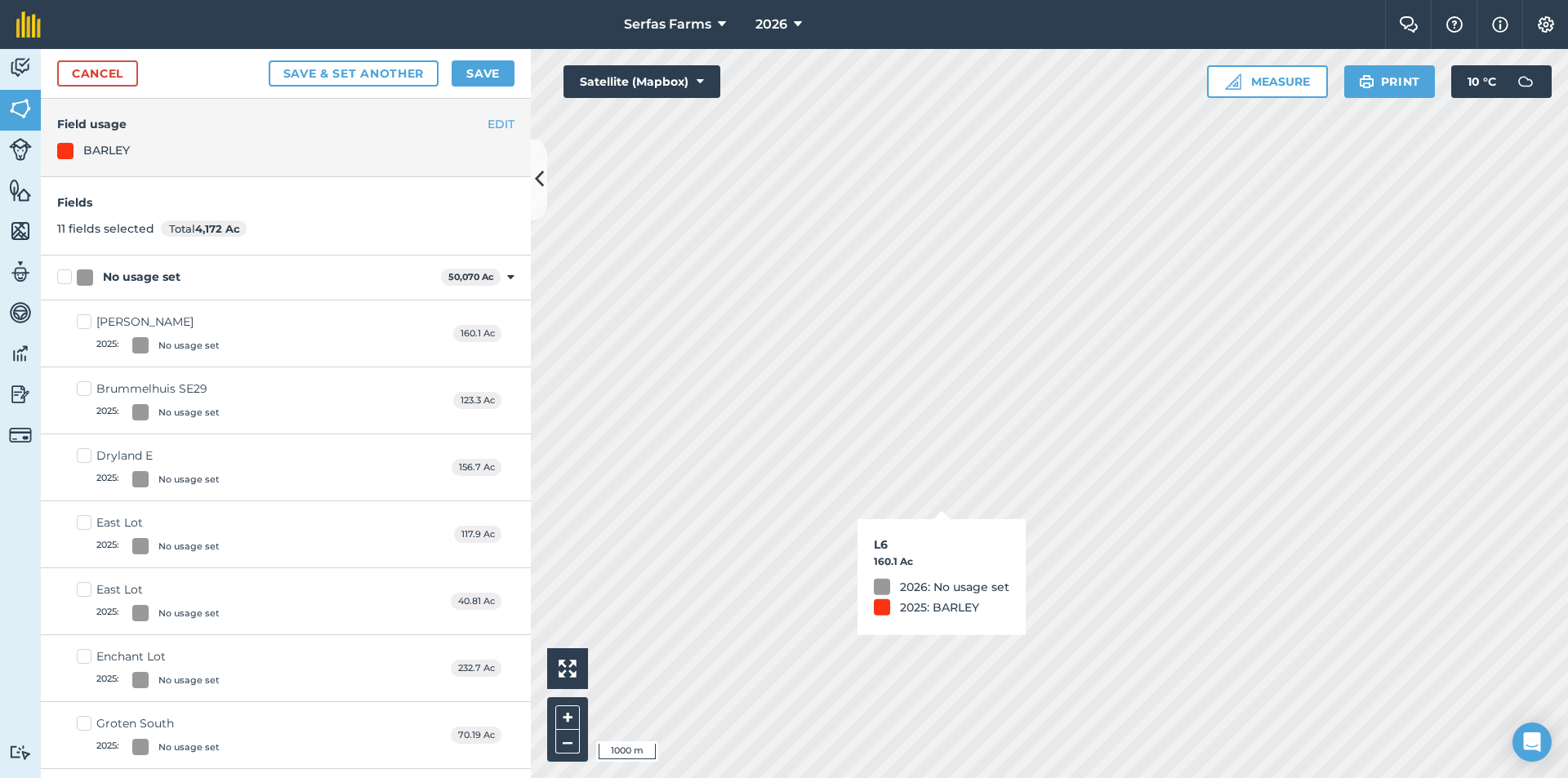
checkbox input "true"
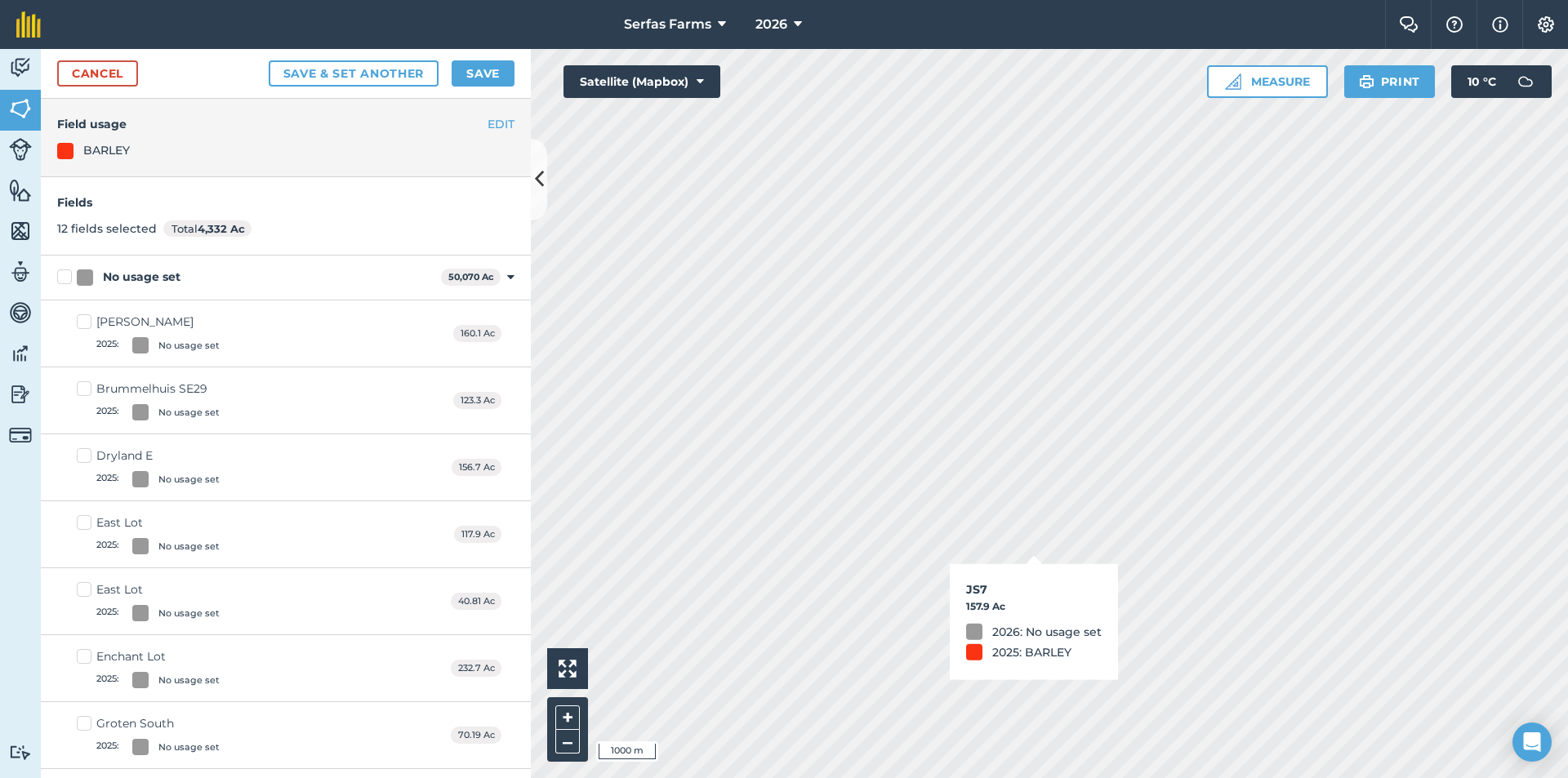
checkbox input "true"
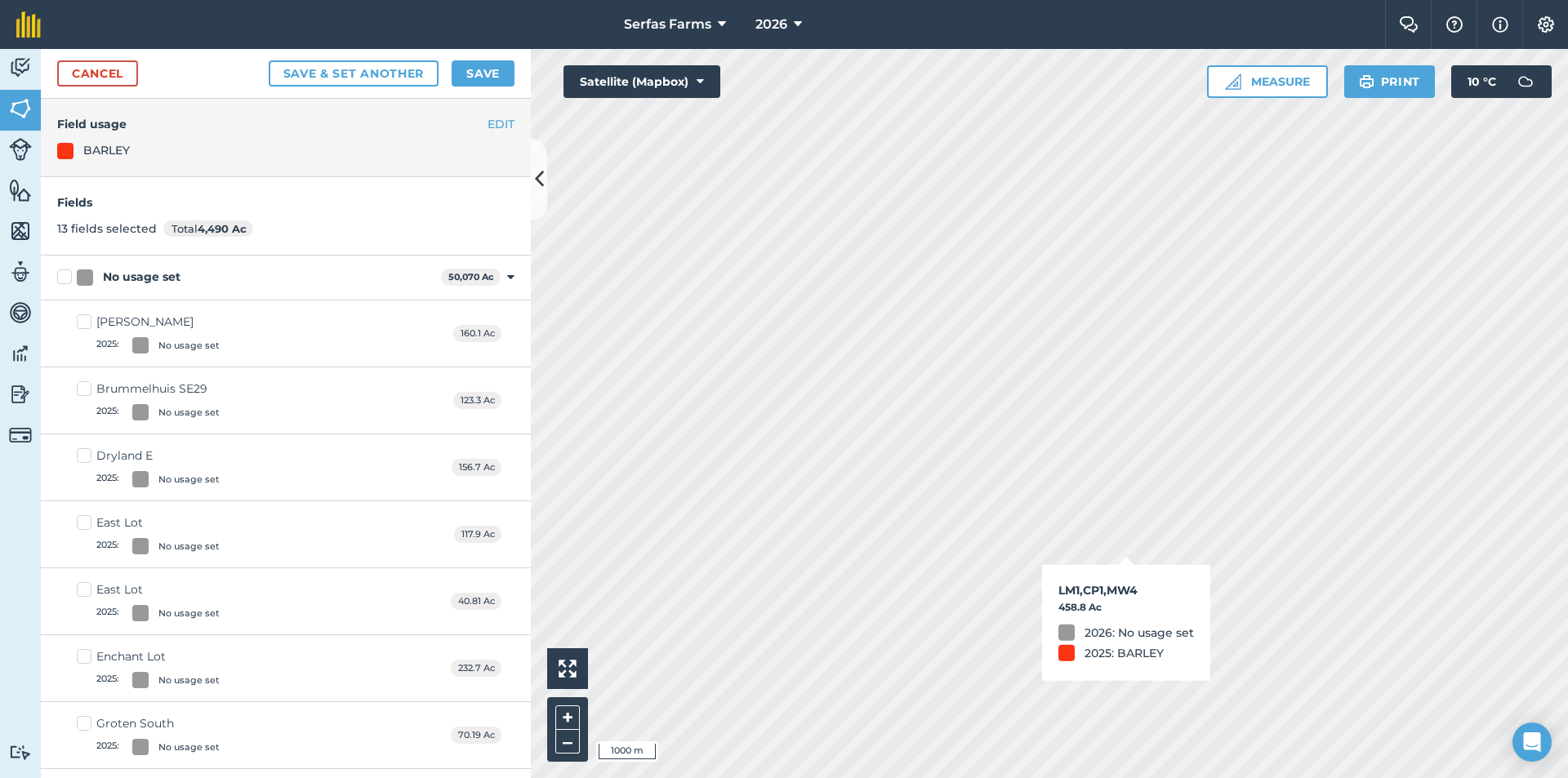
checkbox input "true"
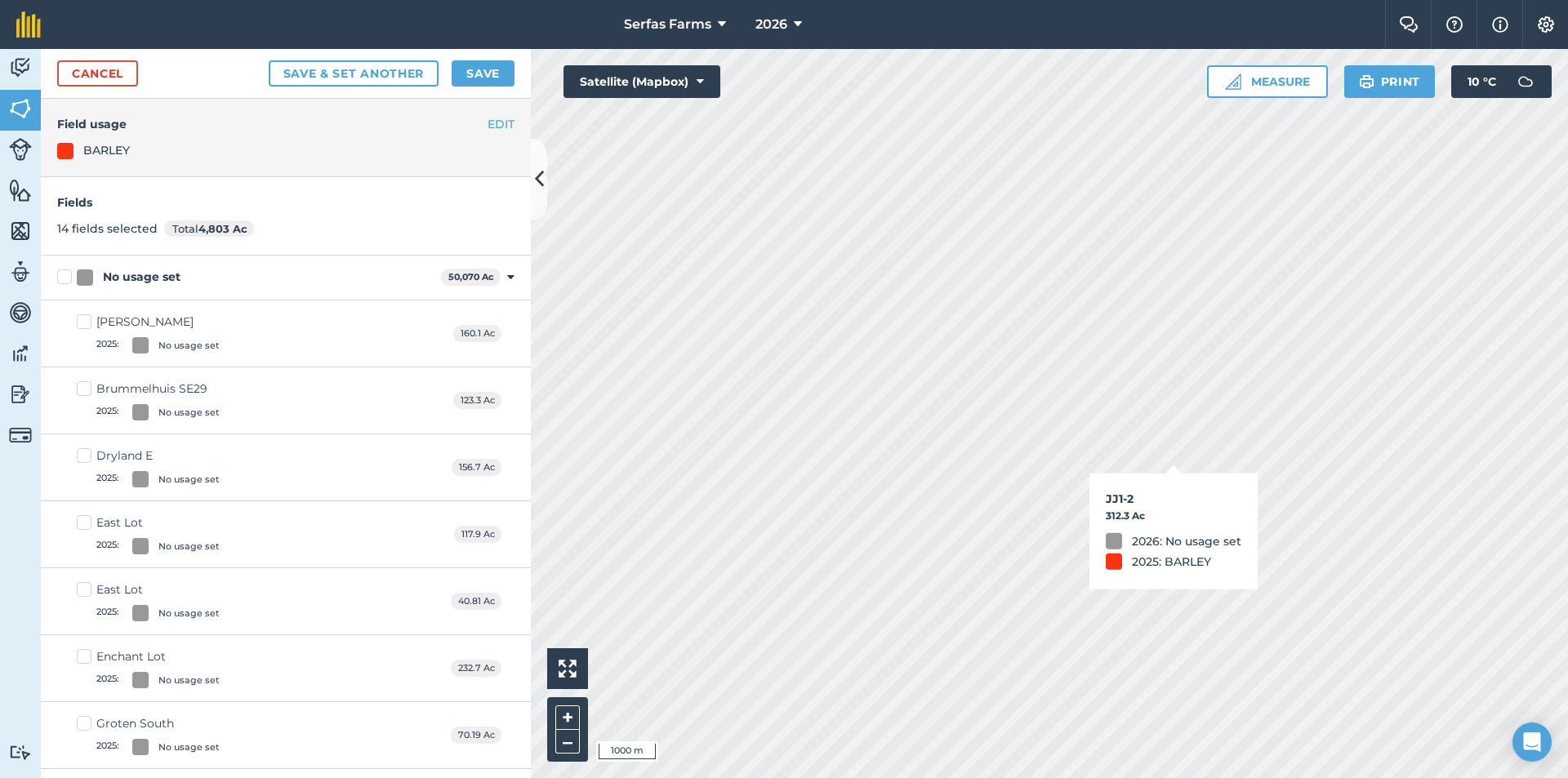
checkbox input "true"
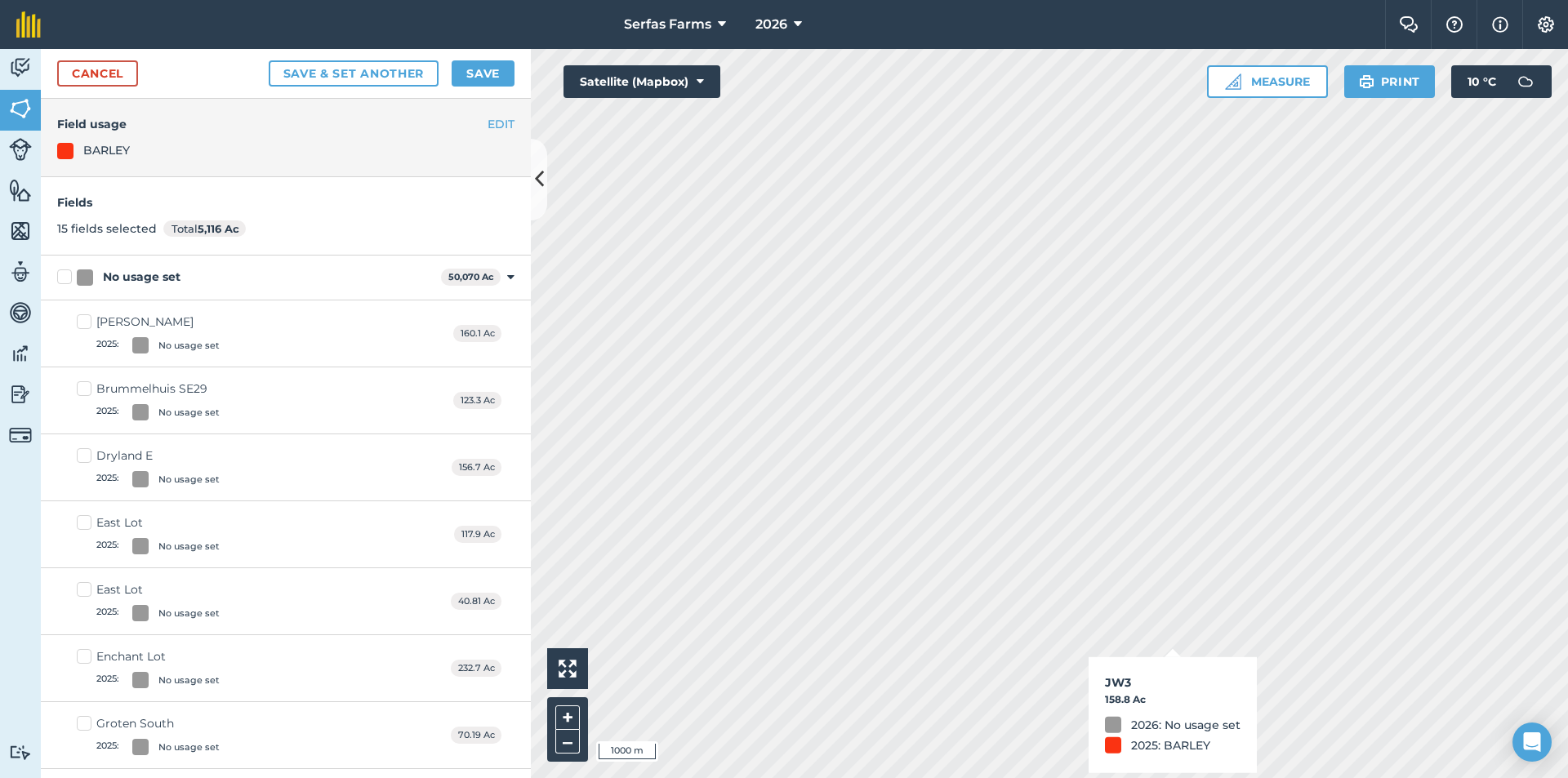
checkbox input "true"
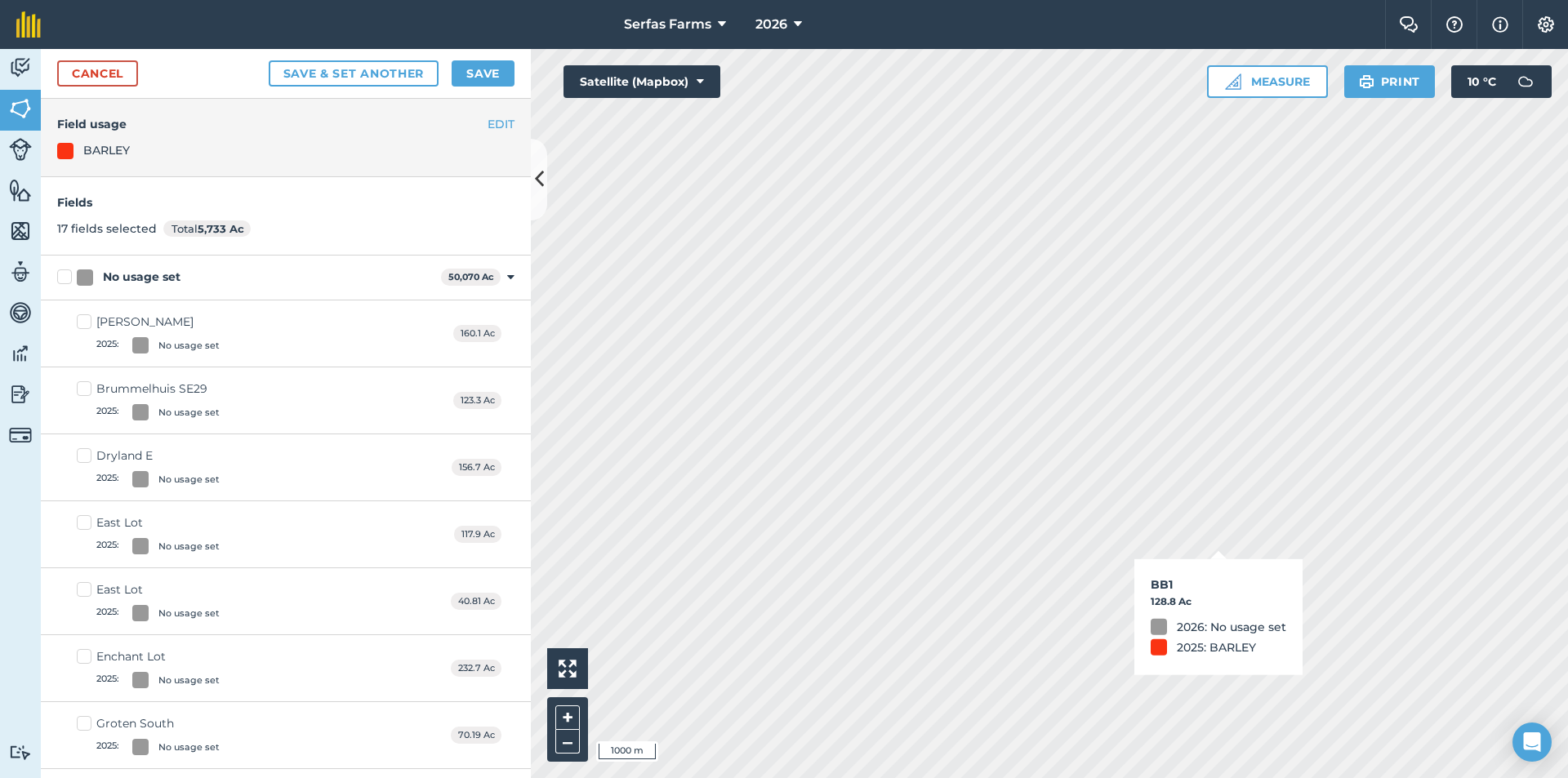
checkbox input "true"
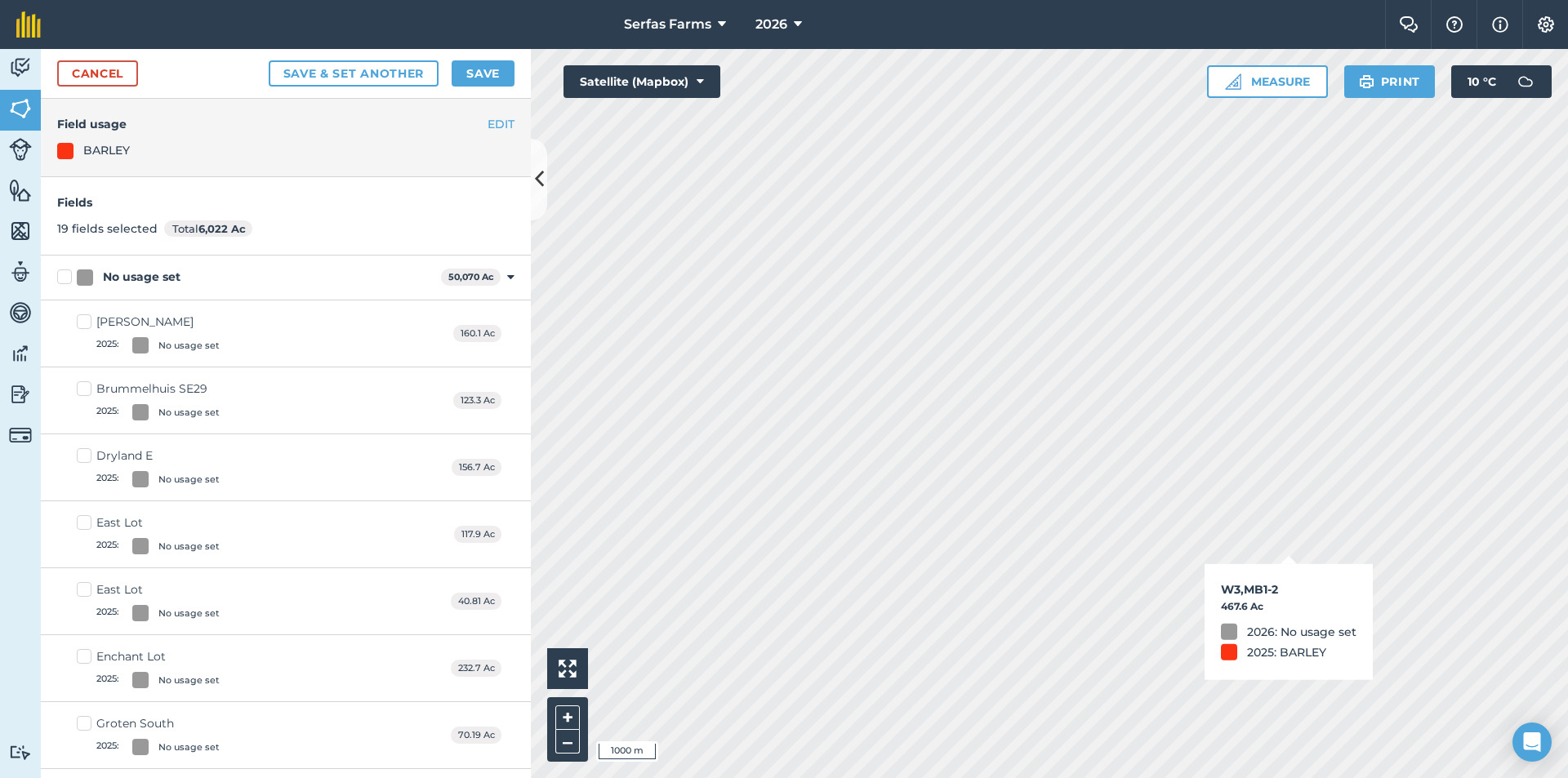
checkbox input "true"
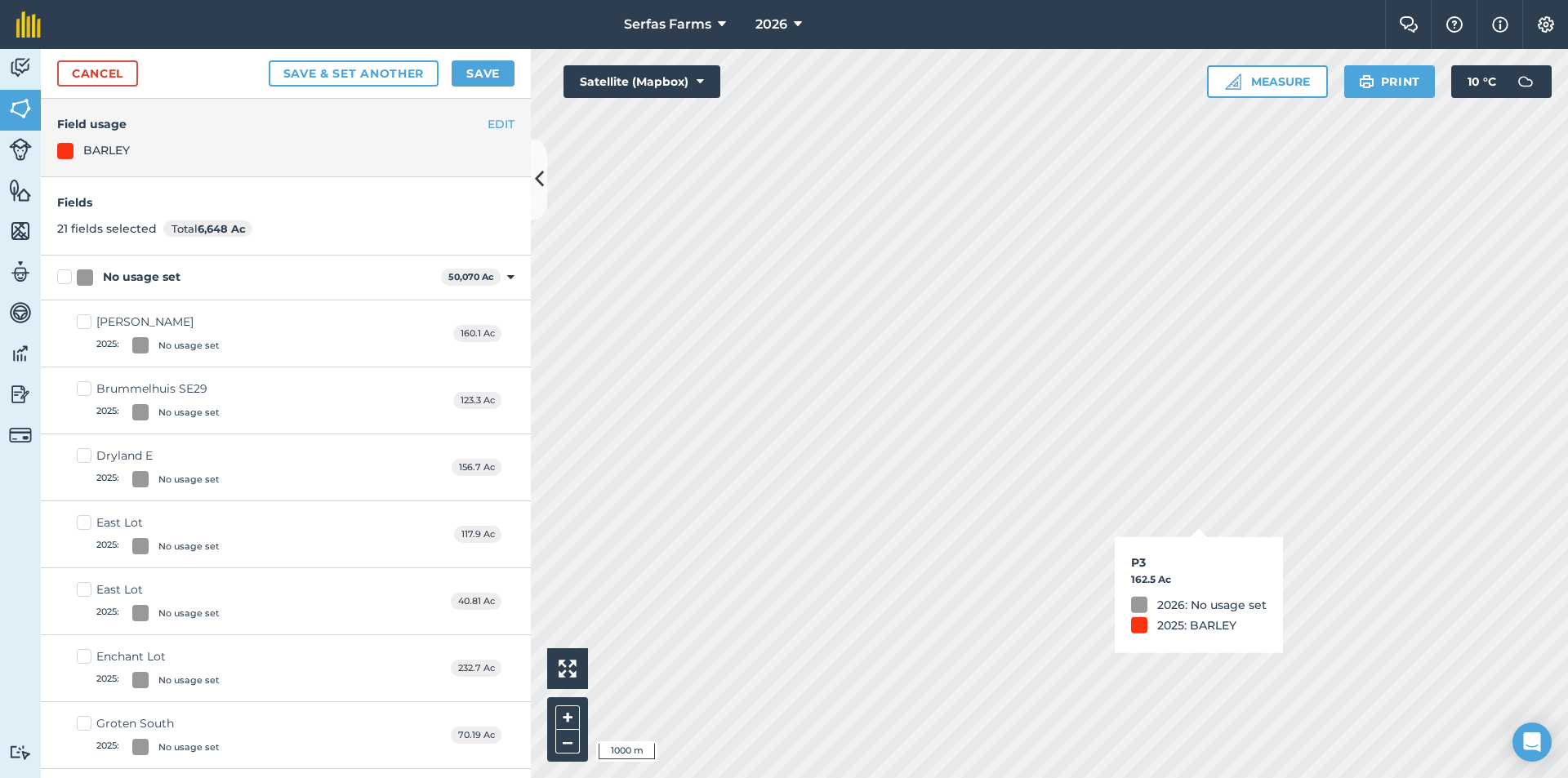
checkbox input "true"
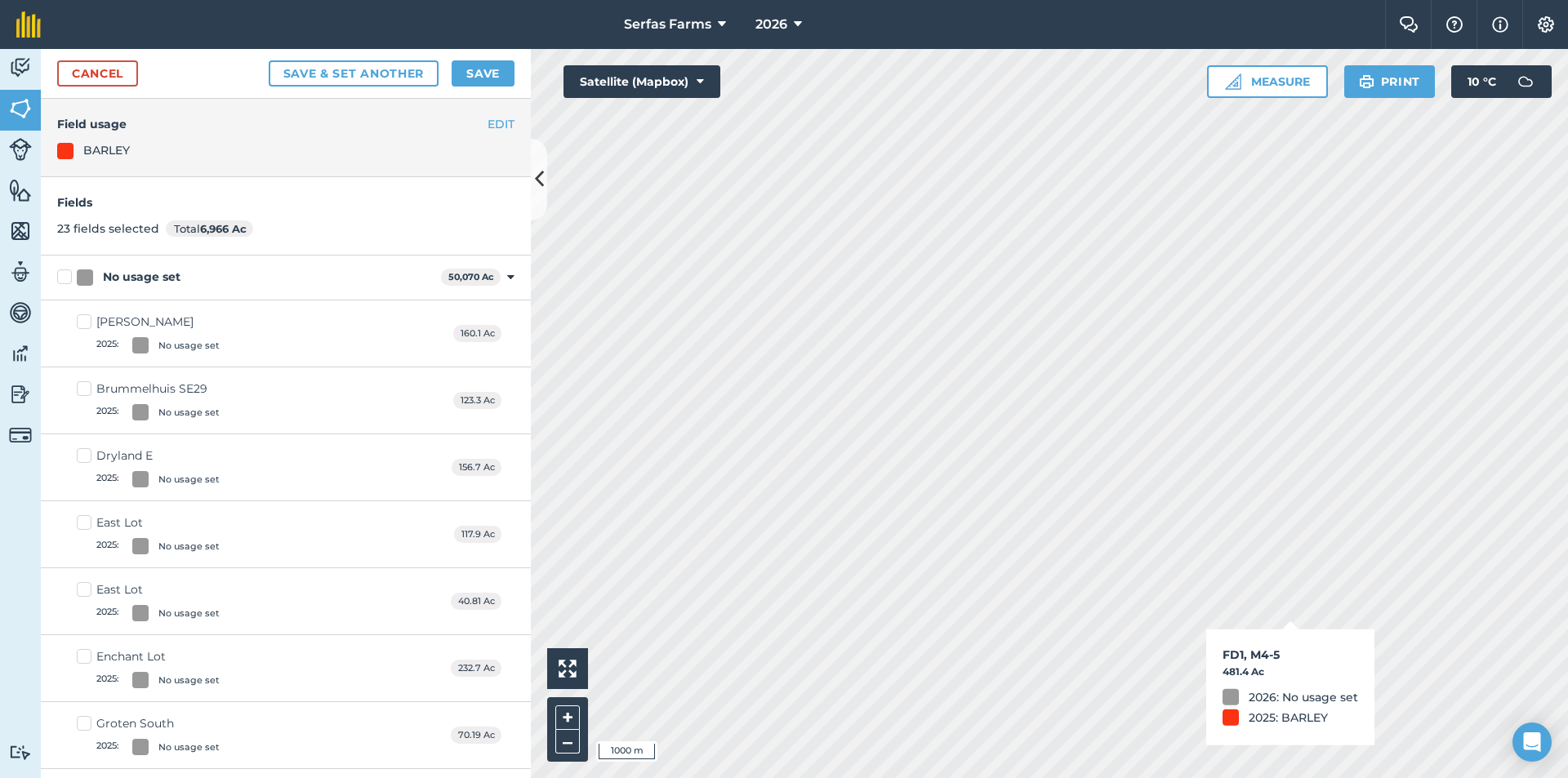
checkbox input "true"
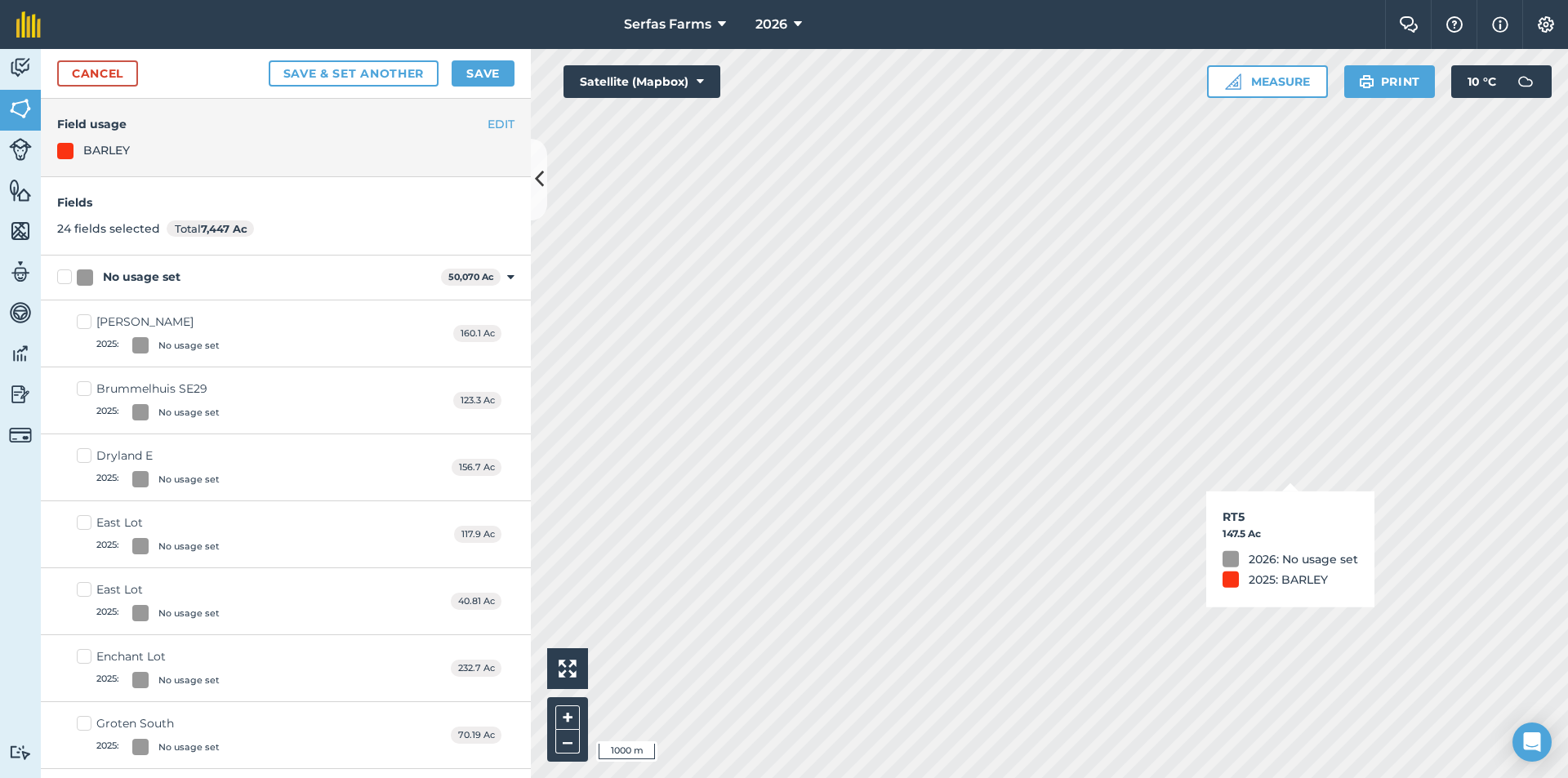
checkbox input "true"
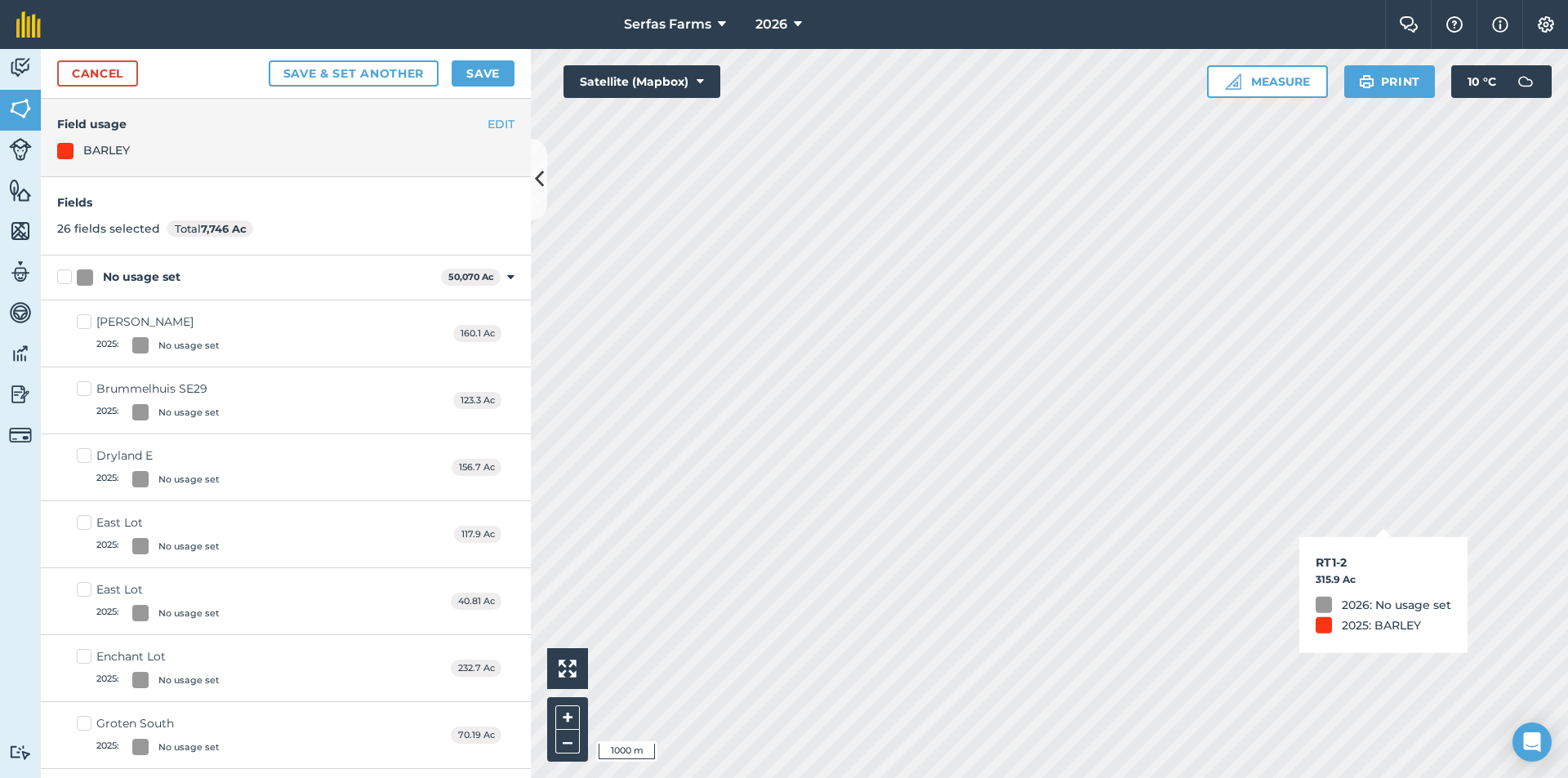
checkbox input "true"
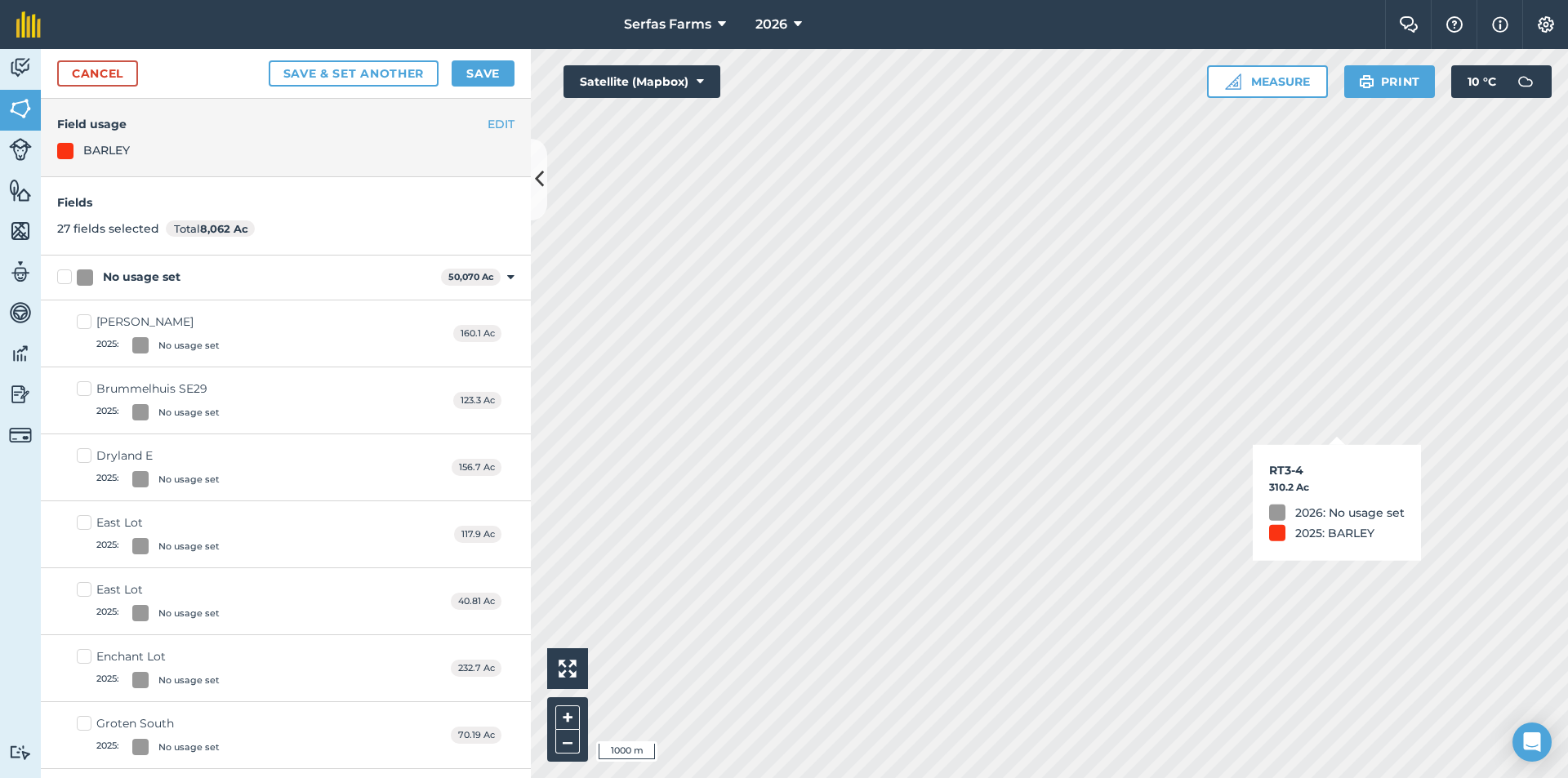
checkbox input "true"
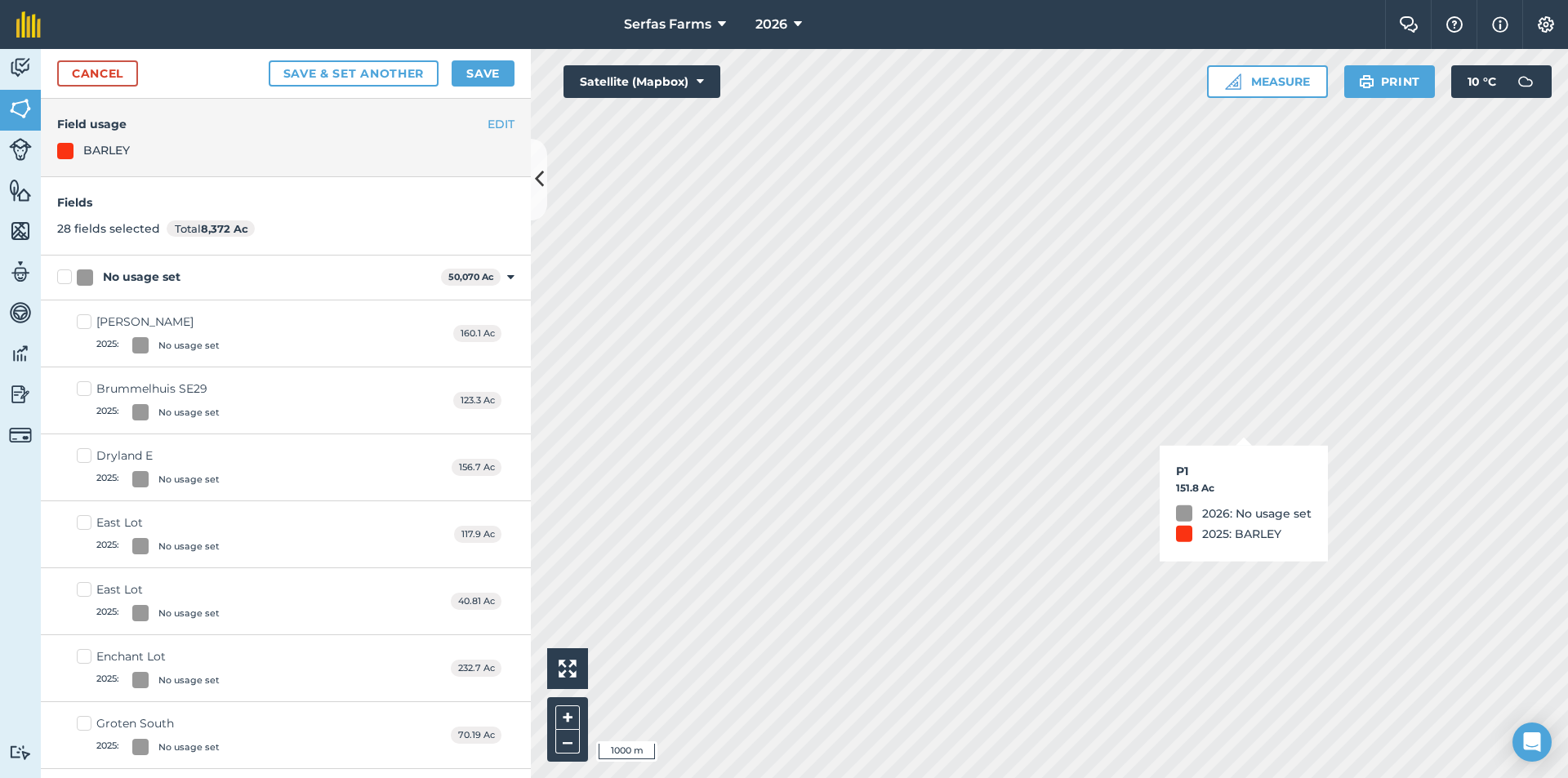
checkbox input "true"
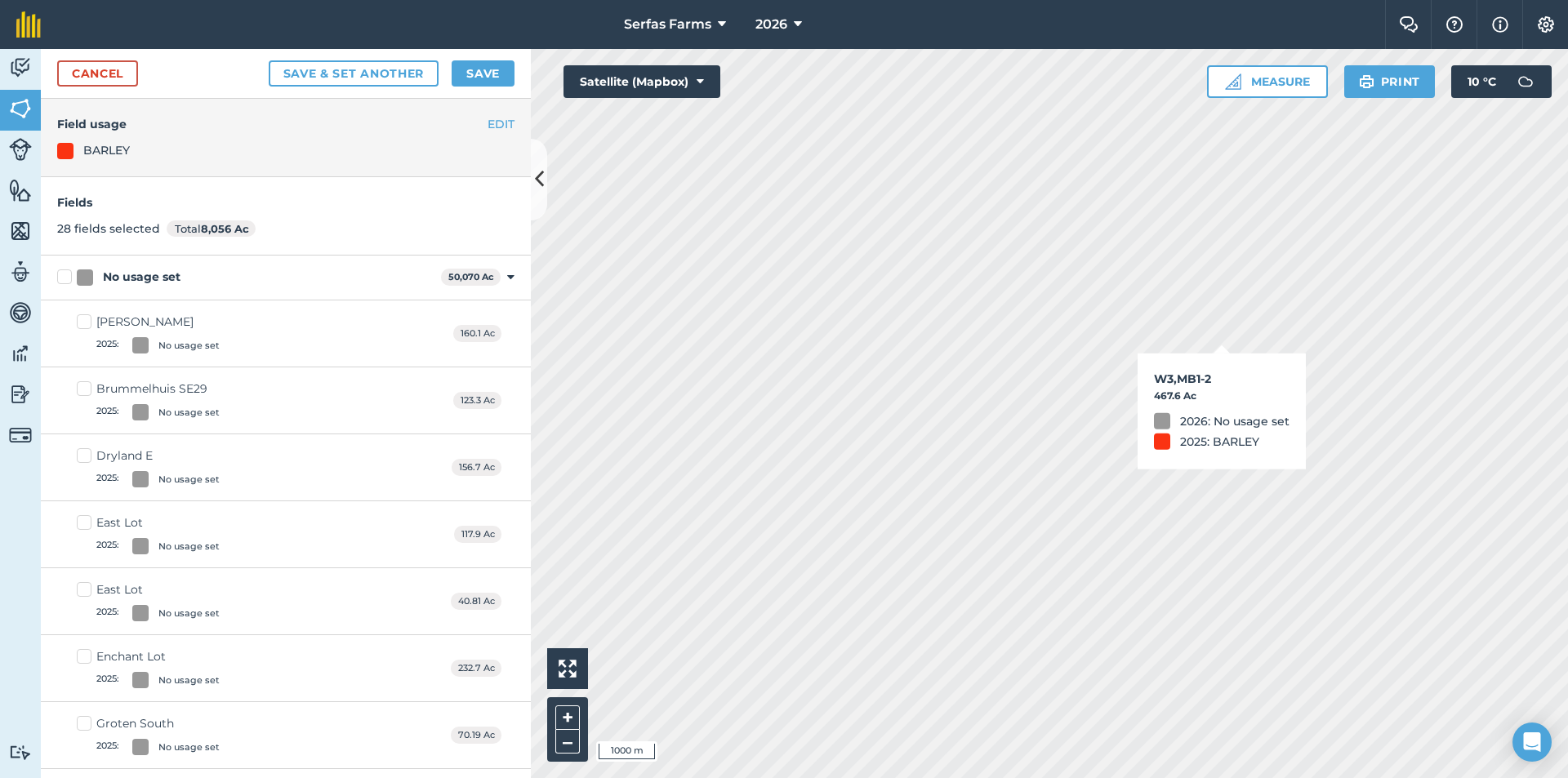
checkbox input "true"
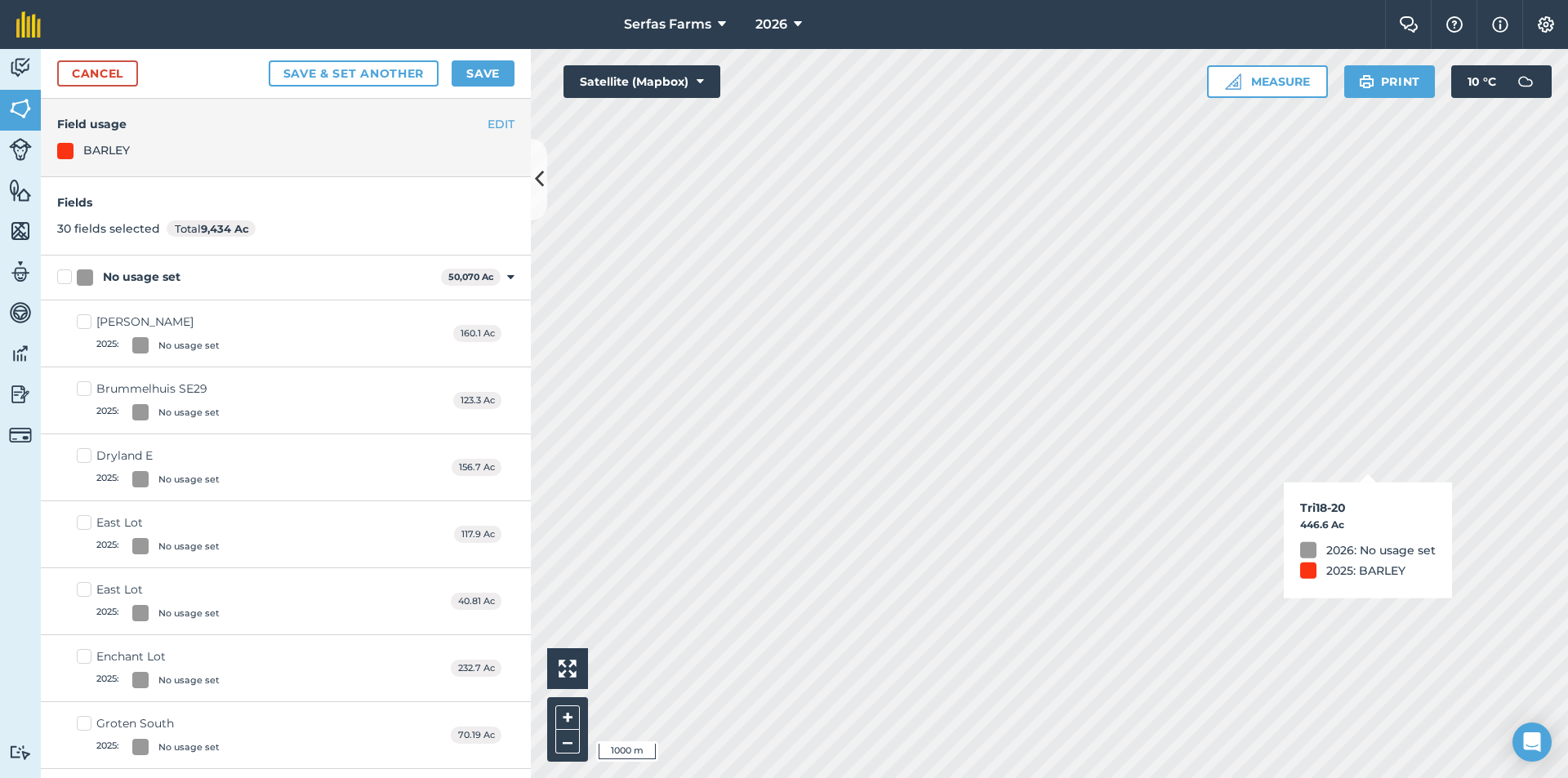
checkbox input "true"
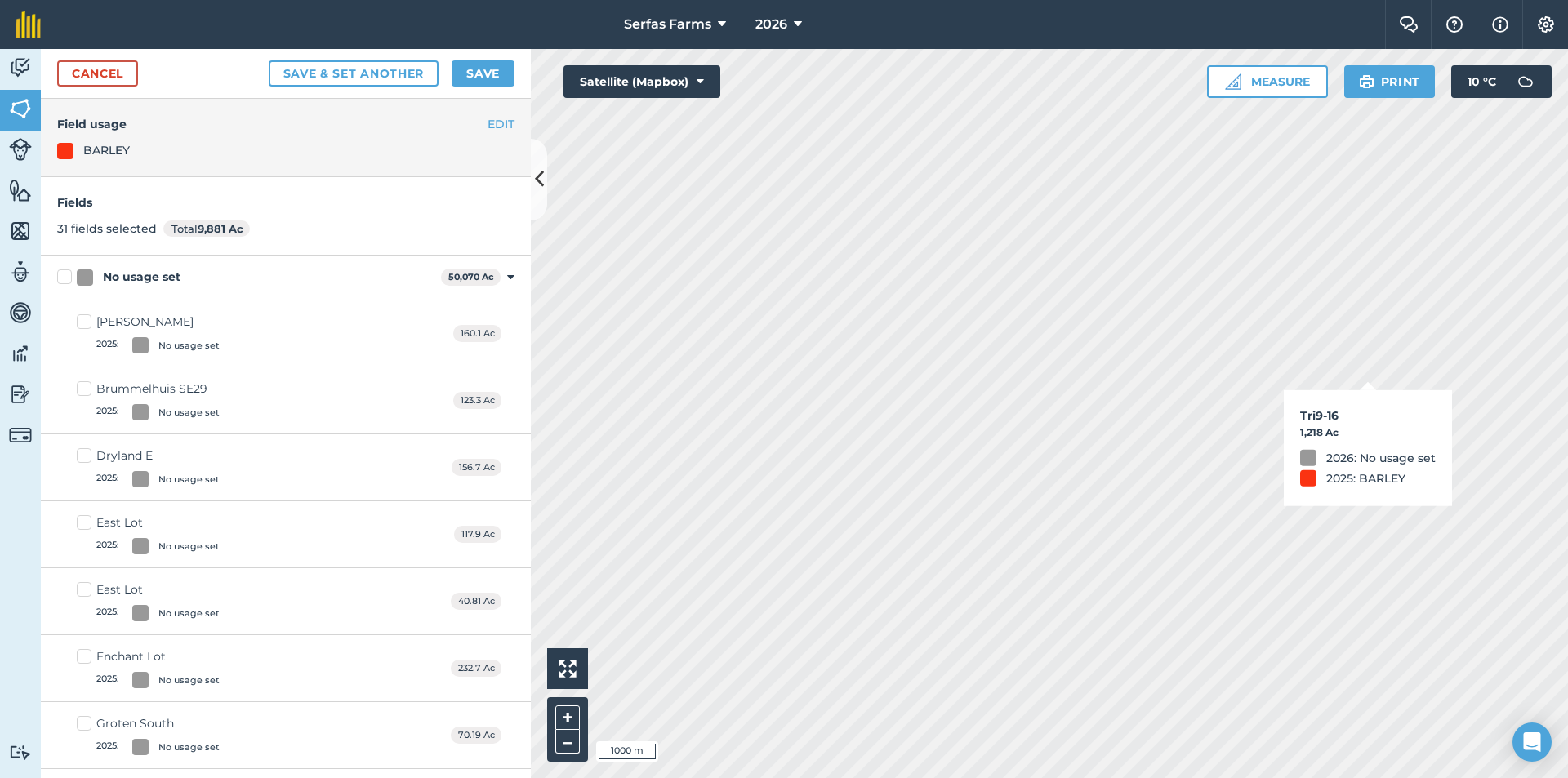
checkbox input "true"
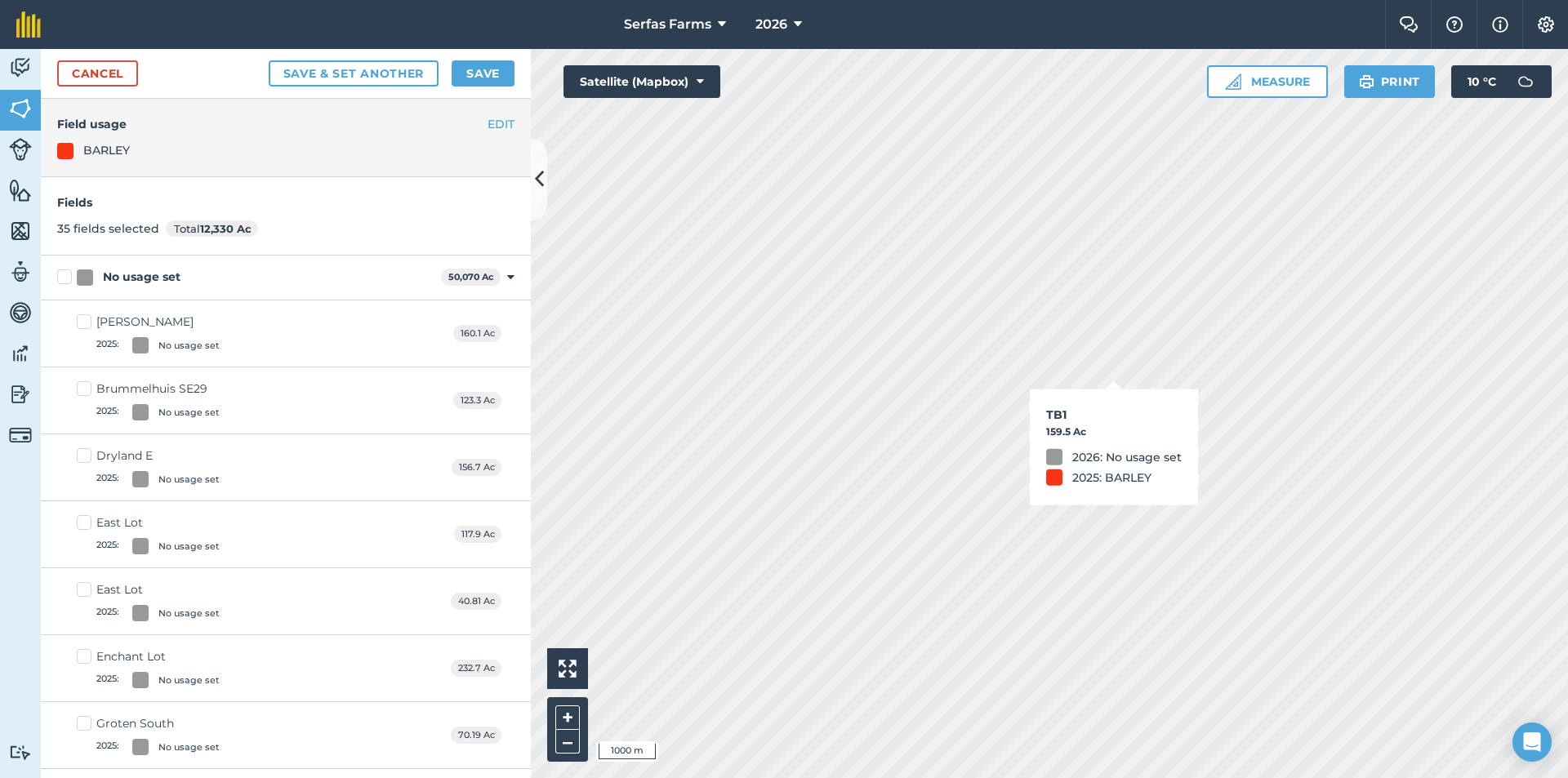
checkbox input "true"
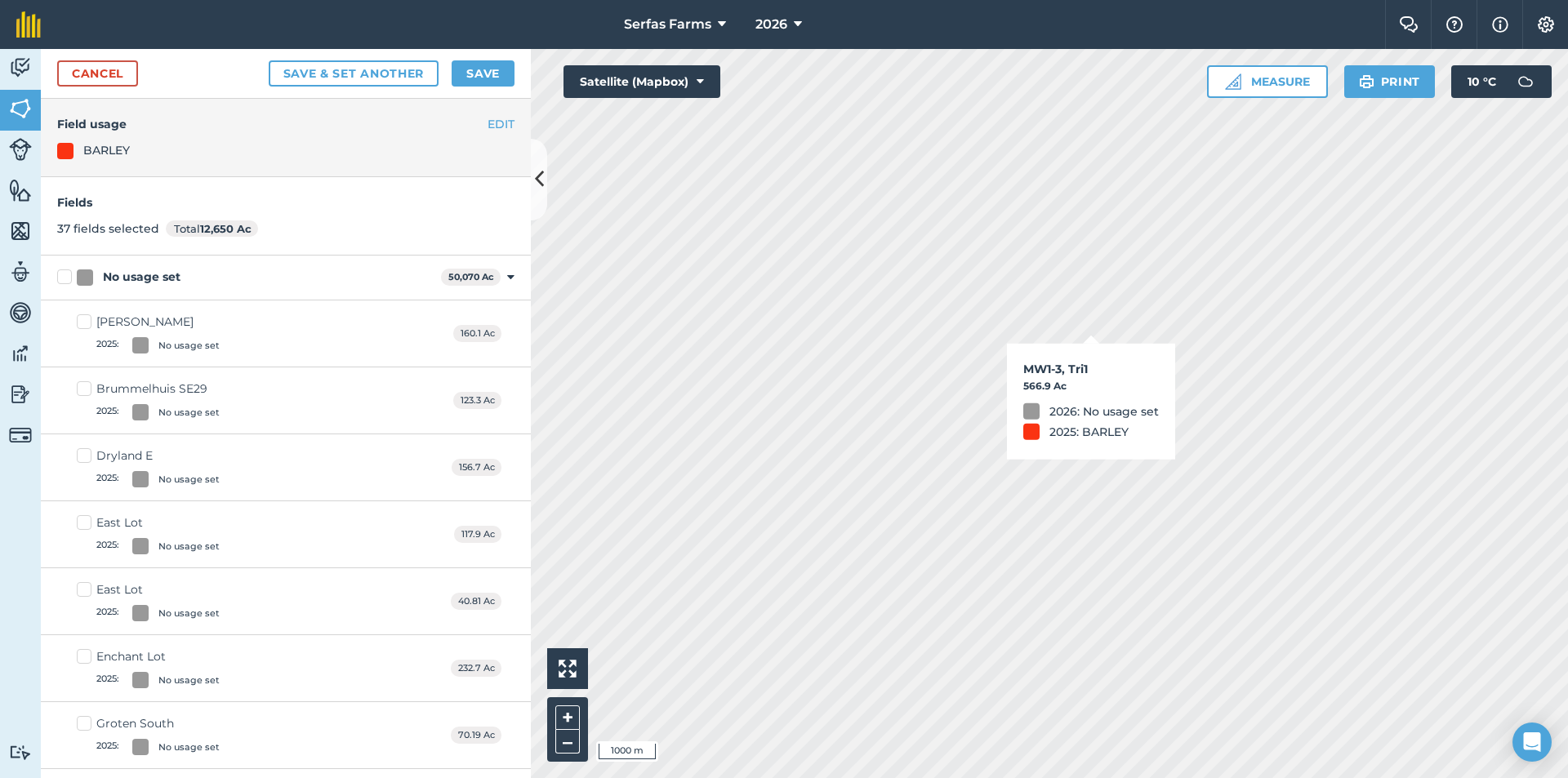
checkbox input "true"
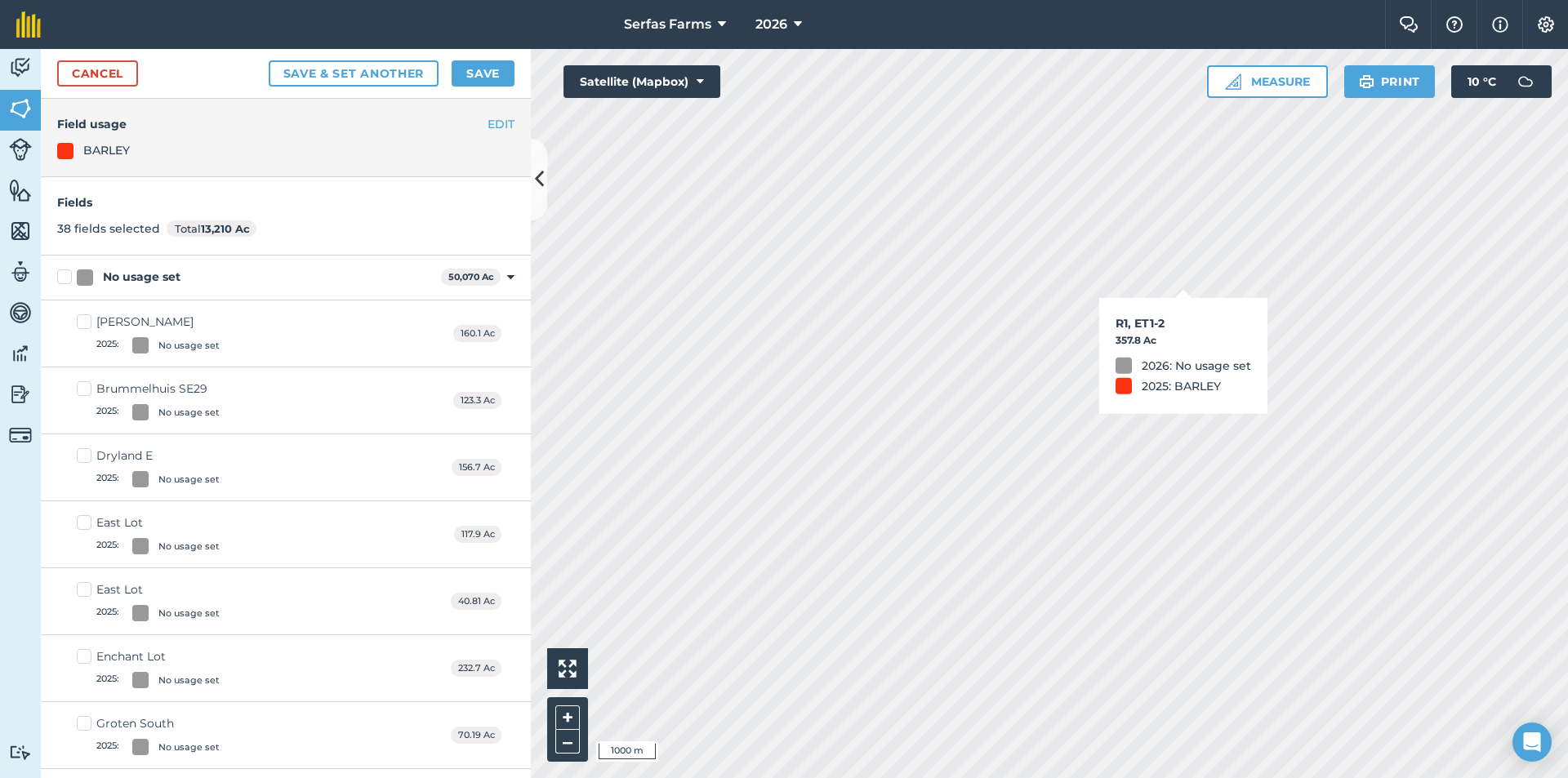
checkbox input "true"
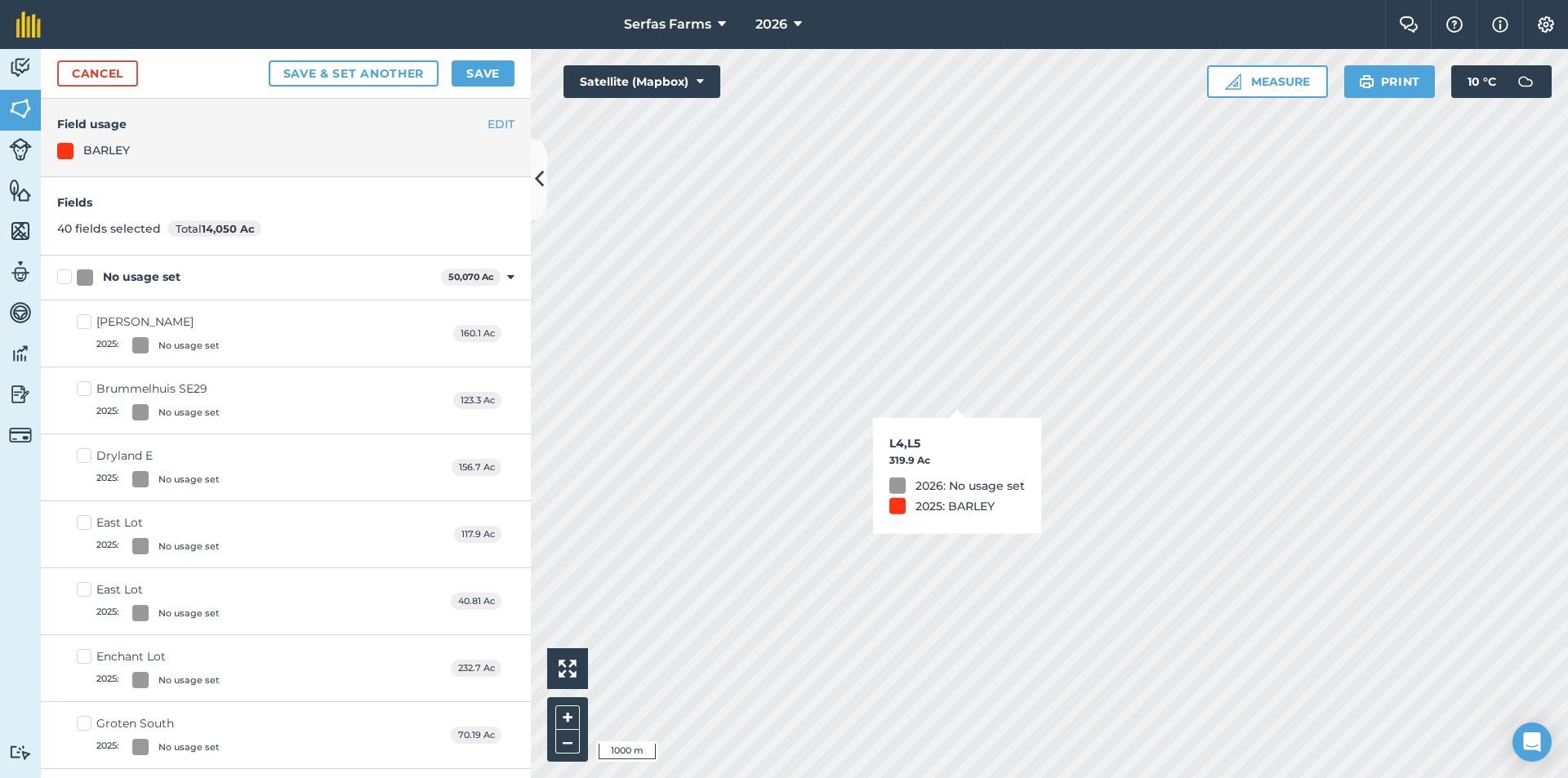
checkbox input "true"
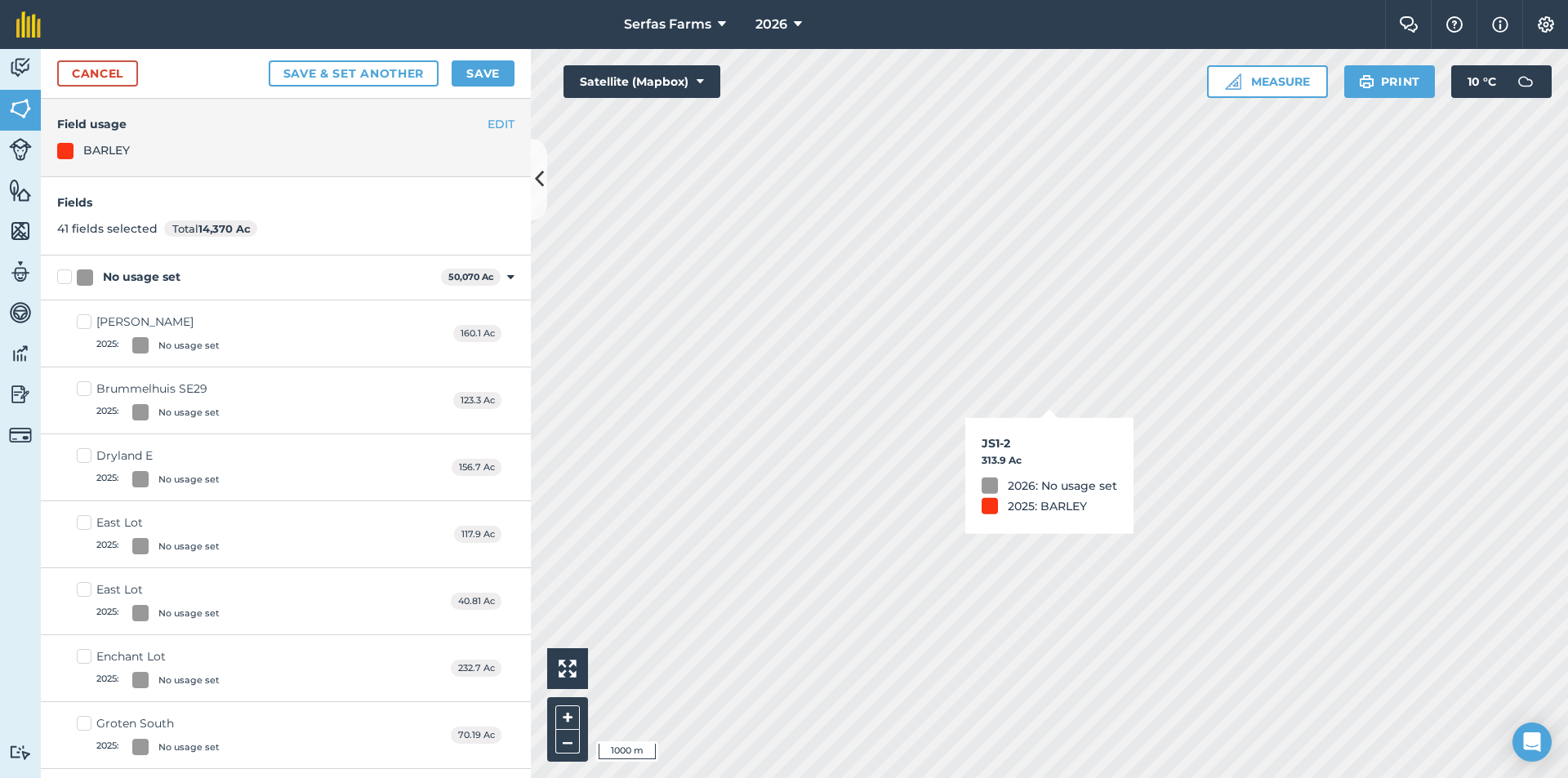
checkbox input "true"
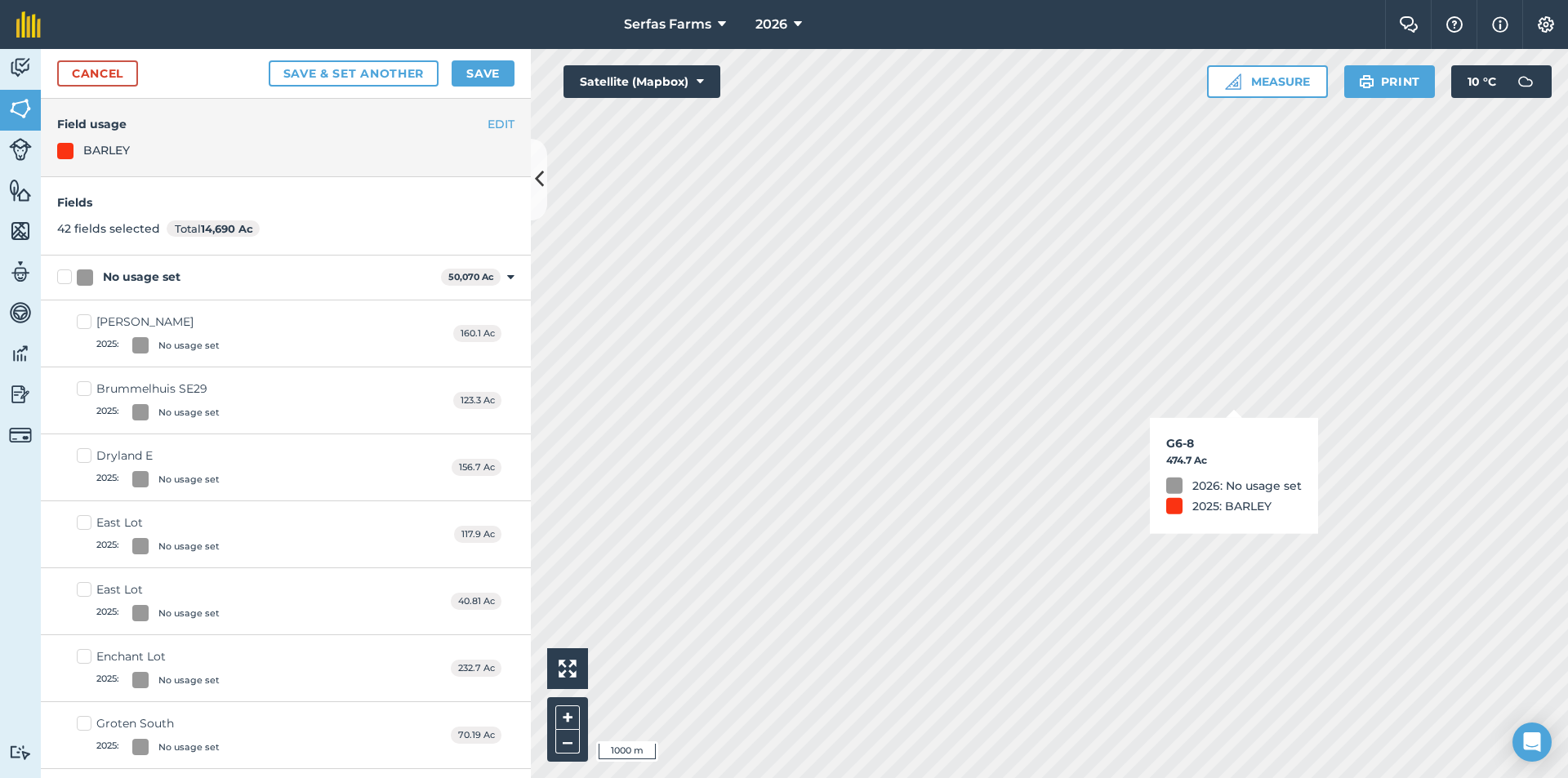
checkbox input "true"
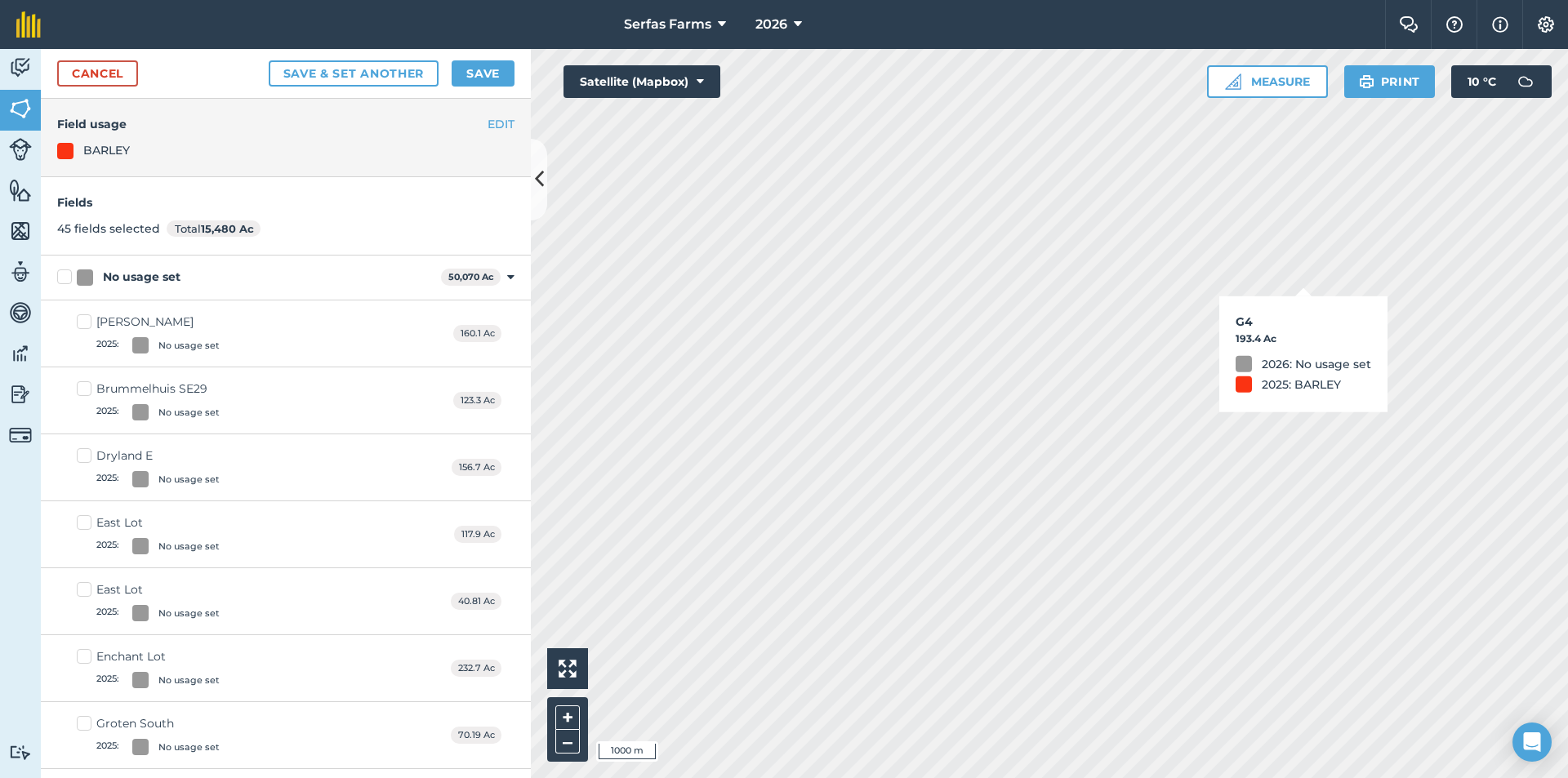
checkbox input "true"
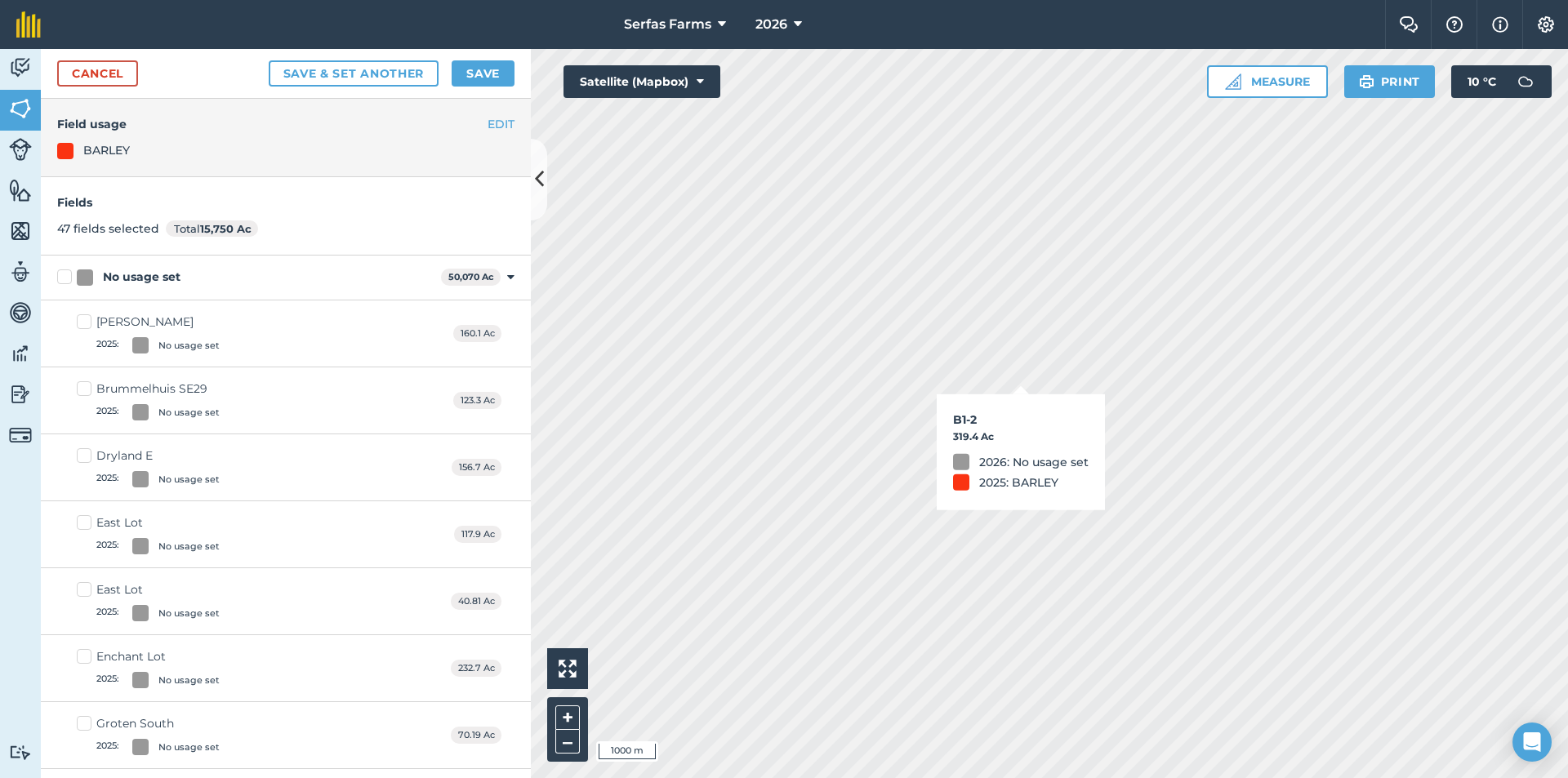
checkbox input "true"
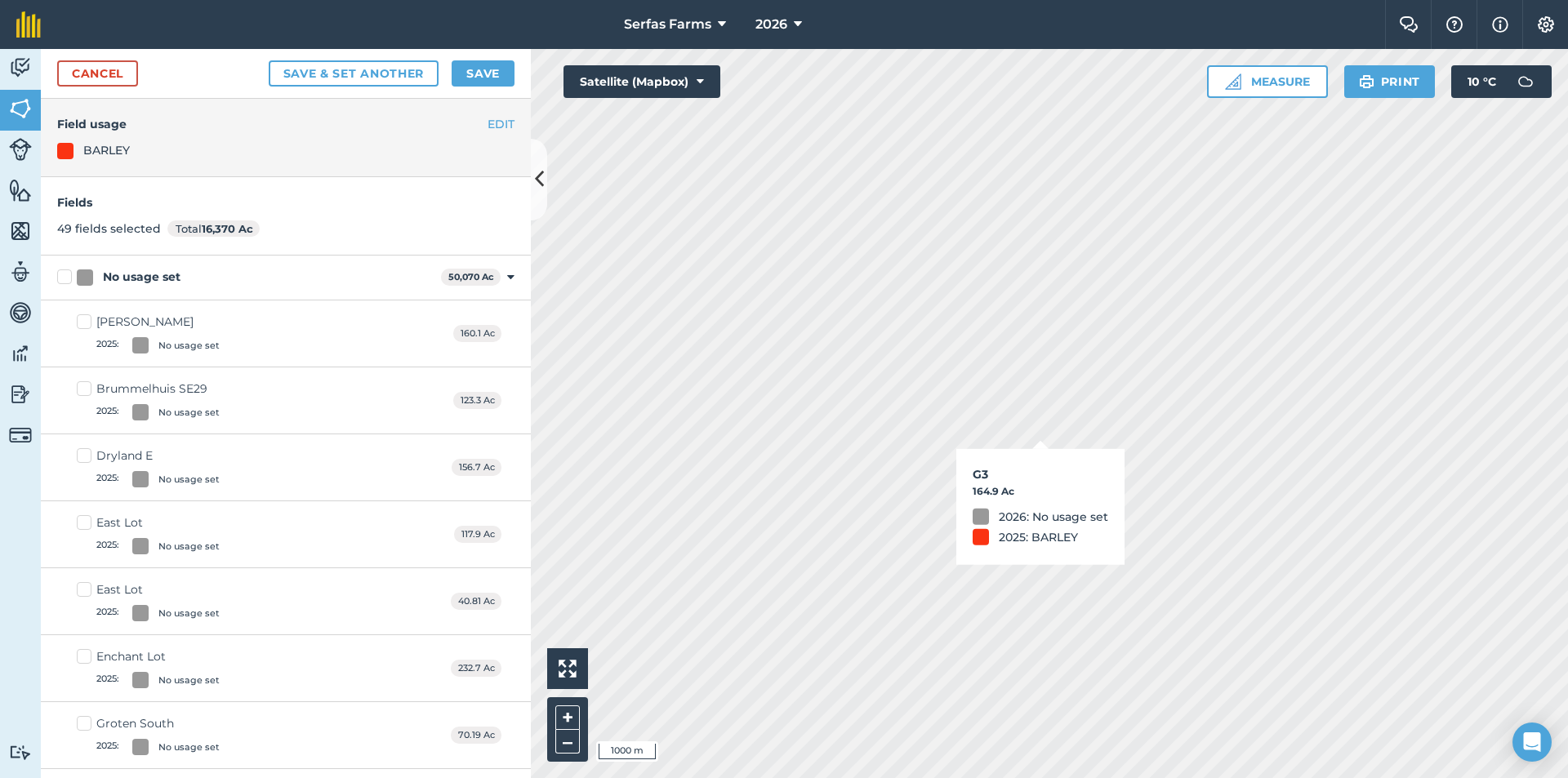
checkbox input "true"
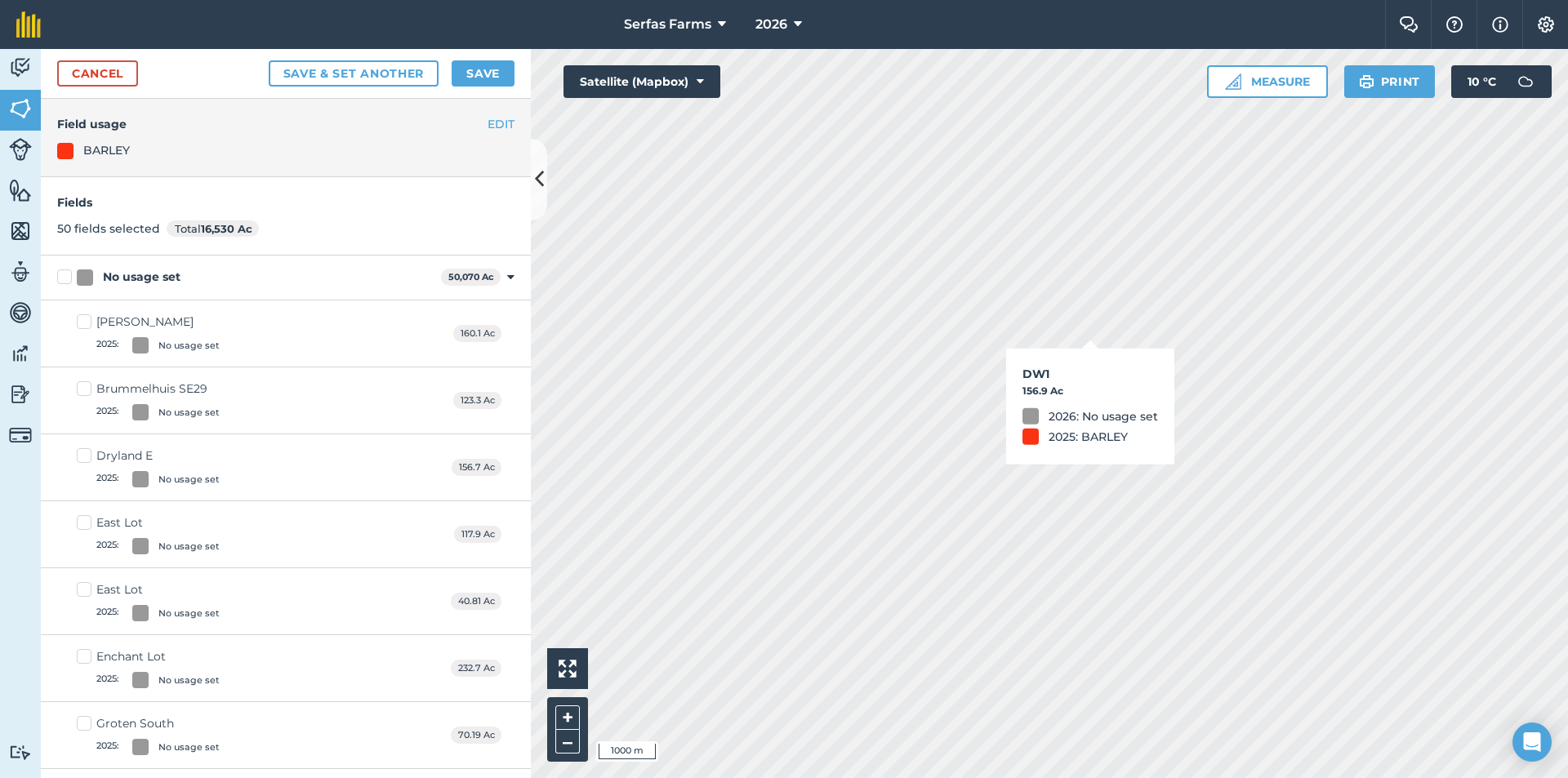
checkbox input "true"
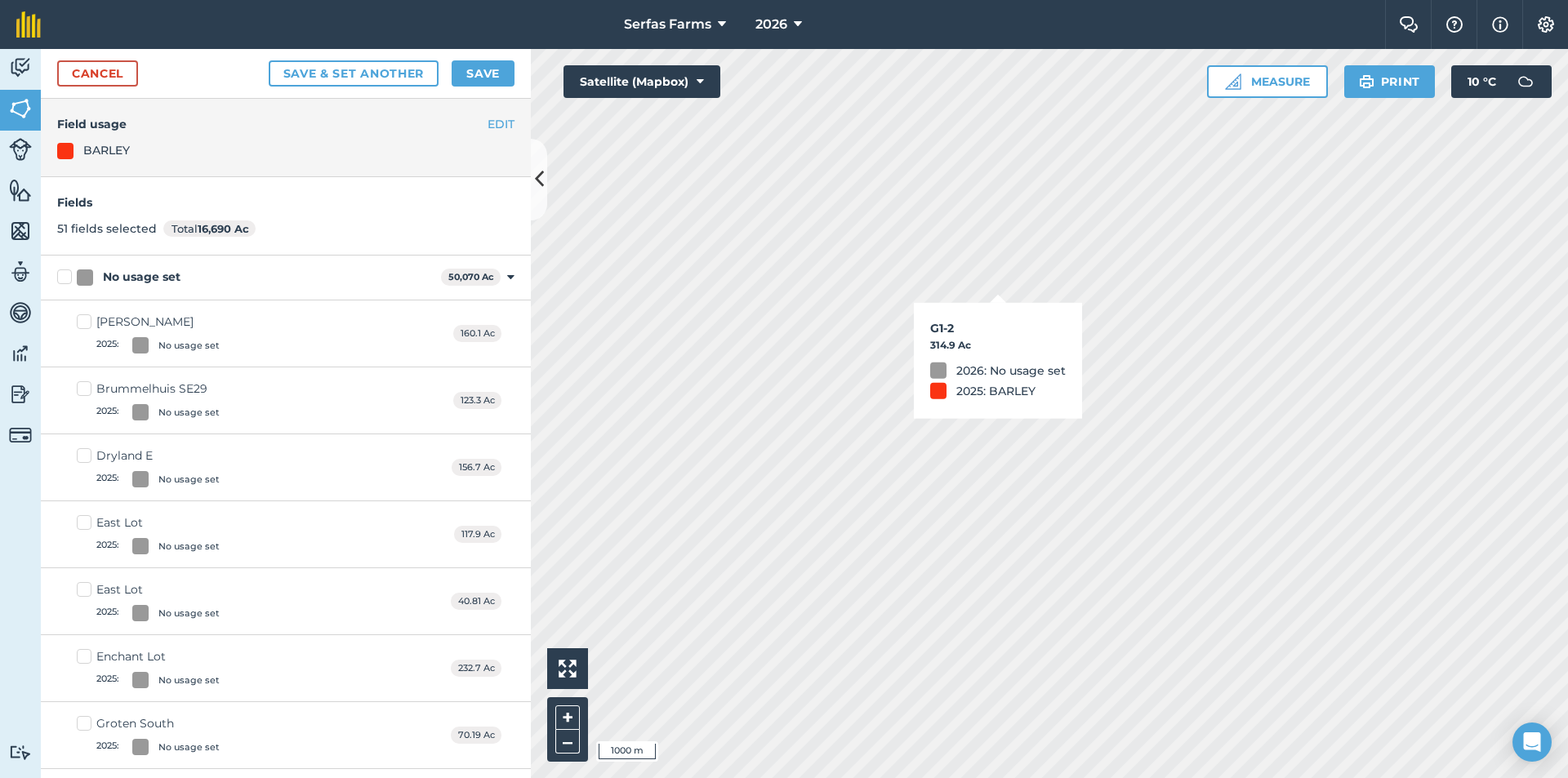
checkbox input "true"
click at [495, 70] on button "Save" at bounding box center [483, 73] width 63 height 26
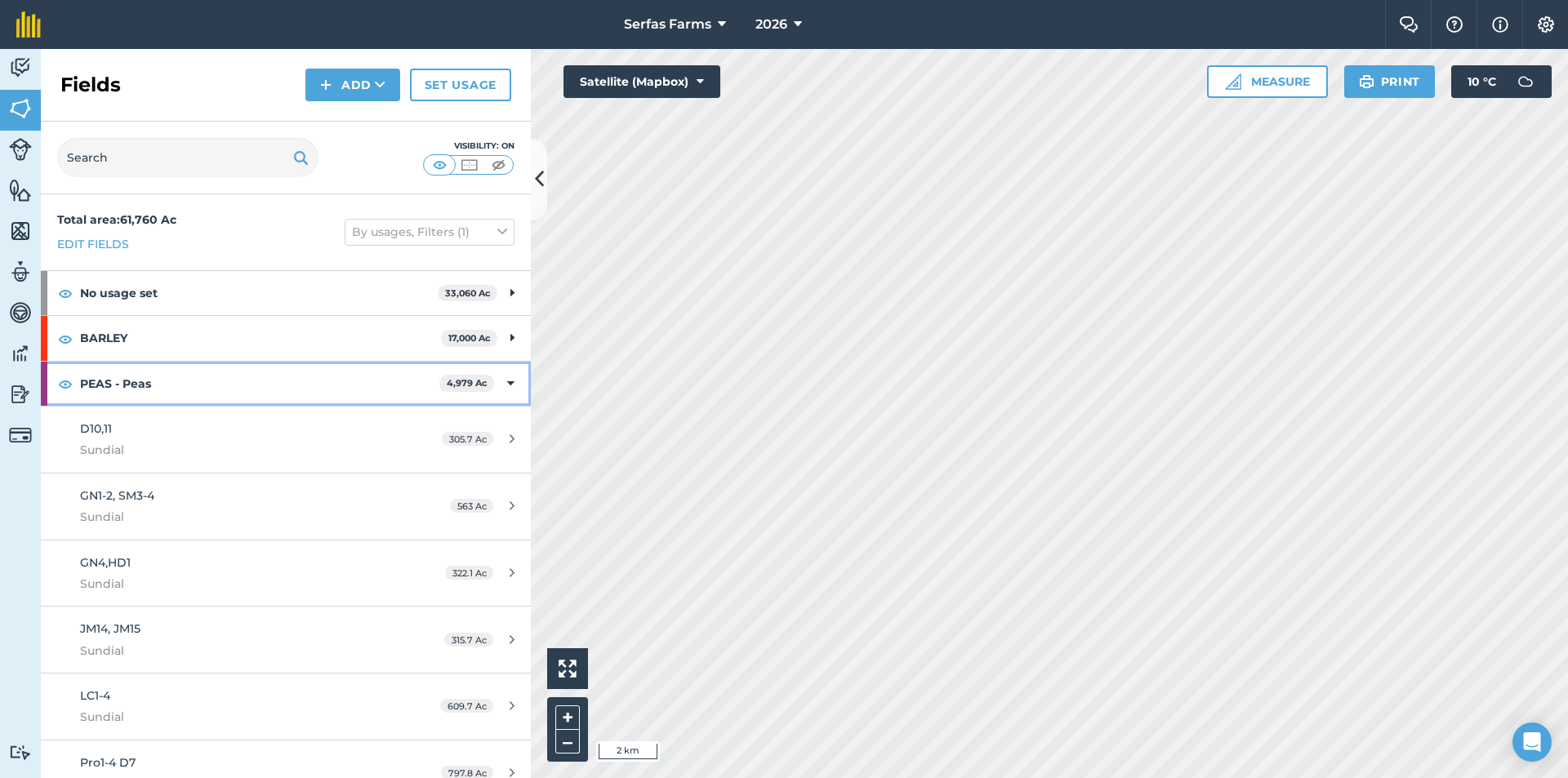
click at [507, 383] on icon at bounding box center [511, 384] width 8 height 18
